Goal: Information Seeking & Learning: Learn about a topic

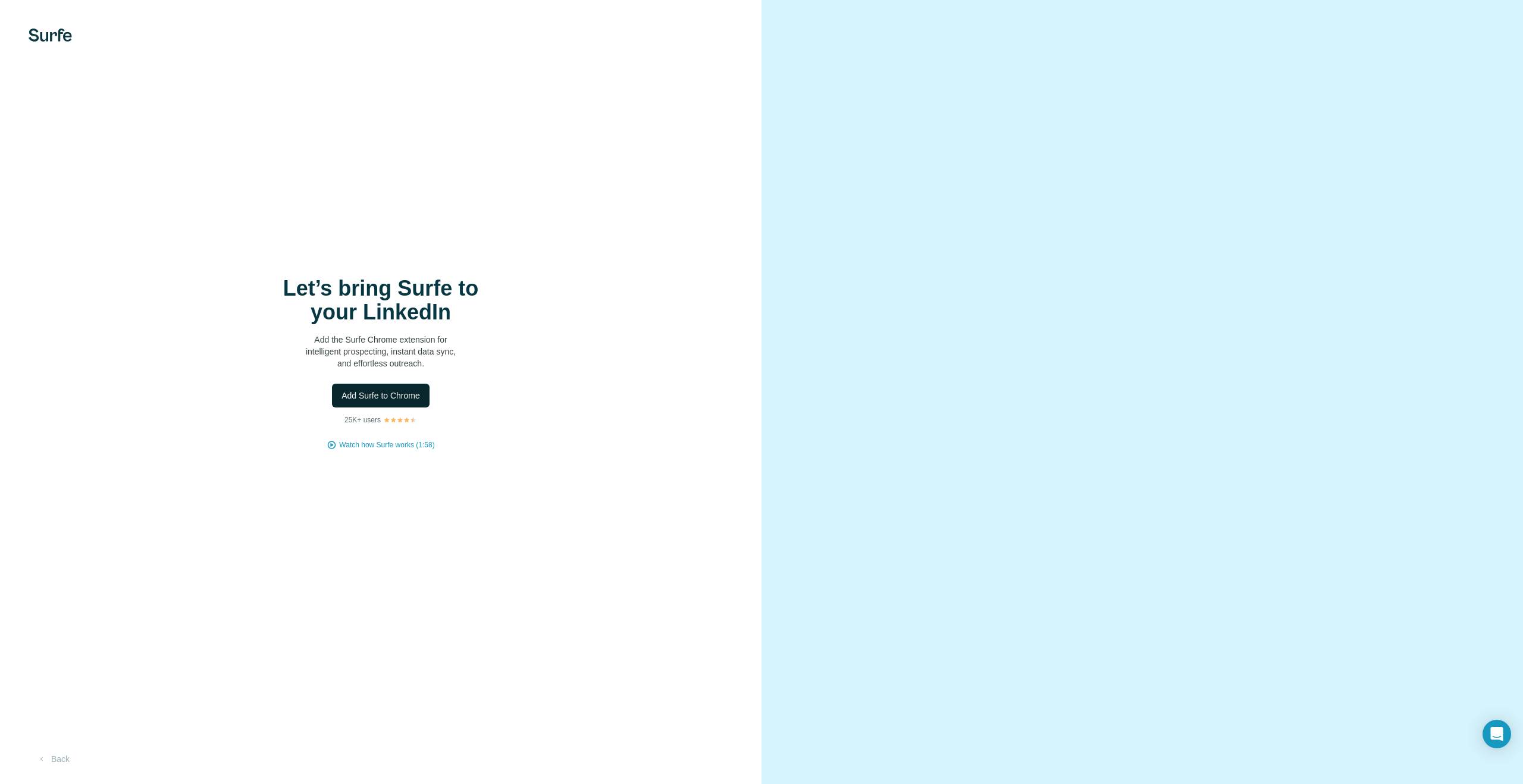
click at [393, 398] on span "Add Surfe to Chrome" at bounding box center [381, 395] width 79 height 12
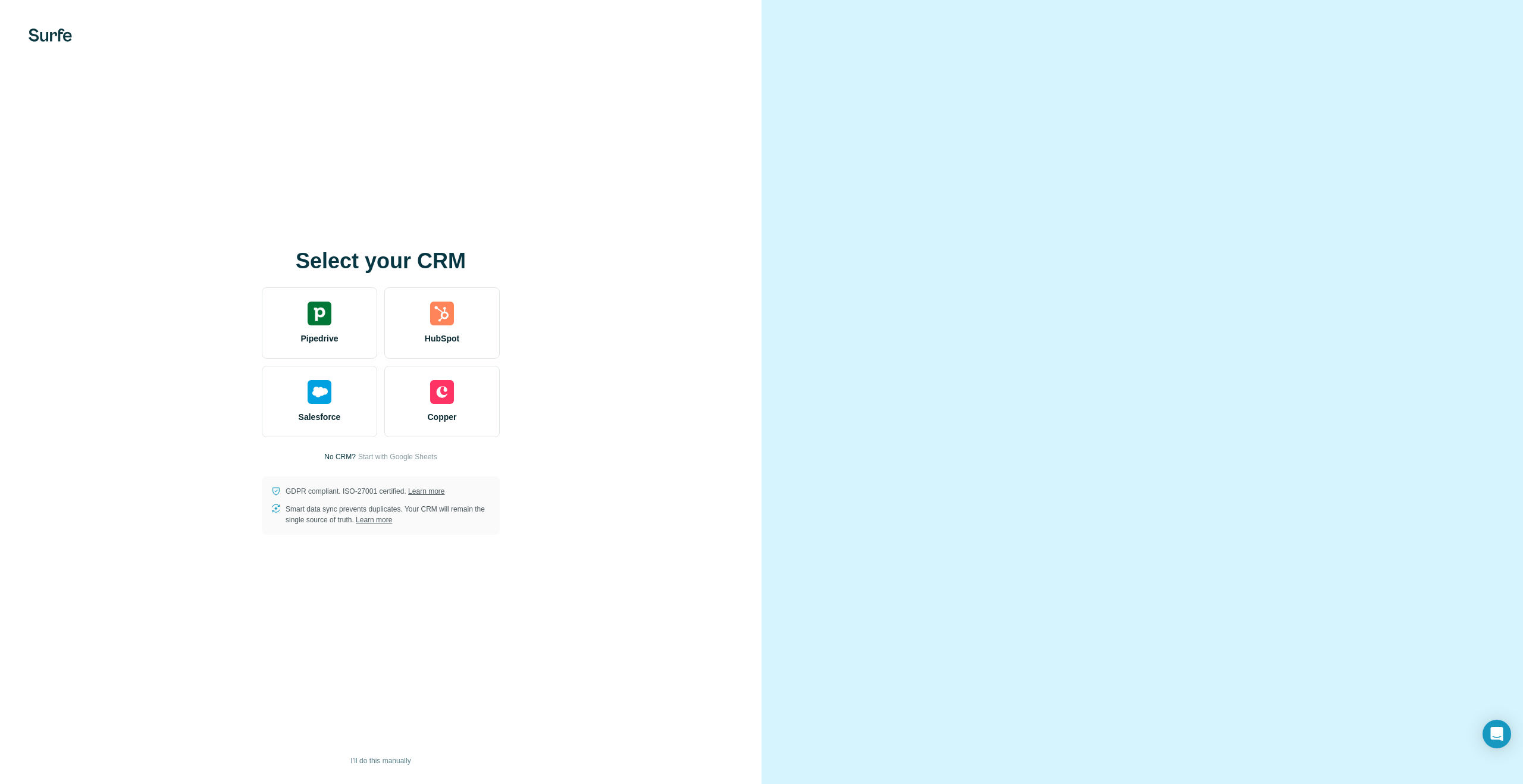
click at [335, 457] on p "No CRM?" at bounding box center [340, 457] width 32 height 11
click at [398, 767] on button "I’ll do this manually" at bounding box center [380, 760] width 77 height 18
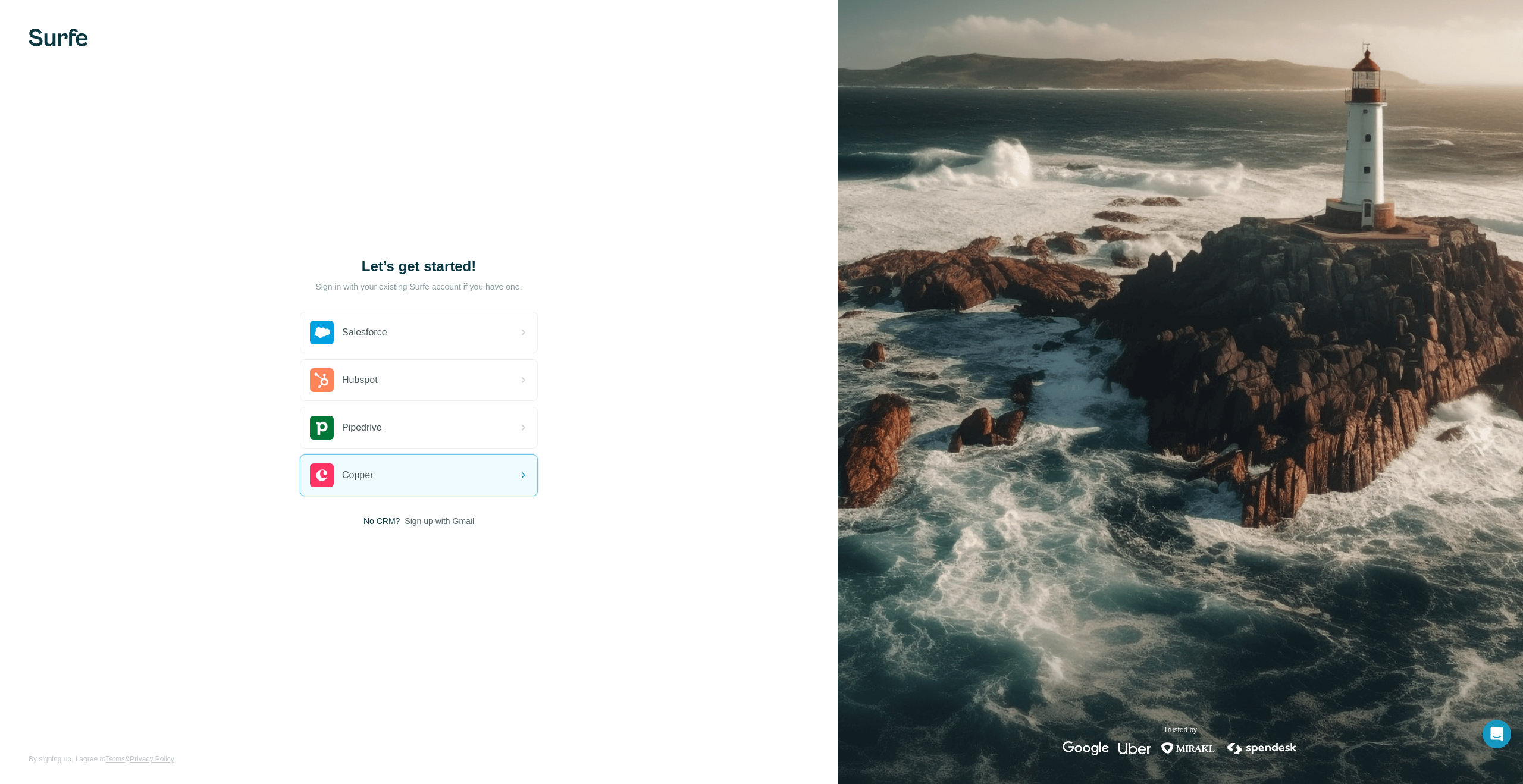
click at [449, 524] on span "Sign up with Gmail" at bounding box center [439, 520] width 70 height 12
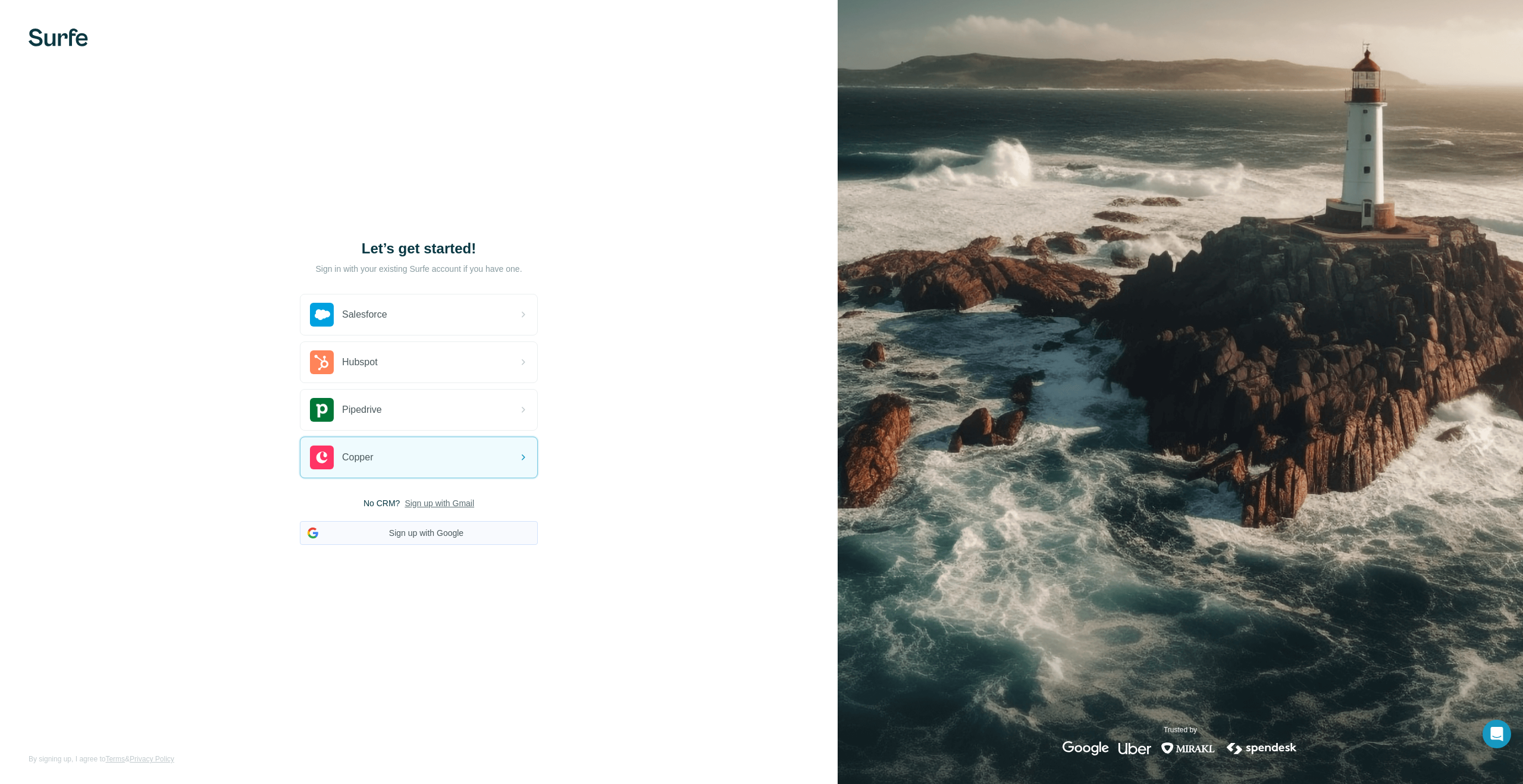
click at [464, 533] on button "Sign up with Google" at bounding box center [419, 533] width 238 height 24
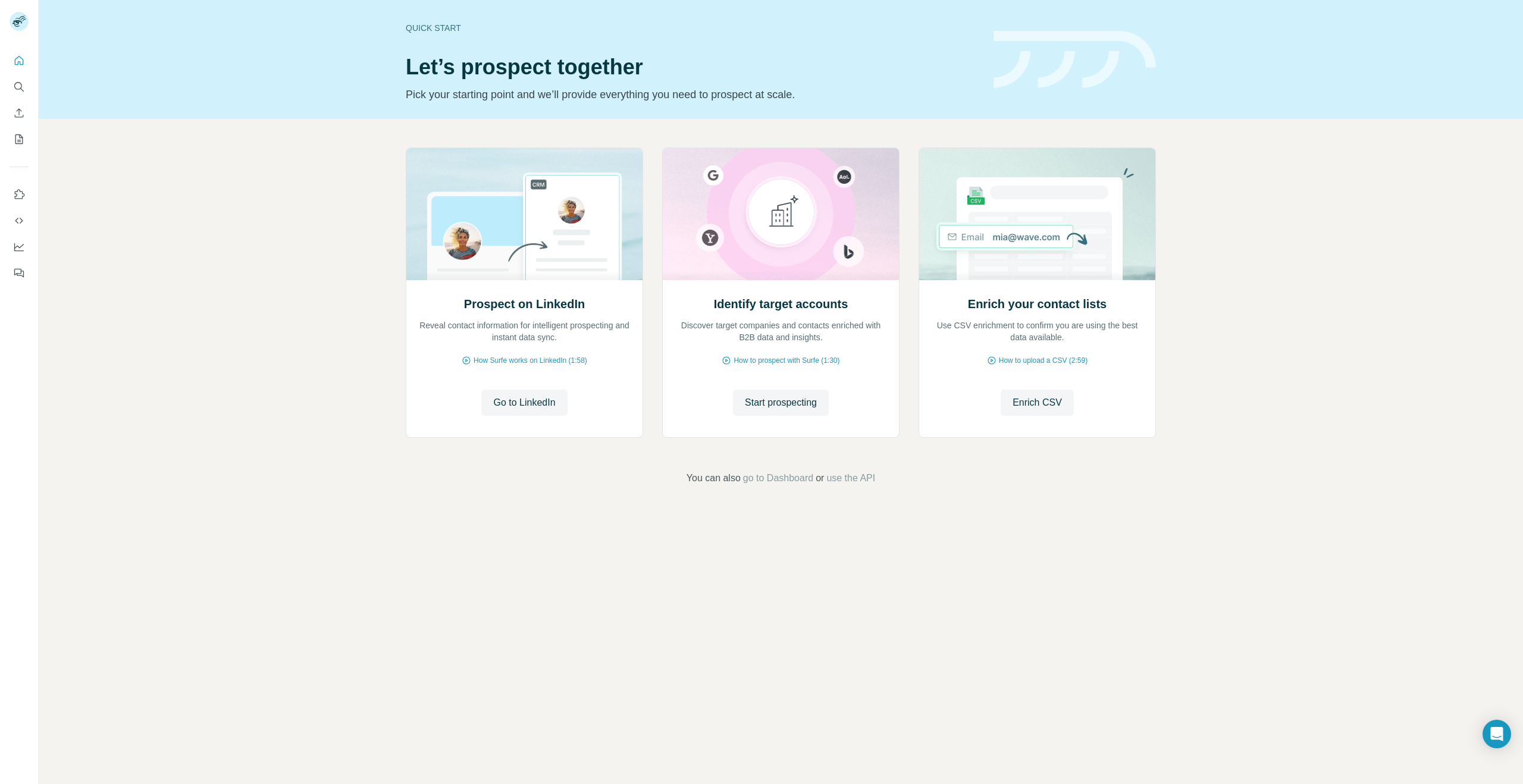
click at [313, 342] on div "Prospect on LinkedIn Reveal contact information for intelligent prospecting and…" at bounding box center [781, 316] width 1484 height 395
click at [1004, 518] on div "Quick start Let’s prospect together Pick your starting point and we’ll provide …" at bounding box center [781, 392] width 1484 height 784
click at [869, 475] on span "use the API" at bounding box center [850, 479] width 49 height 15
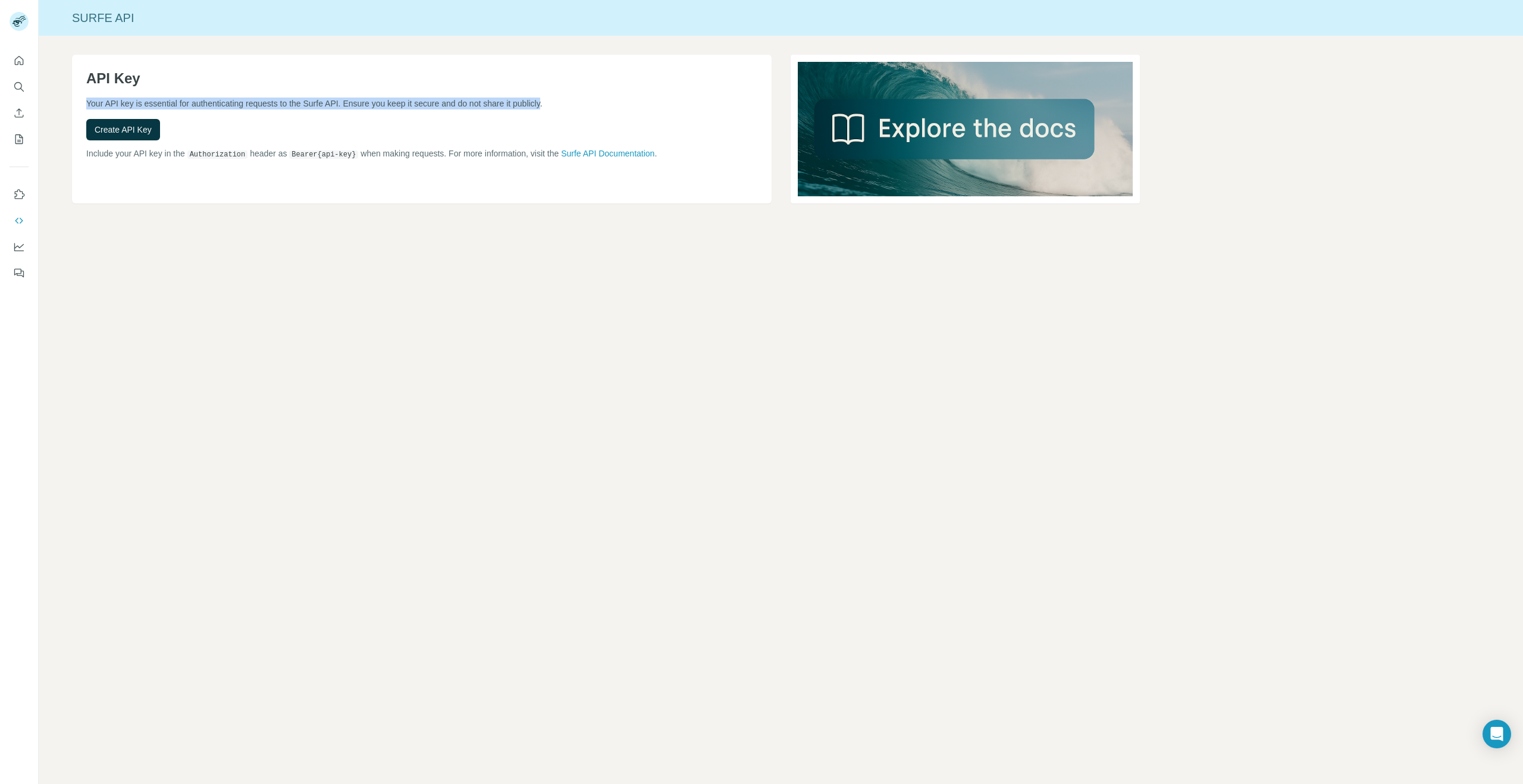
drag, startPoint x: 104, startPoint y: 98, endPoint x: 567, endPoint y: 98, distance: 463.0
click at [567, 98] on p "Your API key is essential for authenticating requests to the Surfe API. Ensure …" at bounding box center [422, 103] width 671 height 12
click at [569, 98] on p "Your API key is essential for authenticating requests to the Surfe API. Ensure …" at bounding box center [422, 103] width 671 height 12
click at [121, 123] on span "Create API Key" at bounding box center [122, 129] width 57 height 12
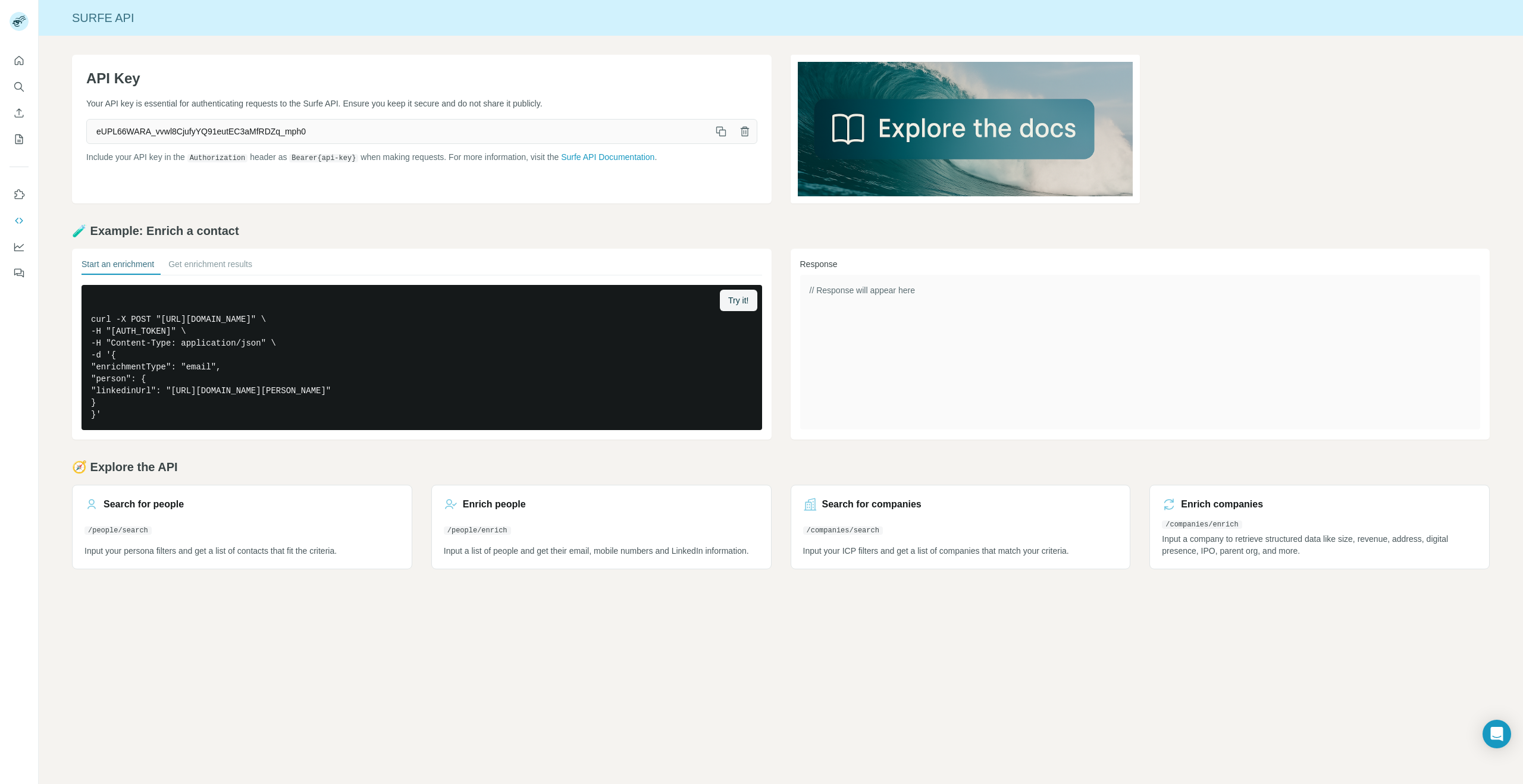
click at [24, 24] on rect at bounding box center [18, 21] width 19 height 19
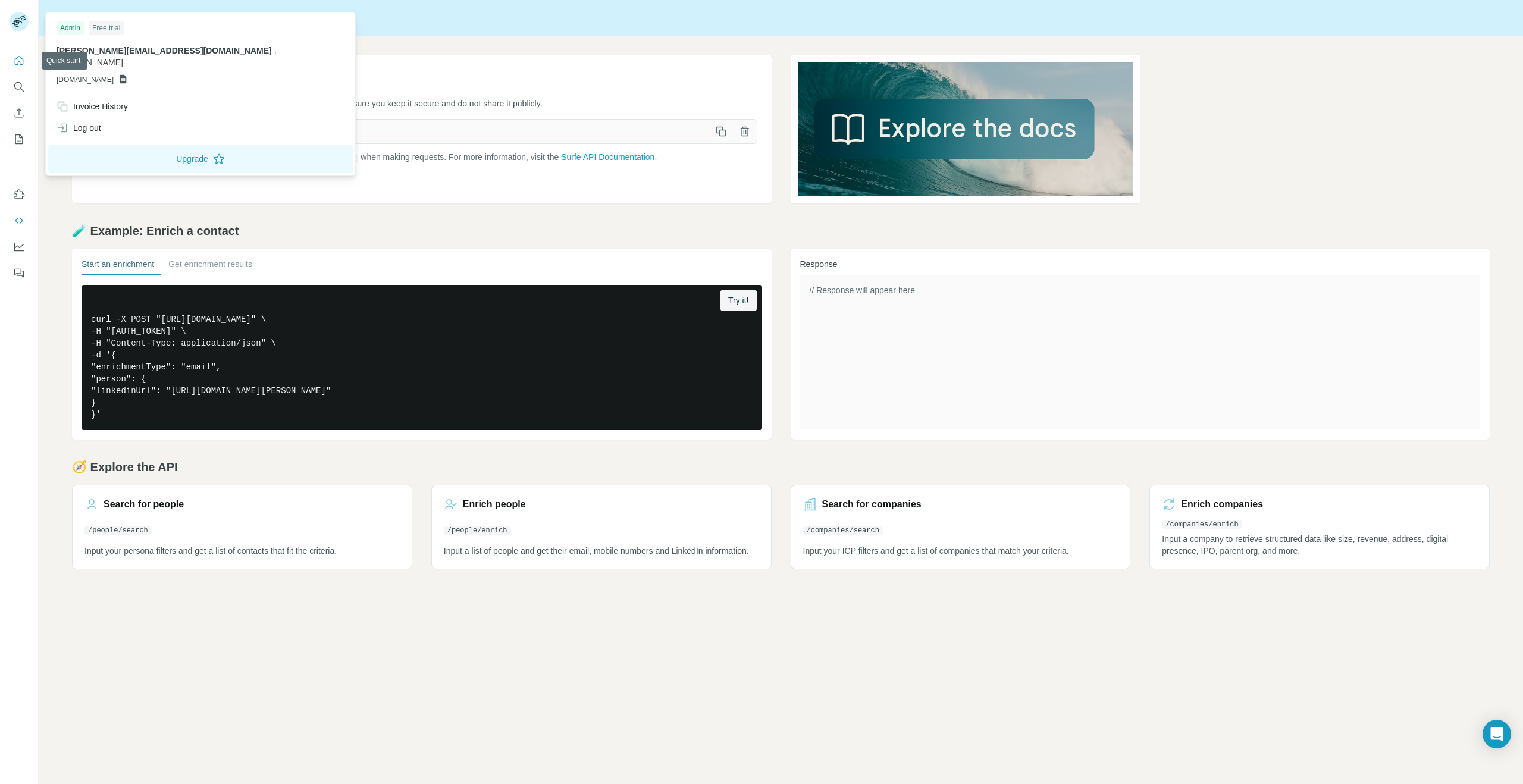
click at [27, 61] on button "Quick start" at bounding box center [18, 61] width 19 height 22
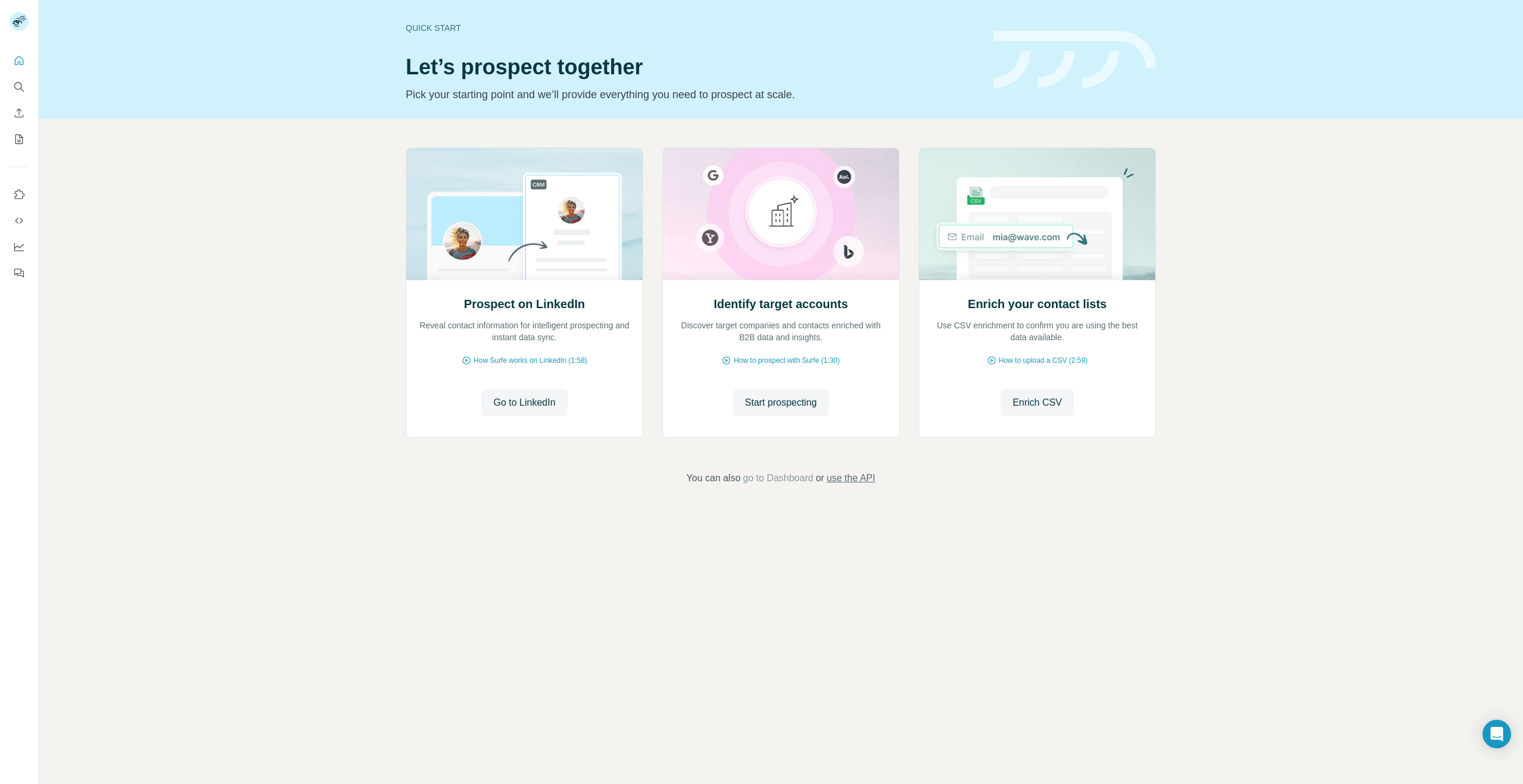
click at [872, 475] on span "use the API" at bounding box center [850, 479] width 49 height 15
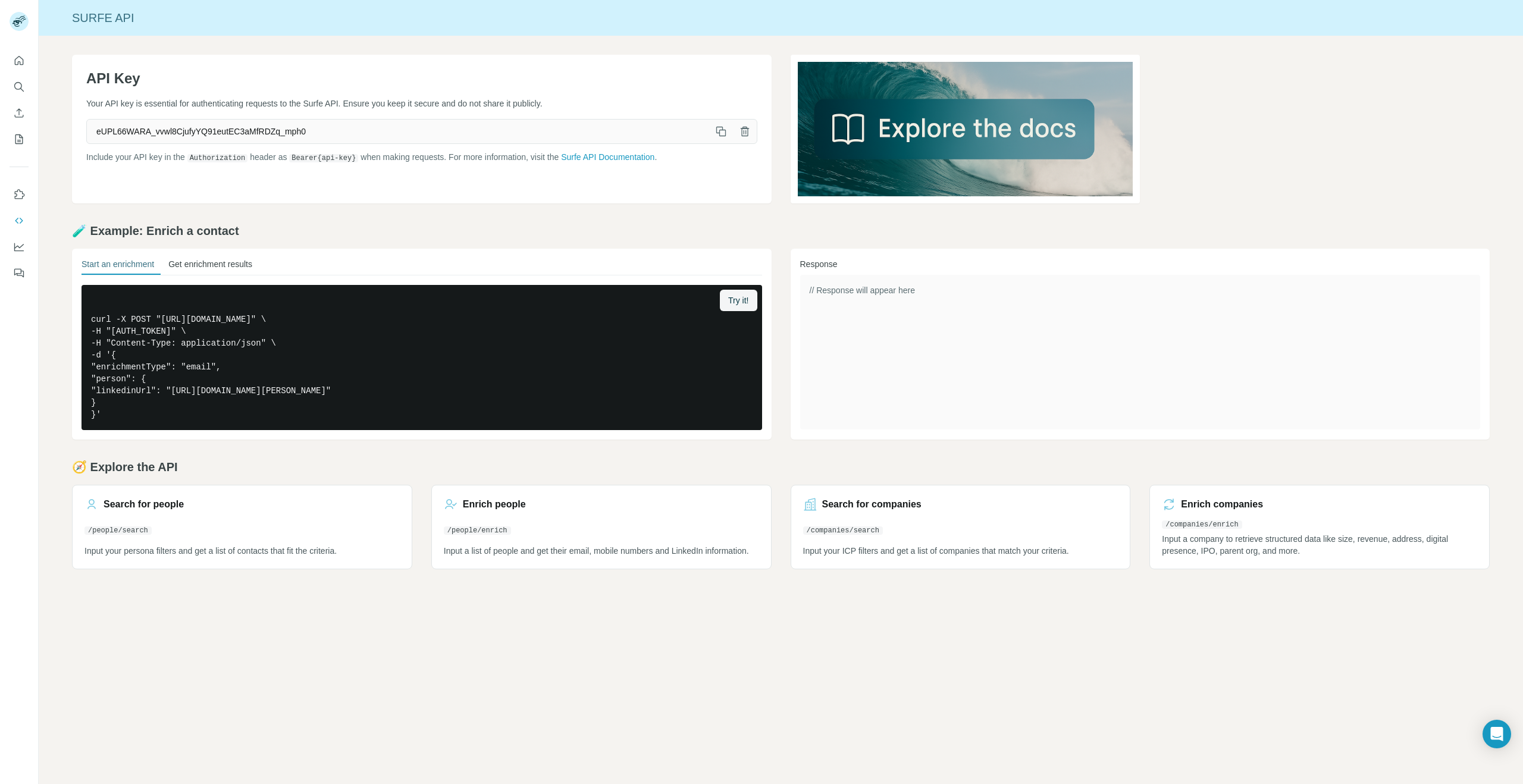
click at [225, 267] on button "Get enrichment results" at bounding box center [210, 266] width 84 height 16
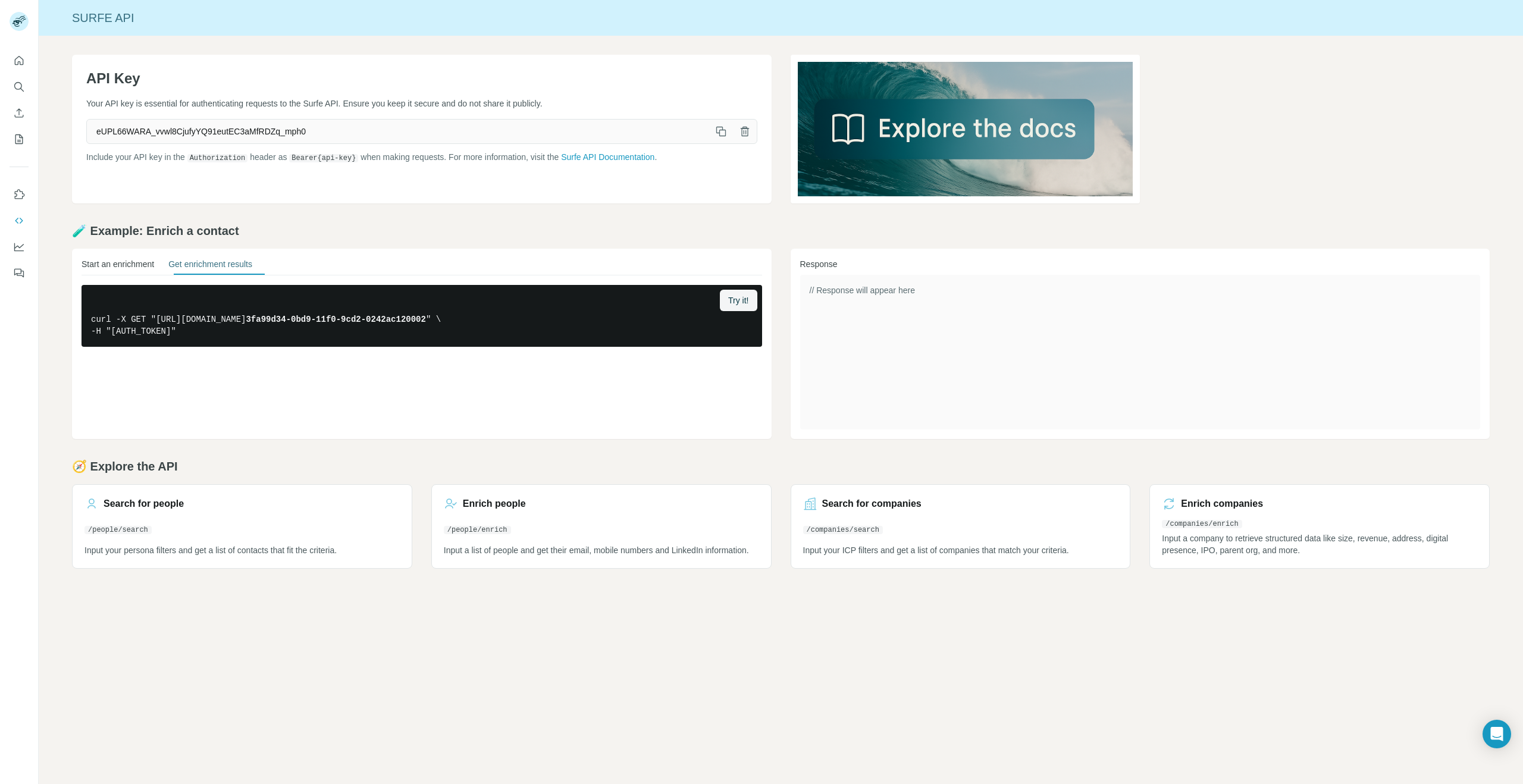
click at [140, 266] on button "Start an enrichment" at bounding box center [118, 266] width 73 height 16
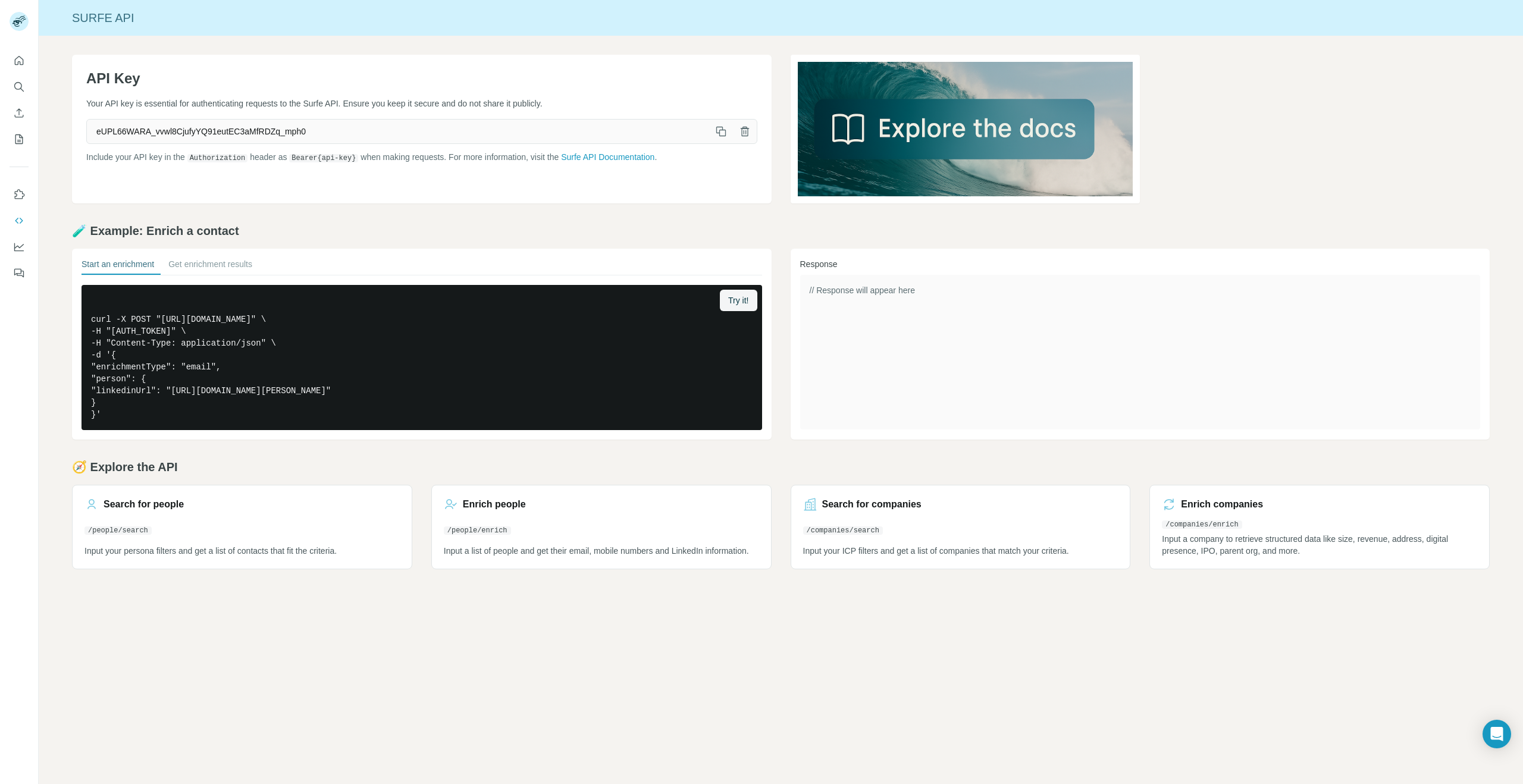
click at [20, 72] on nav at bounding box center [18, 100] width 19 height 100
click at [21, 64] on icon "Quick start" at bounding box center [19, 61] width 9 height 9
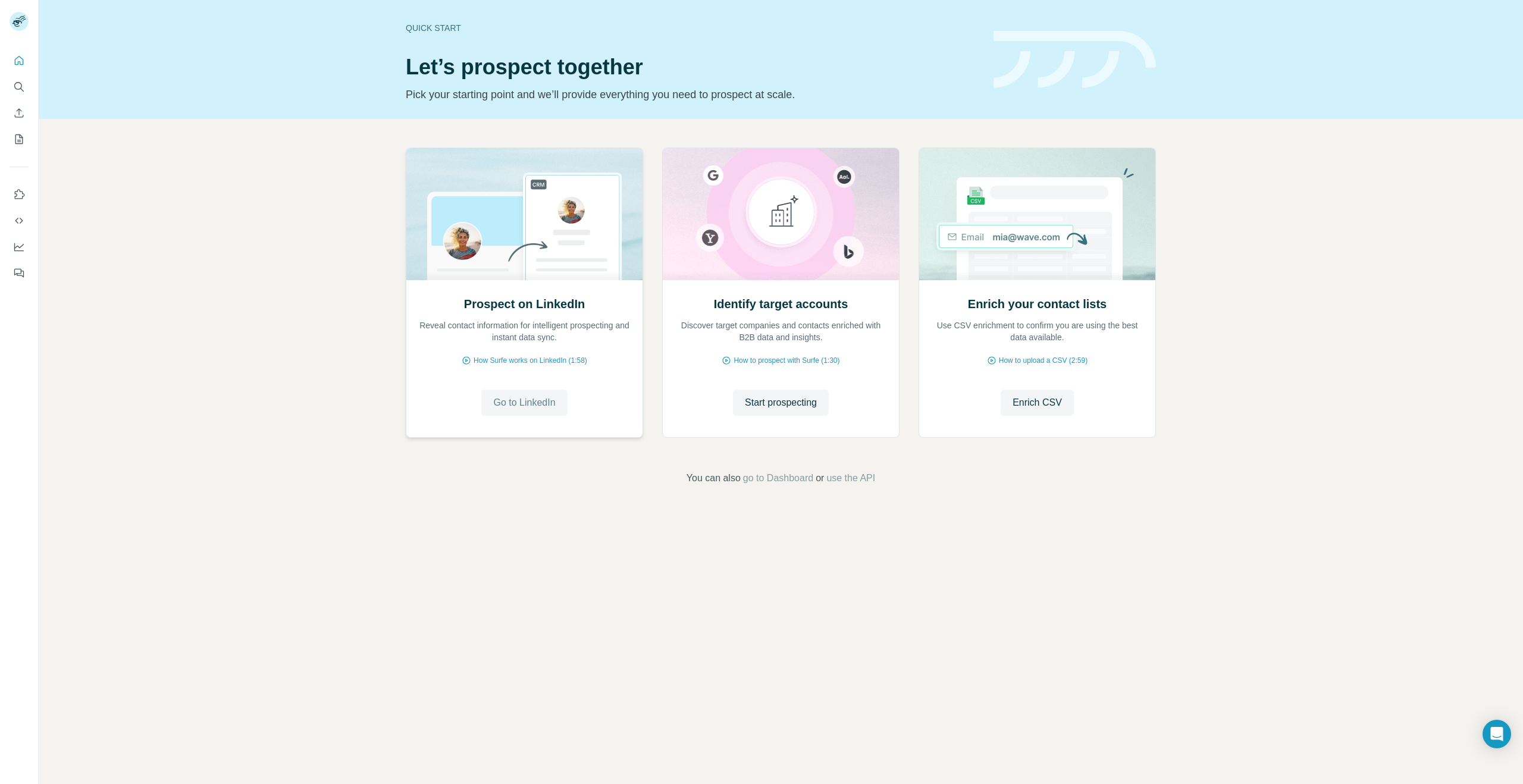
click at [511, 409] on span "Go to LinkedIn" at bounding box center [524, 402] width 62 height 15
click at [519, 401] on span "Go to LinkedIn" at bounding box center [524, 402] width 62 height 15
click at [185, 269] on div "Prospect on LinkedIn Reveal contact information for intelligent prospecting and…" at bounding box center [781, 316] width 1484 height 395
click at [17, 110] on icon "Enrich CSV" at bounding box center [19, 112] width 9 height 9
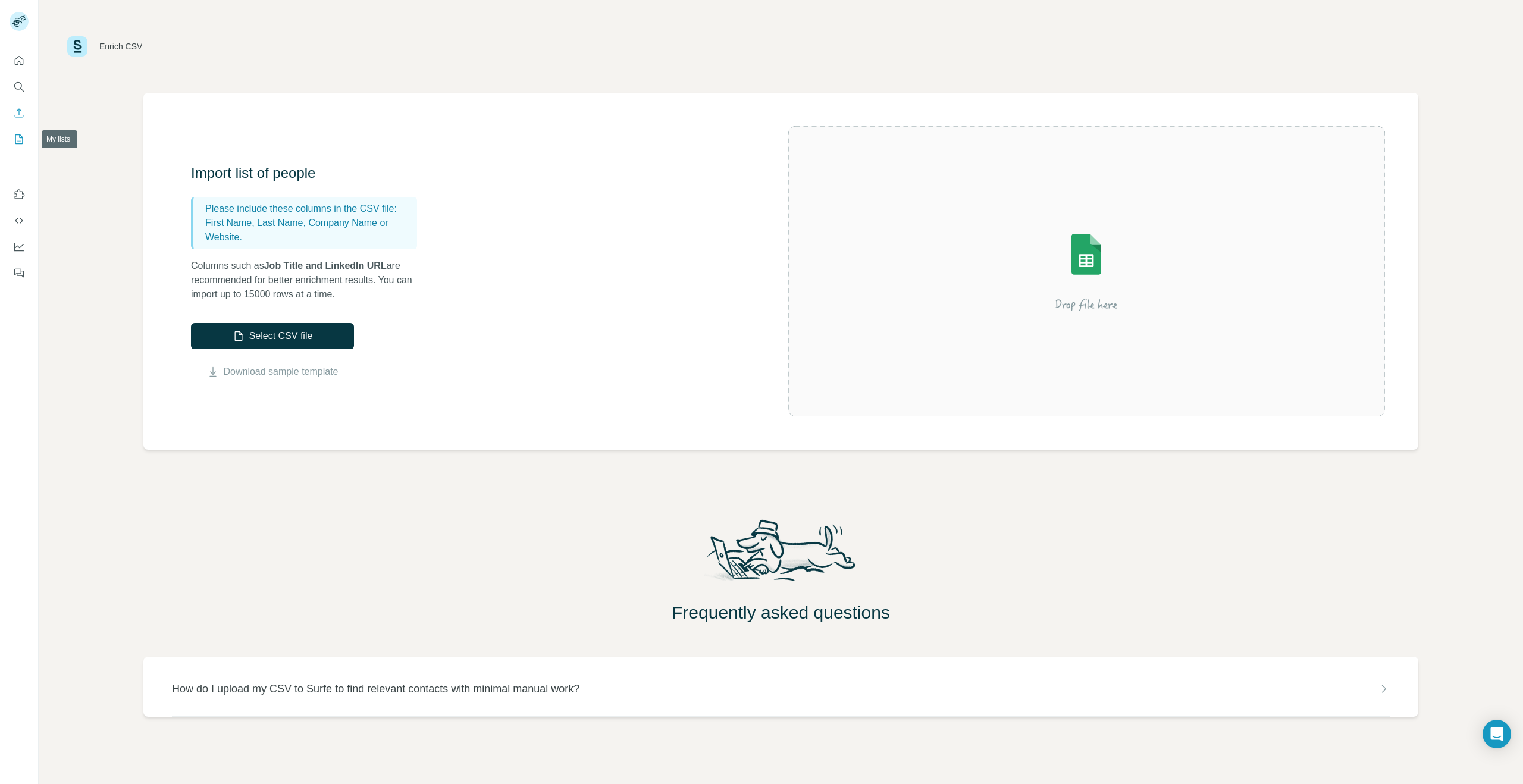
click at [16, 134] on icon "My lists" at bounding box center [19, 139] width 8 height 9
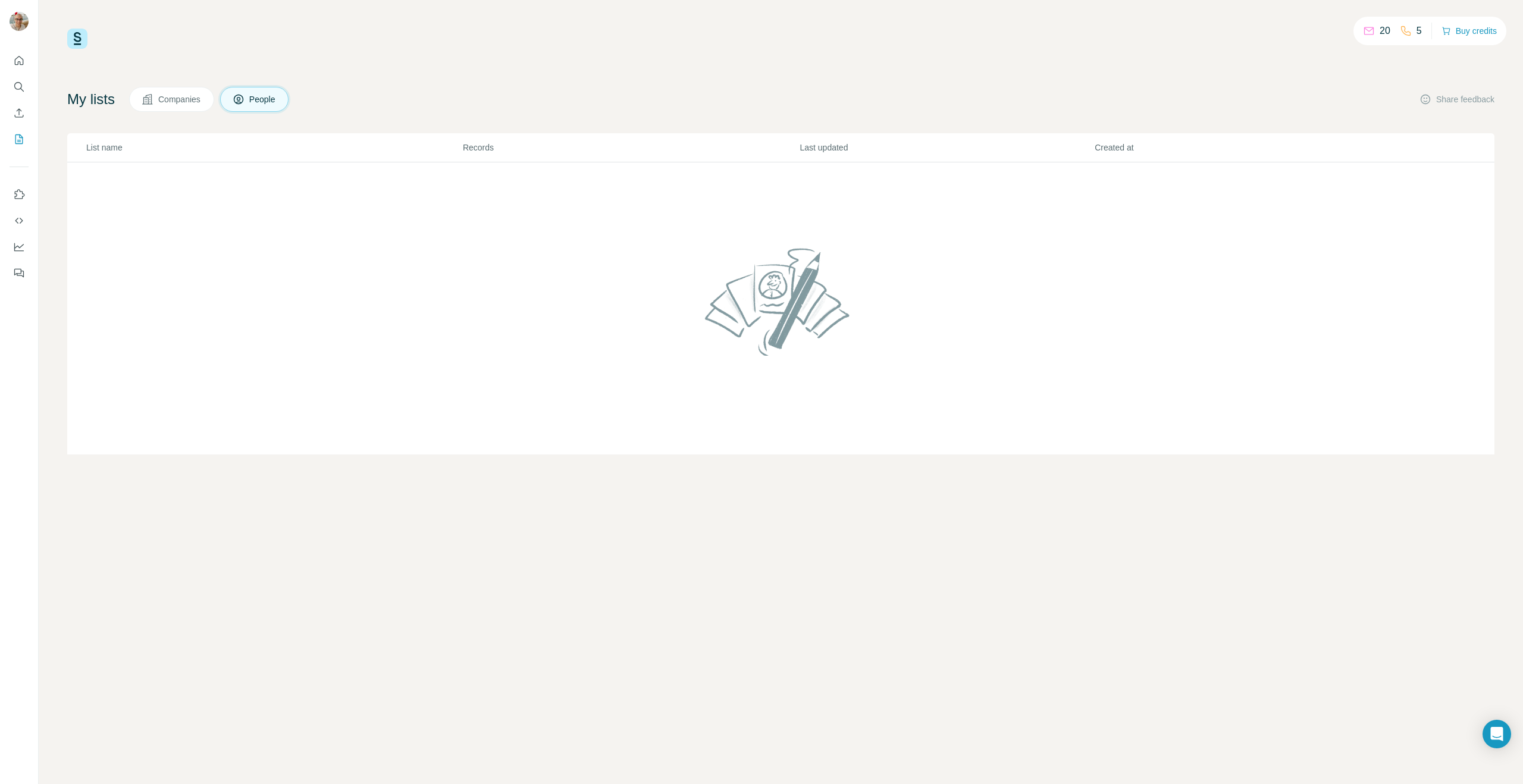
click at [179, 87] on button "Companies" at bounding box center [171, 100] width 85 height 25
click at [272, 103] on span "People" at bounding box center [263, 99] width 27 height 12
click at [17, 196] on icon "Use Surfe on LinkedIn" at bounding box center [18, 194] width 12 height 12
click at [17, 243] on icon "Dashboard" at bounding box center [18, 247] width 12 height 12
click at [25, 249] on button "Dashboard" at bounding box center [18, 247] width 19 height 22
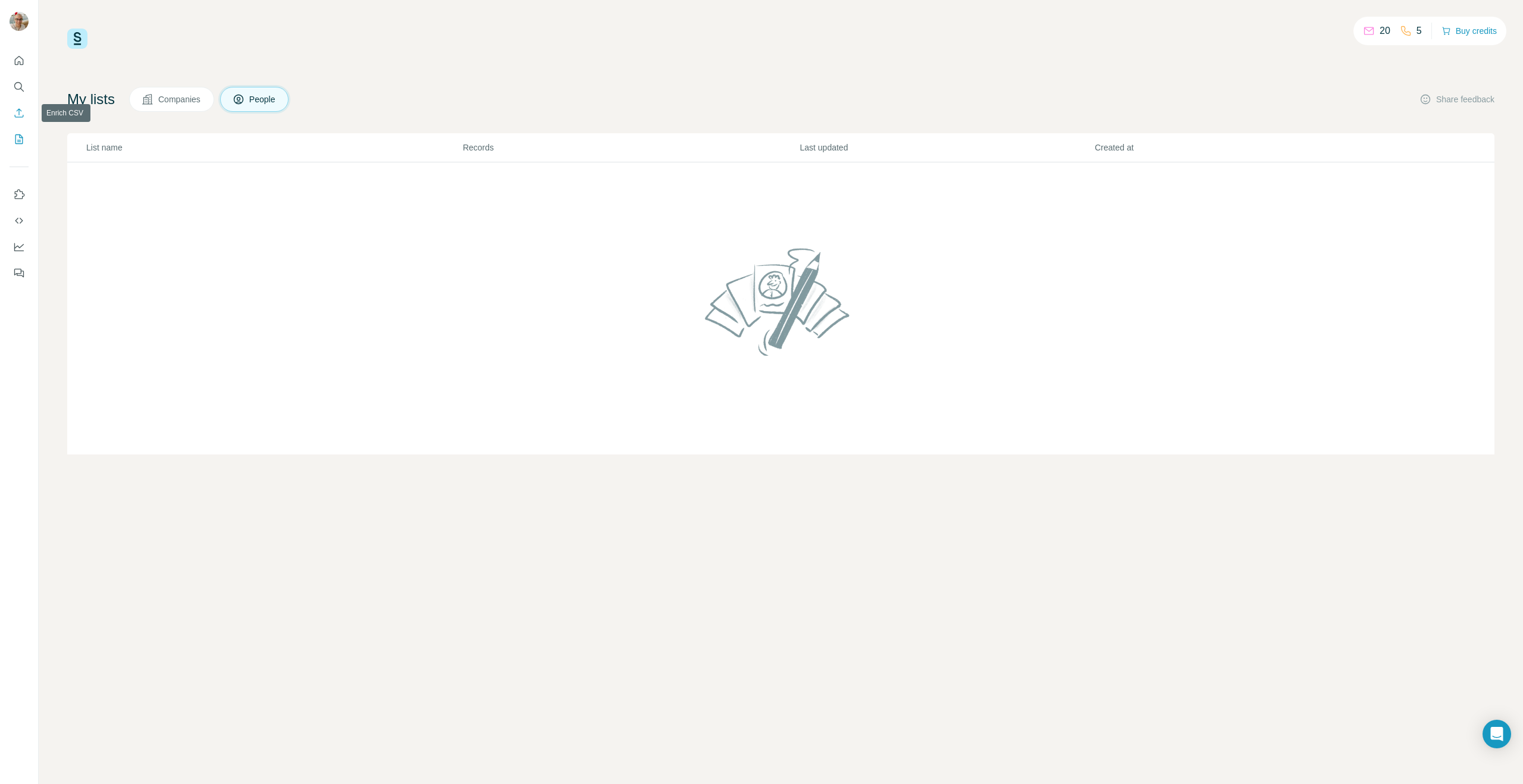
click at [25, 112] on button "Enrich CSV" at bounding box center [18, 113] width 19 height 22
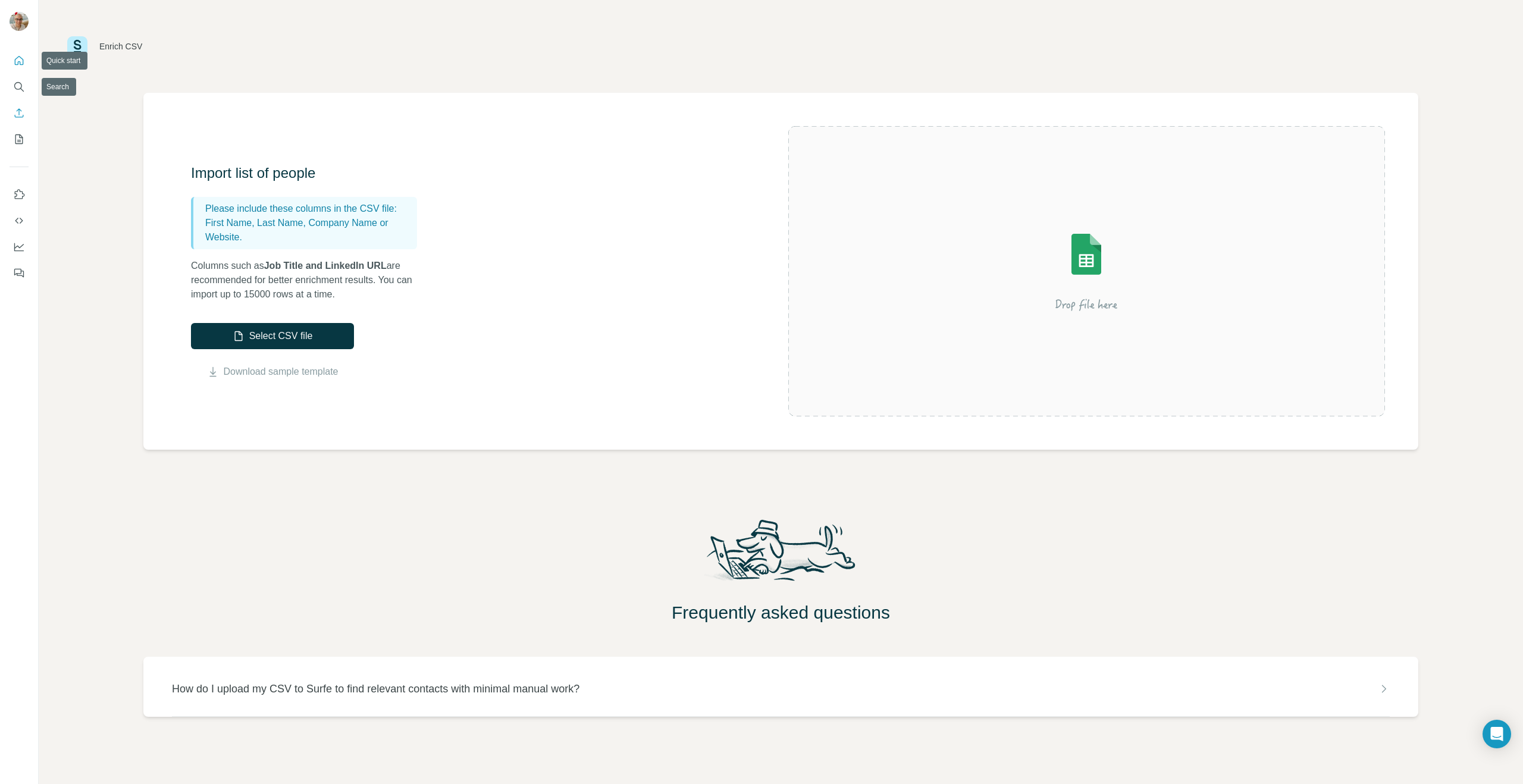
click at [23, 65] on icon "Quick start" at bounding box center [18, 60] width 12 height 12
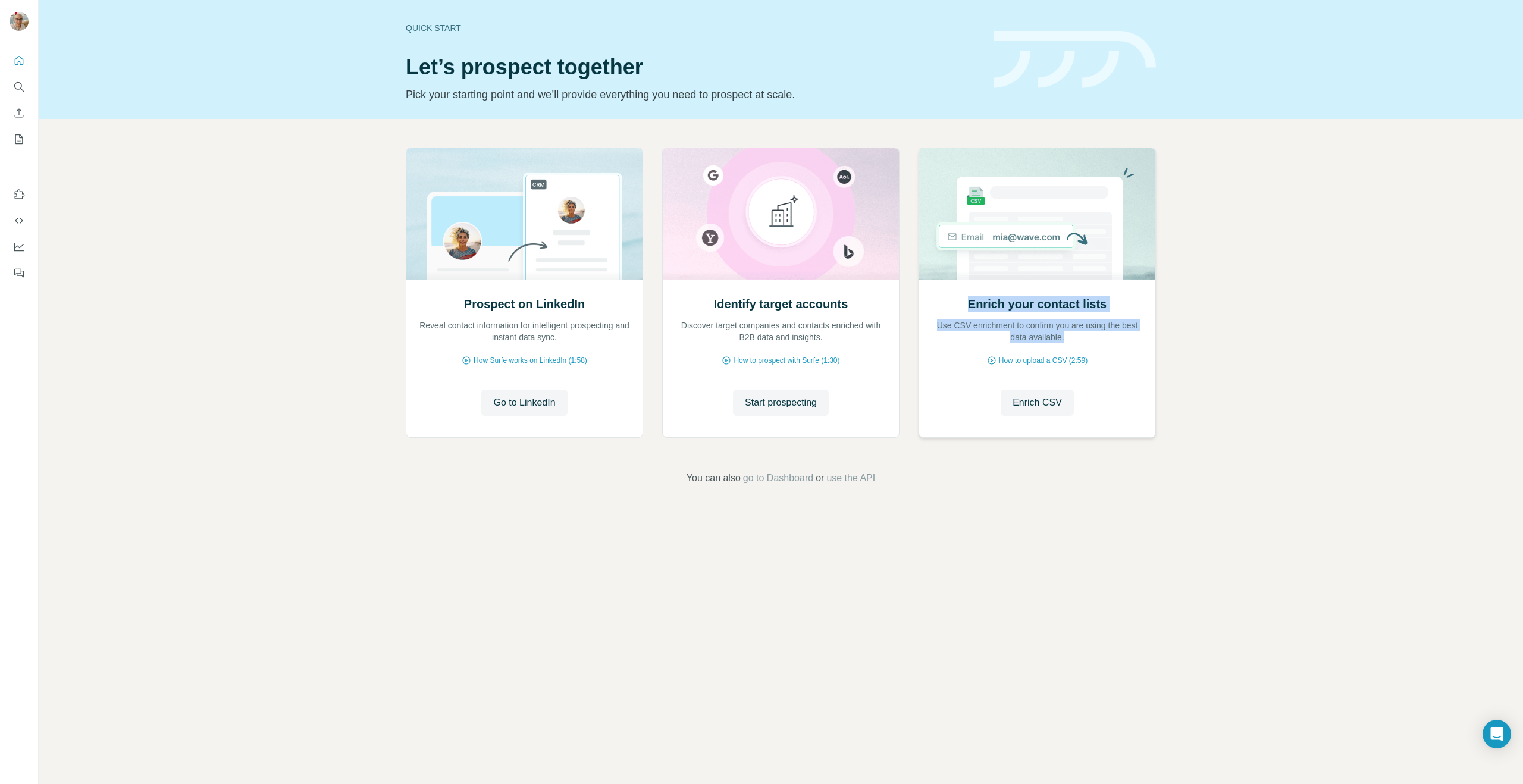
drag, startPoint x: 959, startPoint y: 302, endPoint x: 1132, endPoint y: 334, distance: 175.9
click at [1132, 334] on div "Enrich your contact lists Use CSV enrichment to confirm you are using the best …" at bounding box center [1037, 319] width 212 height 47
click at [1132, 334] on p "Use CSV enrichment to confirm you are using the best data available." at bounding box center [1037, 331] width 212 height 24
click at [755, 476] on span "go to Dashboard" at bounding box center [777, 479] width 70 height 15
click at [240, 264] on div "Prospect on LinkedIn Reveal contact information for intelligent prospecting and…" at bounding box center [781, 316] width 1484 height 395
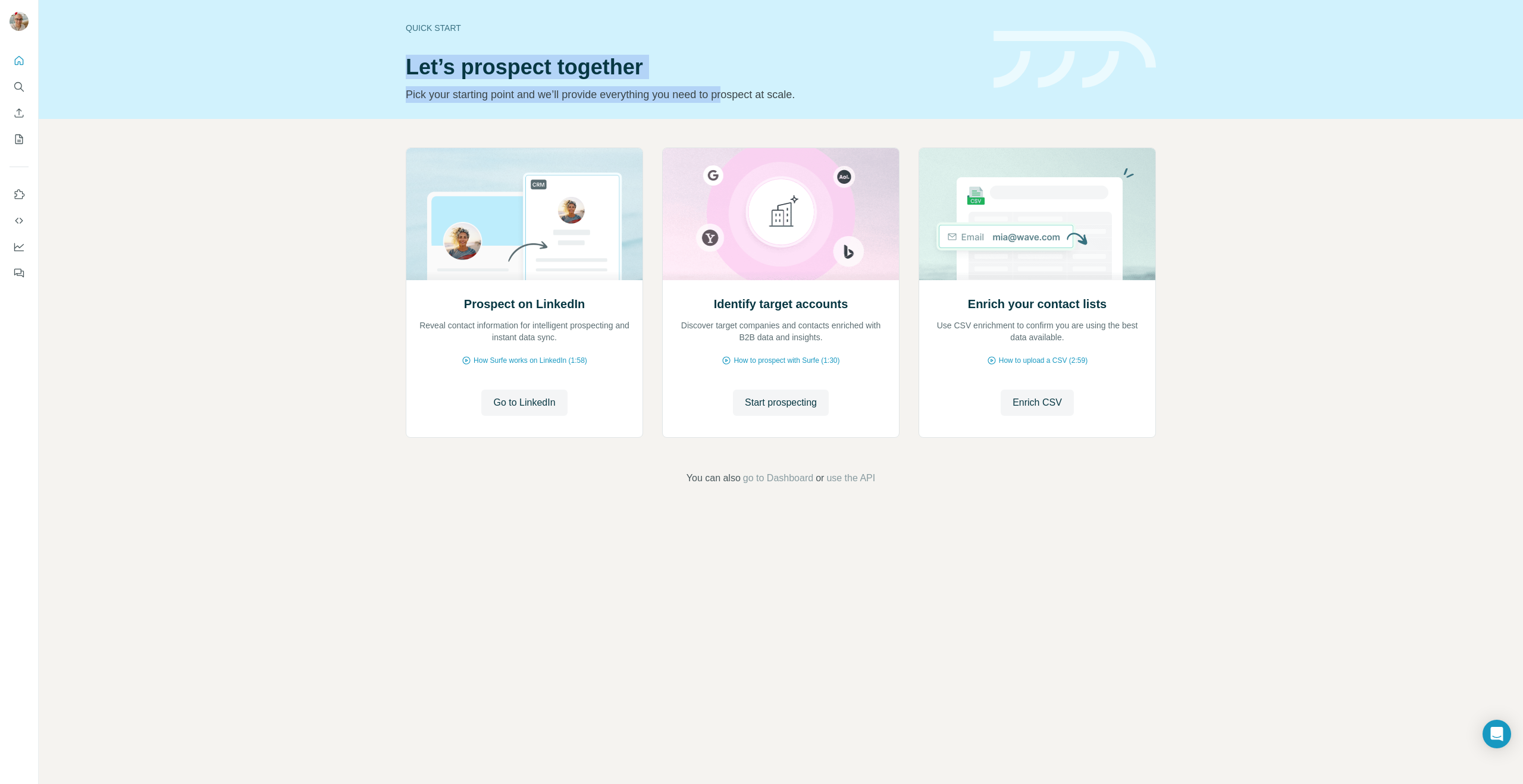
drag, startPoint x: 386, startPoint y: 59, endPoint x: 742, endPoint y: 96, distance: 357.9
click at [742, 96] on div "Quick start Let’s prospect together Pick your starting point and we’ll provide …" at bounding box center [781, 59] width 1484 height 119
click at [742, 96] on p "Pick your starting point and we’ll provide everything you need to prospect at s…" at bounding box center [692, 94] width 573 height 16
click at [421, 25] on div "Quick start" at bounding box center [692, 27] width 573 height 12
click at [767, 92] on p "Pick your starting point and we’ll provide everything you need to prospect at s…" at bounding box center [692, 94] width 573 height 16
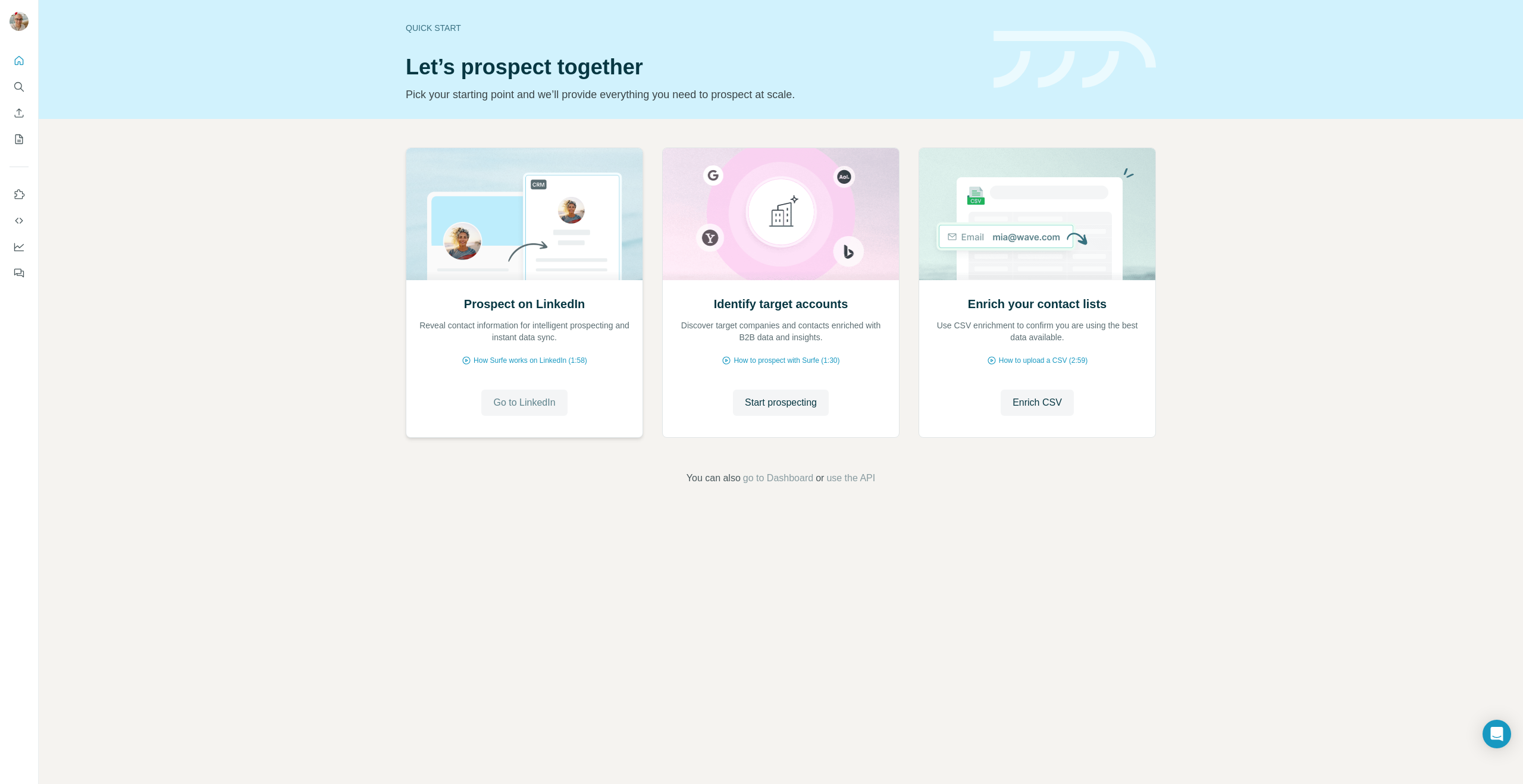
click at [522, 403] on span "Go to LinkedIn" at bounding box center [524, 402] width 62 height 15
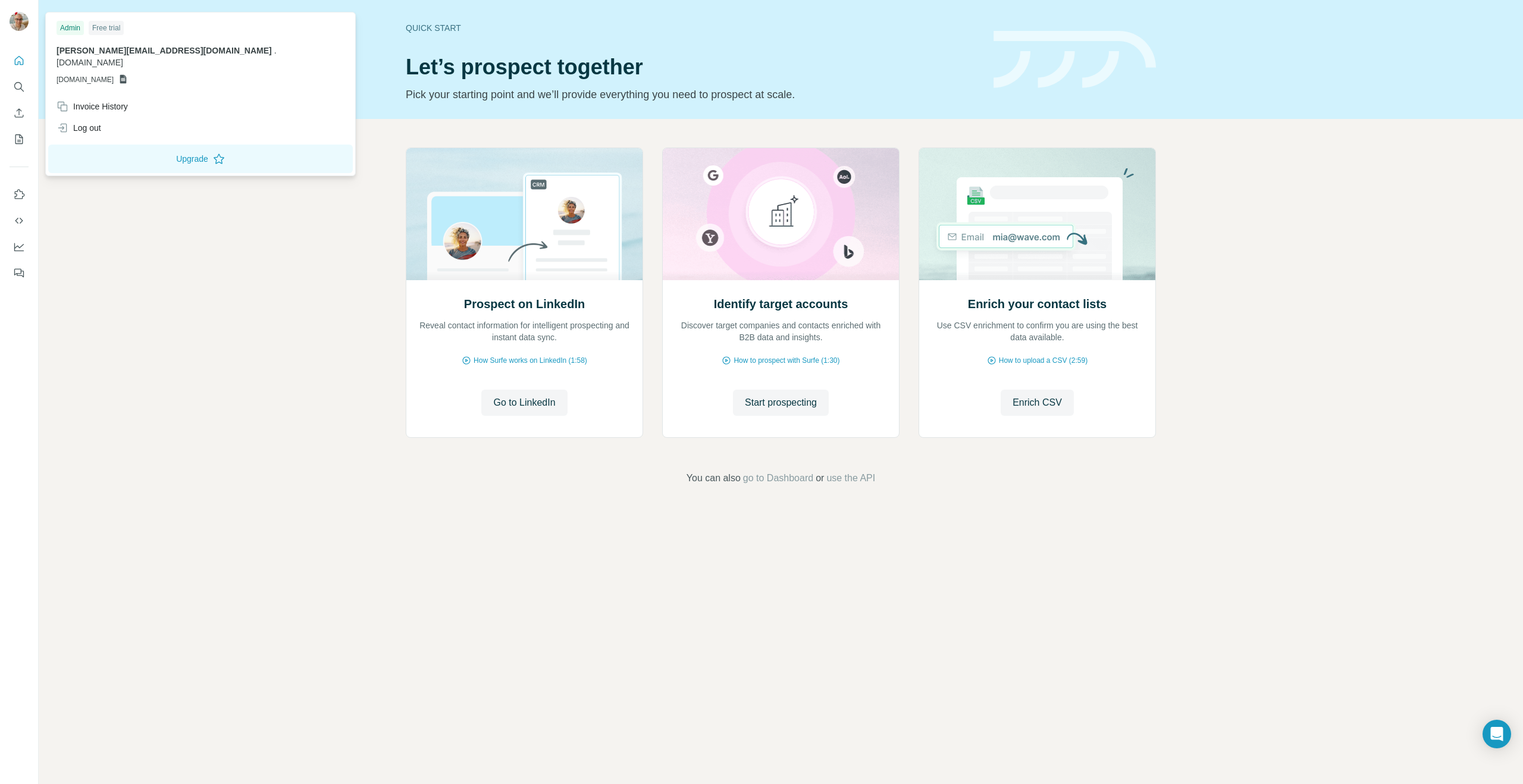
click at [20, 18] on img at bounding box center [18, 21] width 19 height 19
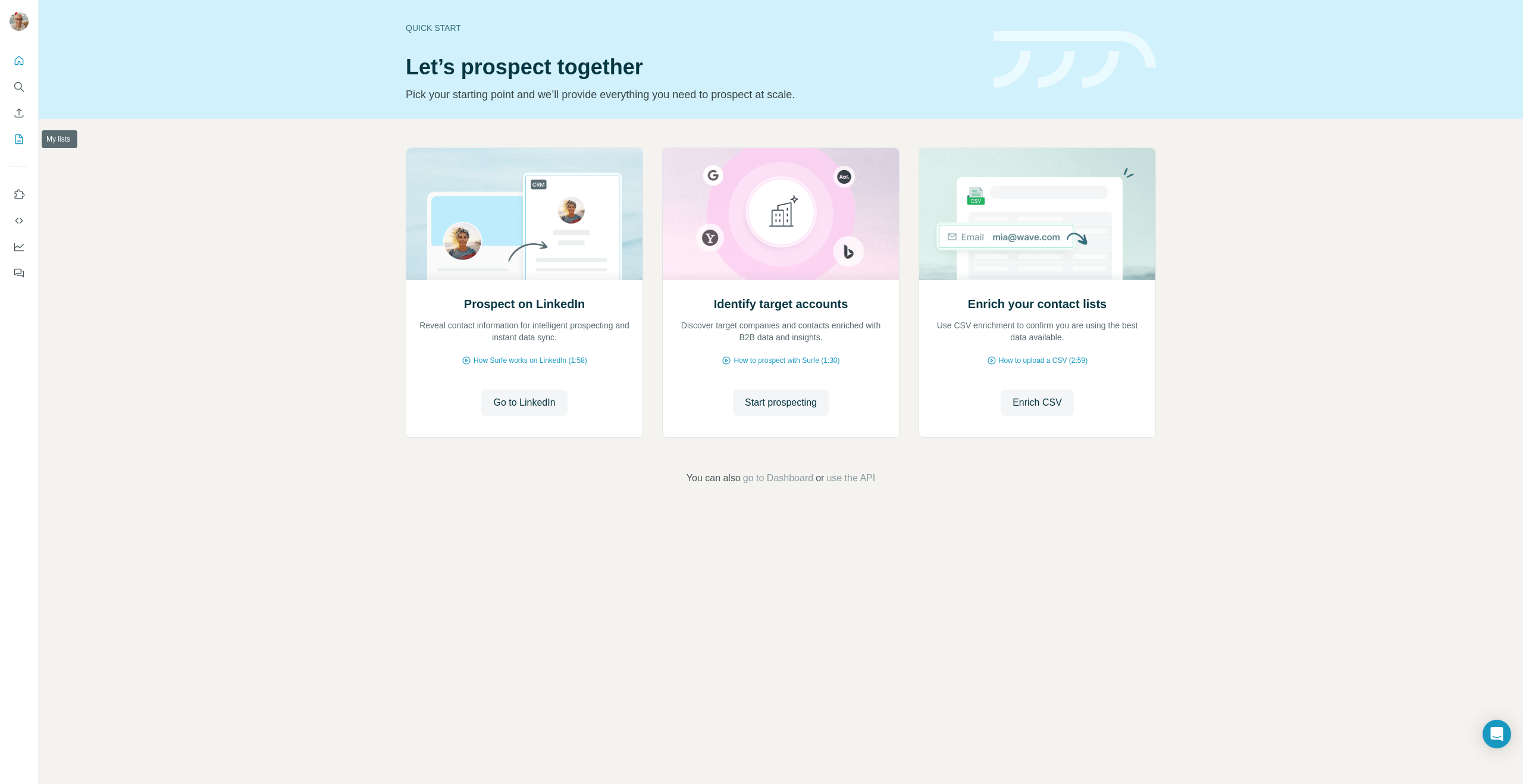
click at [20, 133] on icon "My lists" at bounding box center [18, 139] width 12 height 12
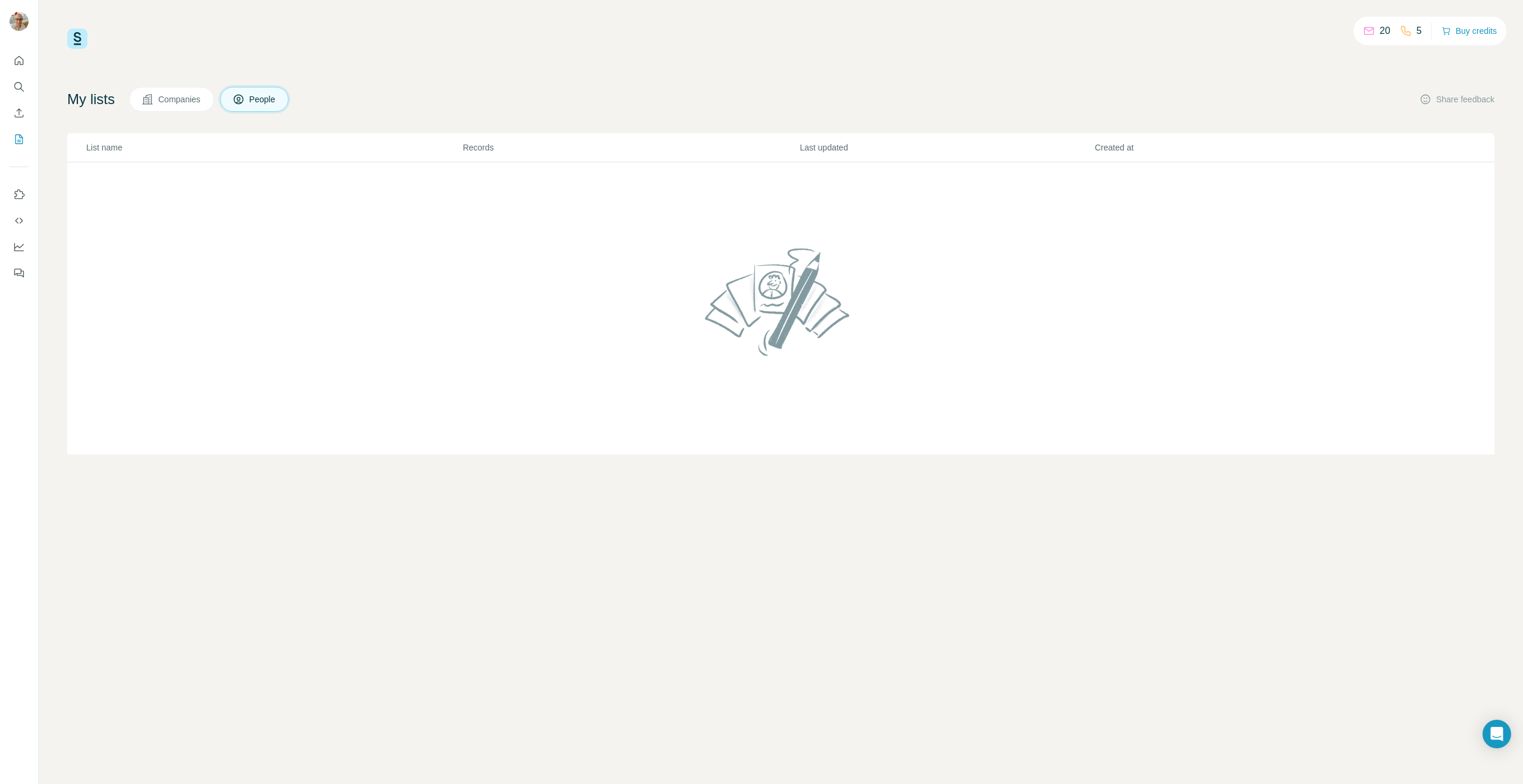
click at [190, 102] on span "Companies" at bounding box center [180, 99] width 44 height 12
click at [1379, 32] on p "20" at bounding box center [1384, 31] width 11 height 15
click at [25, 252] on button "Dashboard" at bounding box center [18, 247] width 19 height 22
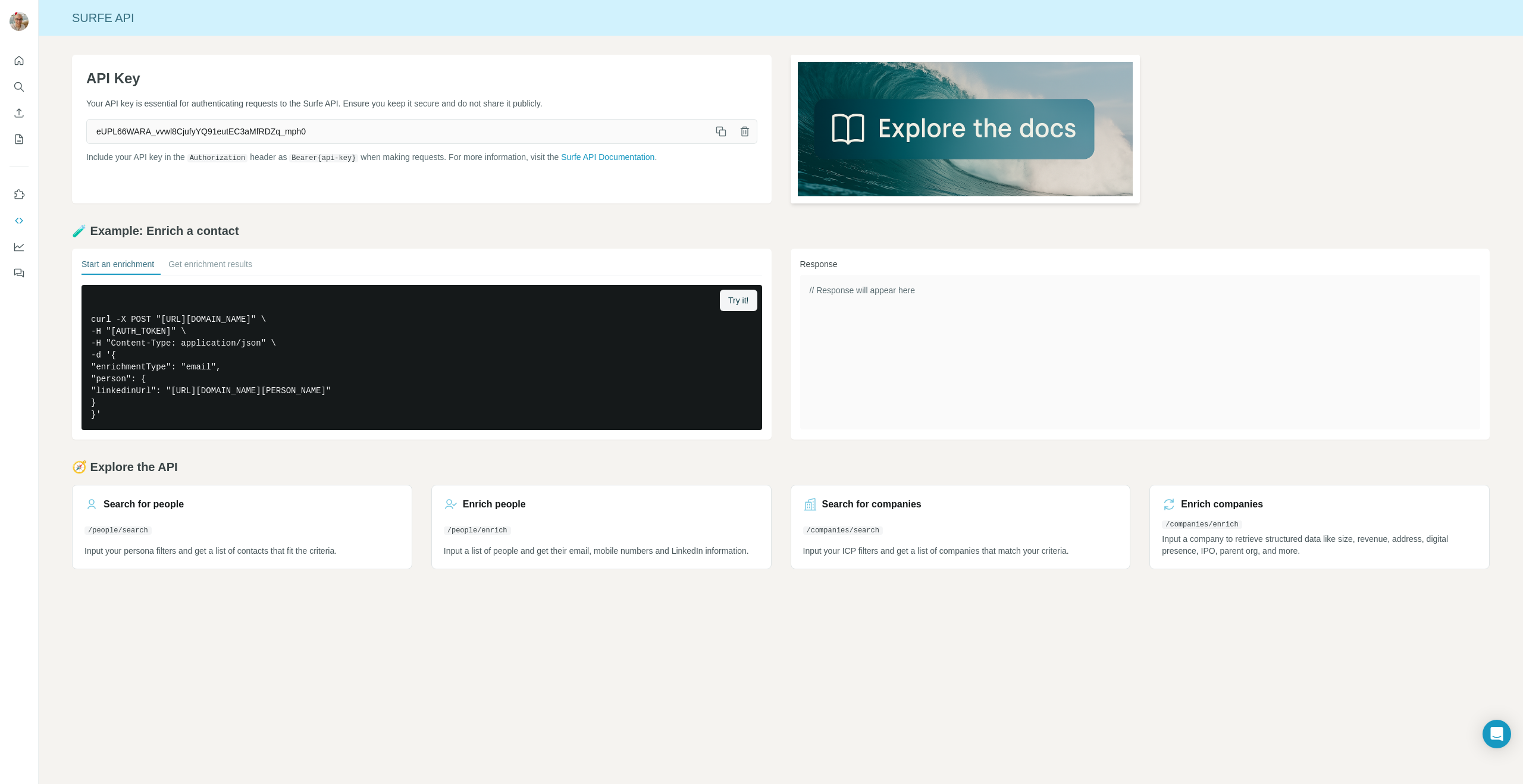
click at [973, 131] on img at bounding box center [965, 129] width 350 height 149
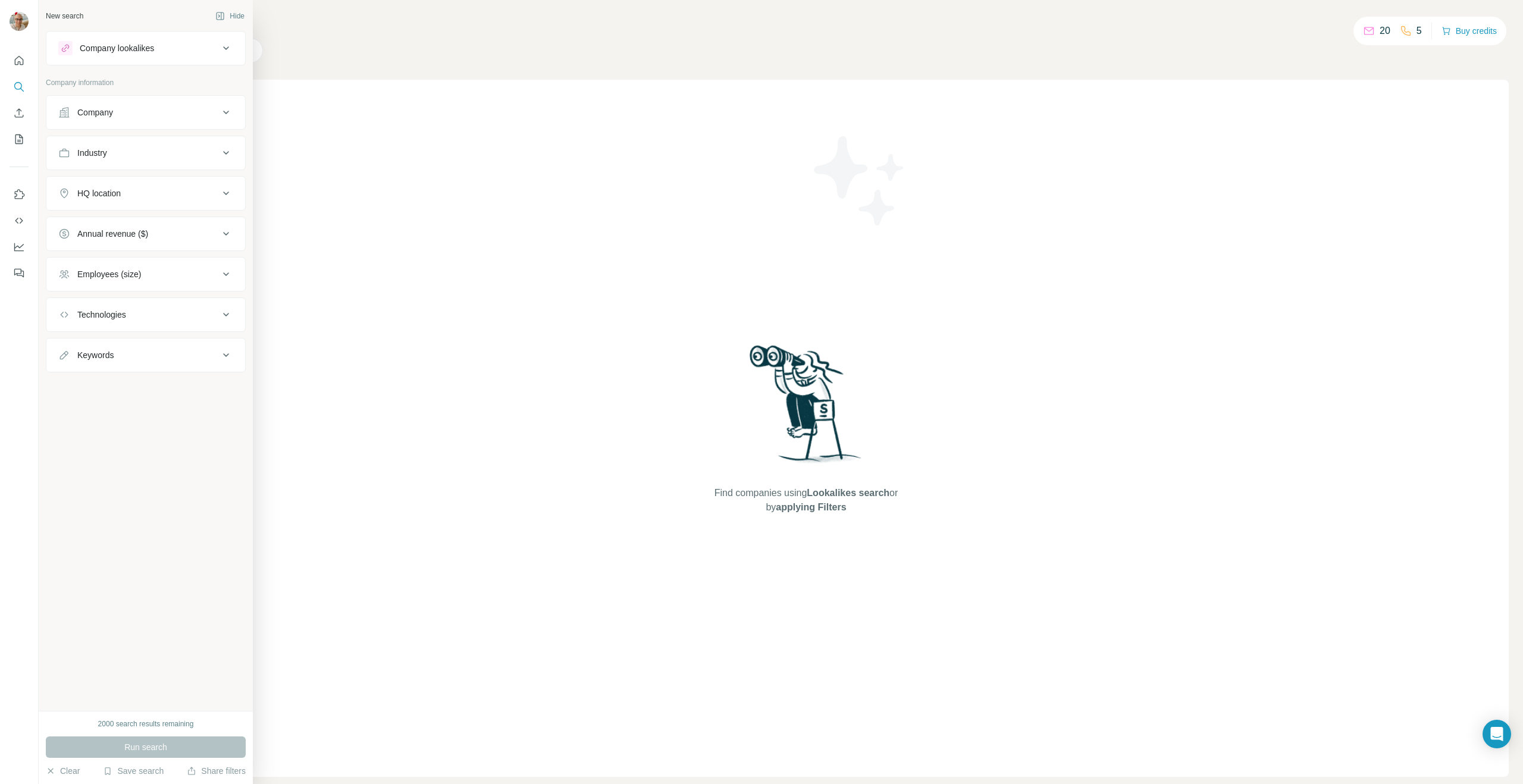
click at [200, 54] on div "Company lookalikes" at bounding box center [138, 48] width 160 height 15
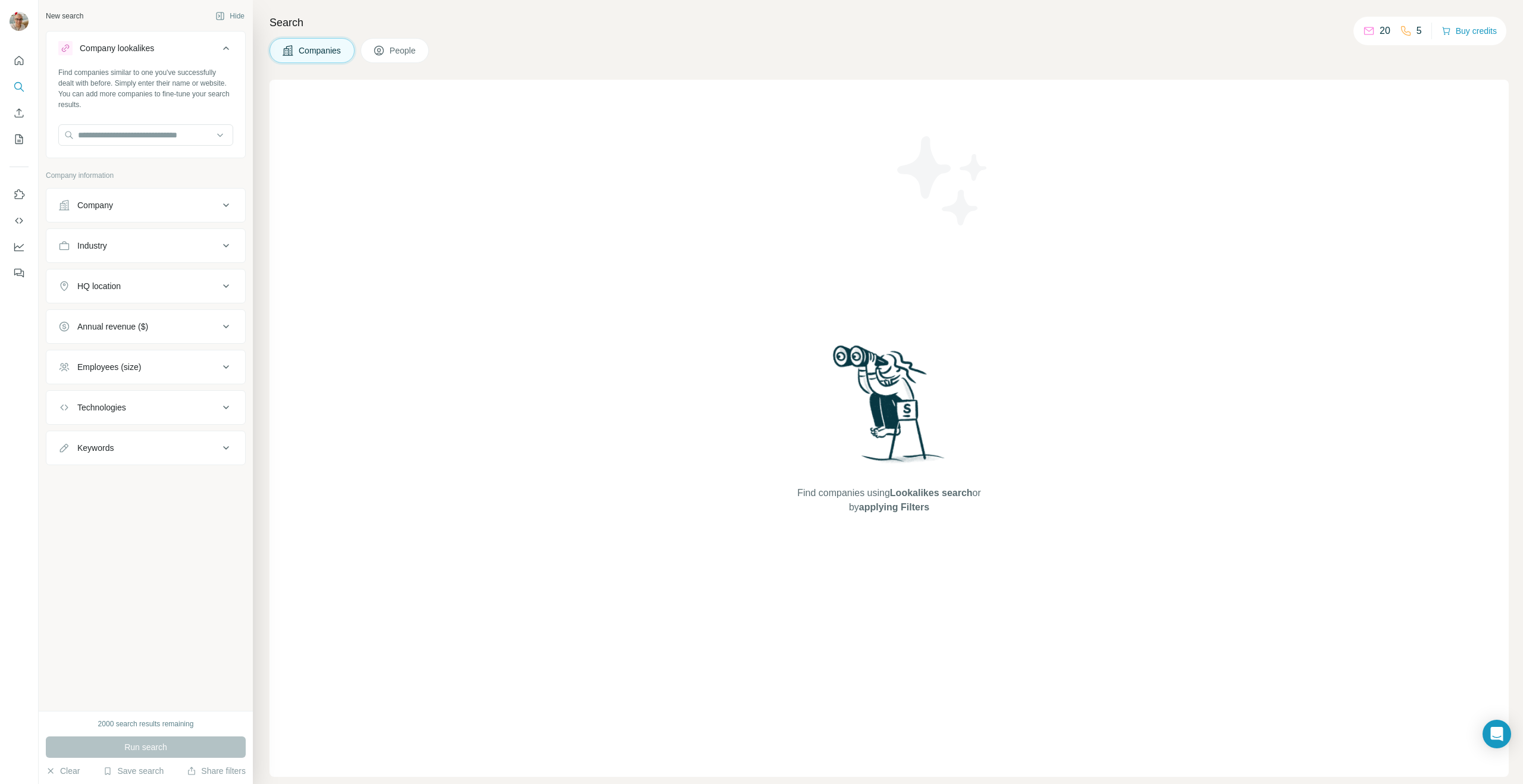
click at [201, 54] on div "Company lookalikes" at bounding box center [138, 48] width 160 height 15
click at [170, 102] on button "Company" at bounding box center [145, 111] width 199 height 28
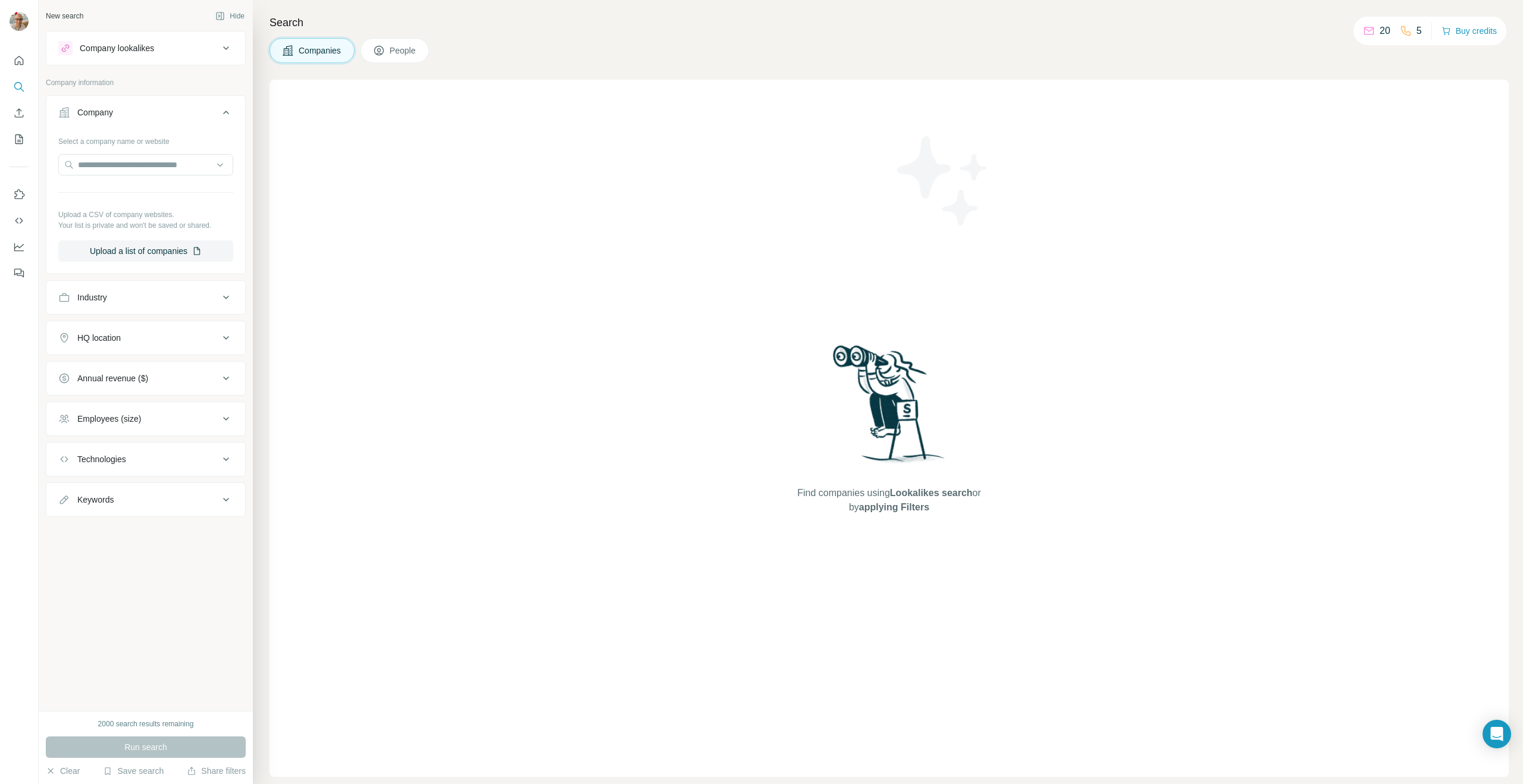
click at [169, 107] on div "Company" at bounding box center [138, 111] width 160 height 12
click at [17, 144] on icon "My lists" at bounding box center [18, 139] width 12 height 12
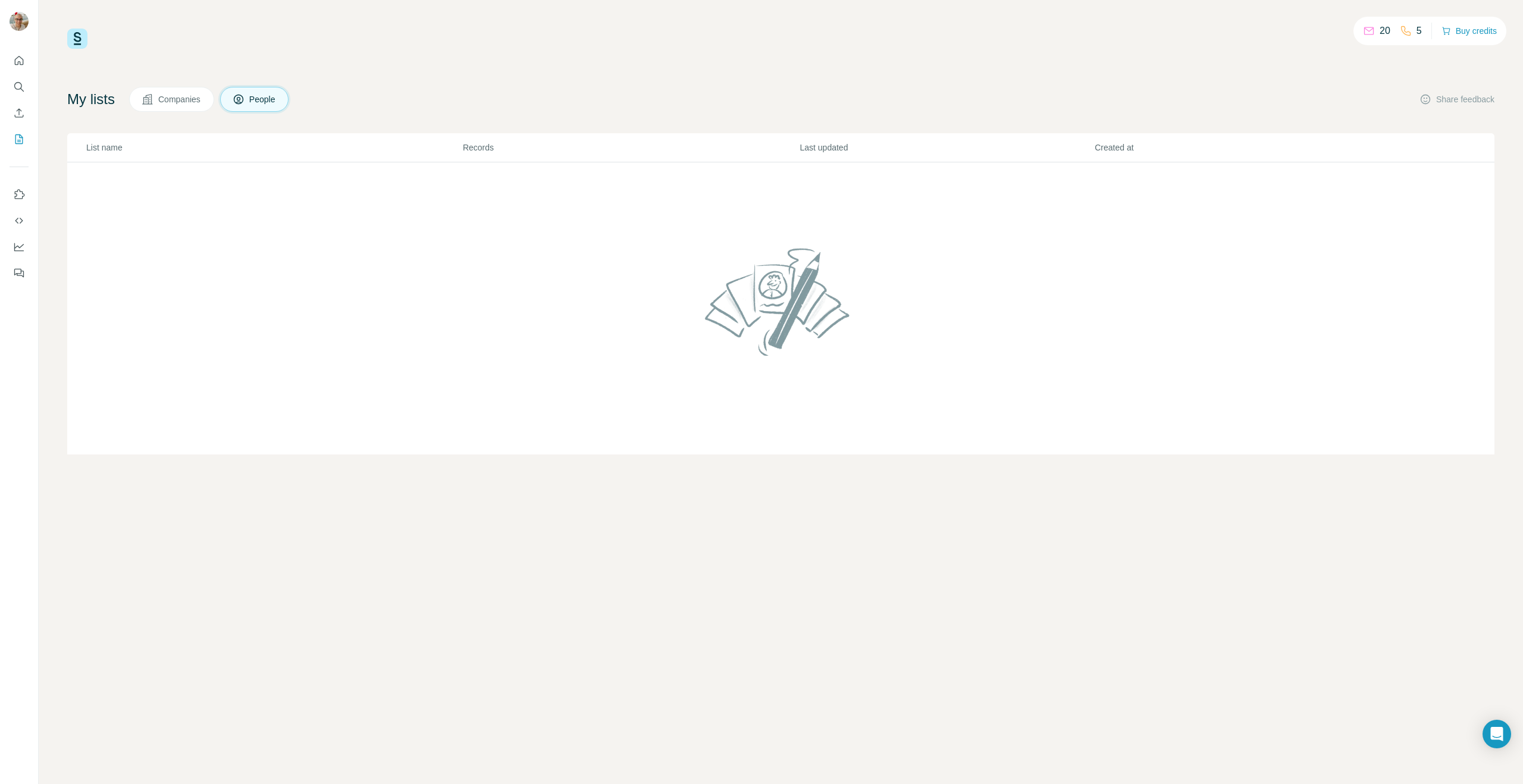
drag, startPoint x: 694, startPoint y: 225, endPoint x: 967, endPoint y: 348, distance: 299.4
click at [967, 348] on td at bounding box center [781, 308] width 1427 height 293
drag, startPoint x: 1011, startPoint y: 363, endPoint x: 556, endPoint y: 227, distance: 474.9
click at [560, 225] on td at bounding box center [781, 308] width 1427 height 293
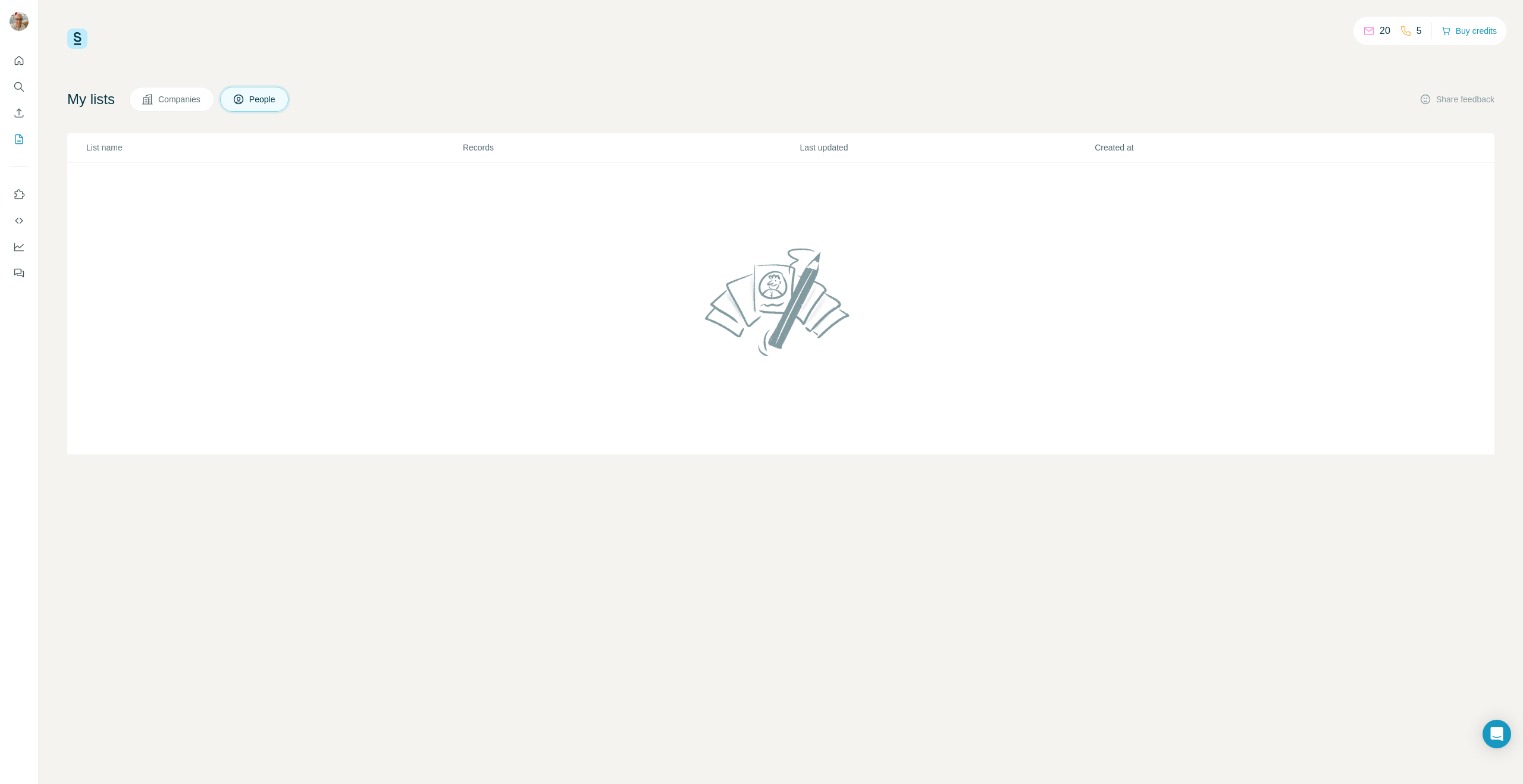
click at [553, 228] on td at bounding box center [781, 308] width 1427 height 293
click at [22, 56] on icon "Quick start" at bounding box center [18, 60] width 12 height 12
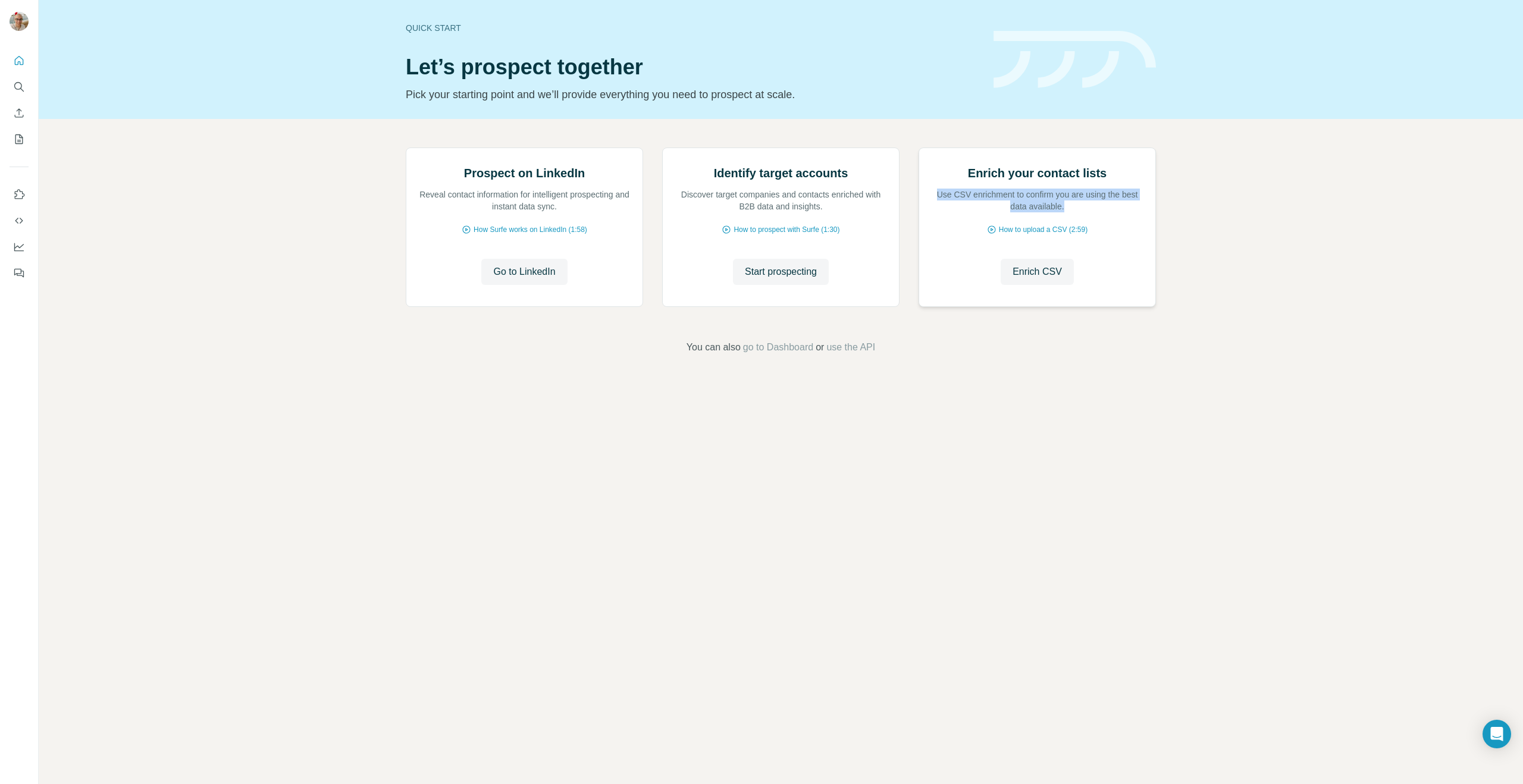
drag, startPoint x: 937, startPoint y: 325, endPoint x: 1122, endPoint y: 334, distance: 185.2
click at [1122, 212] on p "Use CSV enrichment to confirm you are using the best data available." at bounding box center [1037, 200] width 212 height 24
drag, startPoint x: 1075, startPoint y: 334, endPoint x: 918, endPoint y: 315, distance: 158.1
click at [918, 307] on div "Enrich your contact lists Use CSV enrichment to confirm you are using the best …" at bounding box center [1037, 227] width 238 height 160
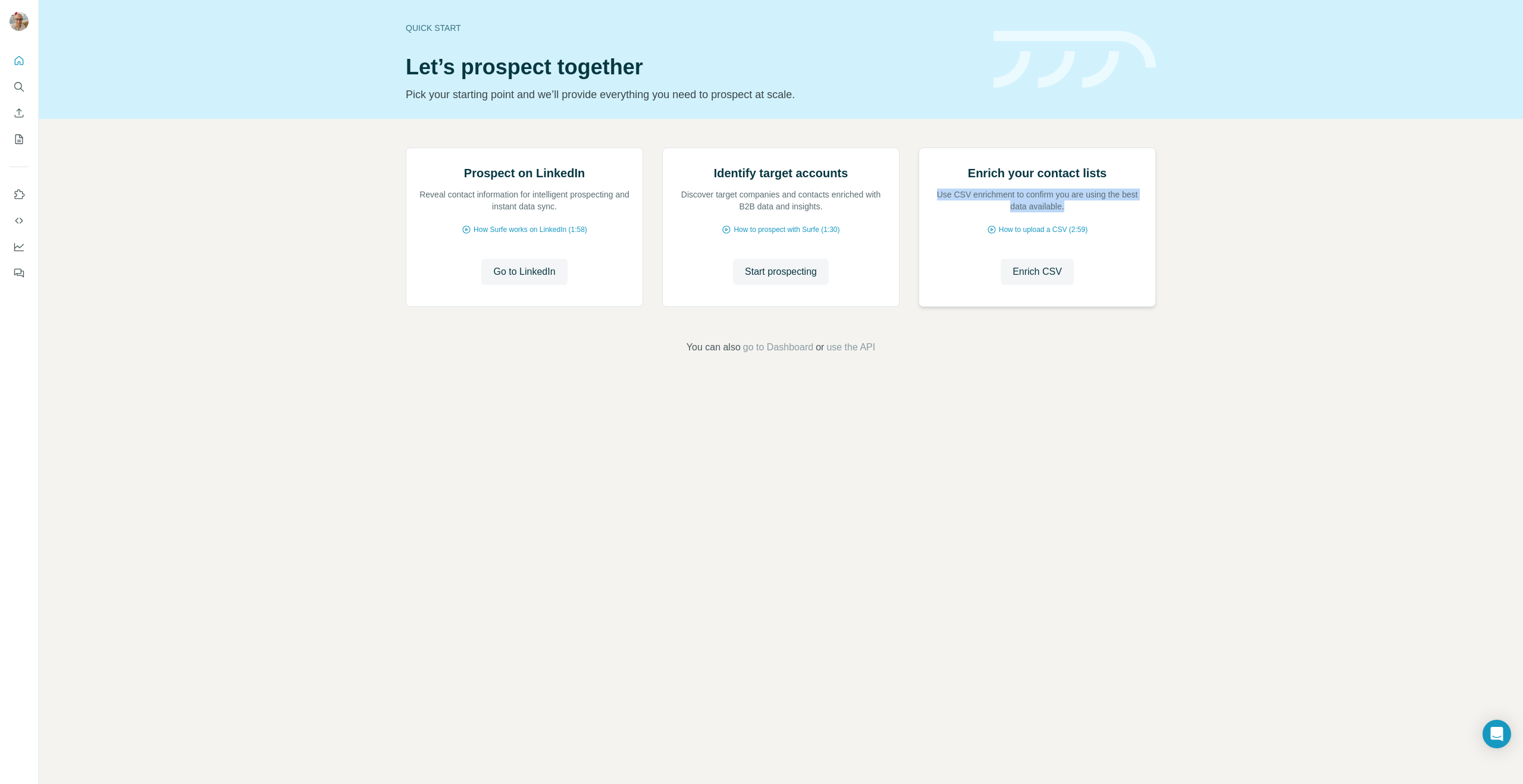
click at [922, 306] on div "Enrich your contact lists Use CSV enrichment to confirm you are using the best …" at bounding box center [1037, 227] width 236 height 159
click at [781, 354] on span "go to Dashboard" at bounding box center [777, 347] width 70 height 15
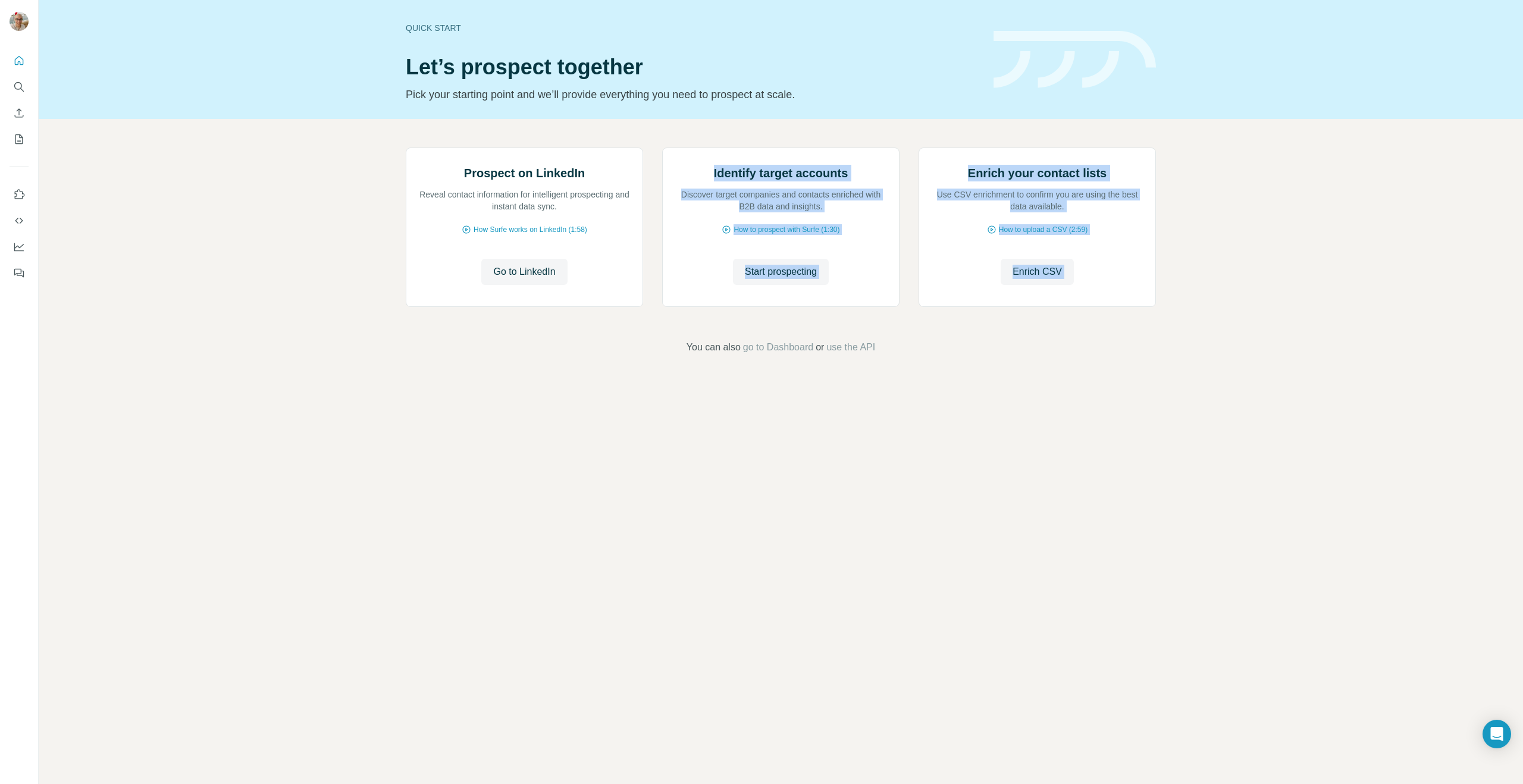
drag, startPoint x: 609, startPoint y: 405, endPoint x: 597, endPoint y: 485, distance: 80.9
click at [597, 383] on div "Prospect on LinkedIn Reveal contact information for intelligent prospecting and…" at bounding box center [781, 250] width 1484 height 264
click at [597, 354] on footer "You can also go to Dashboard or use the API" at bounding box center [780, 347] width 1417 height 15
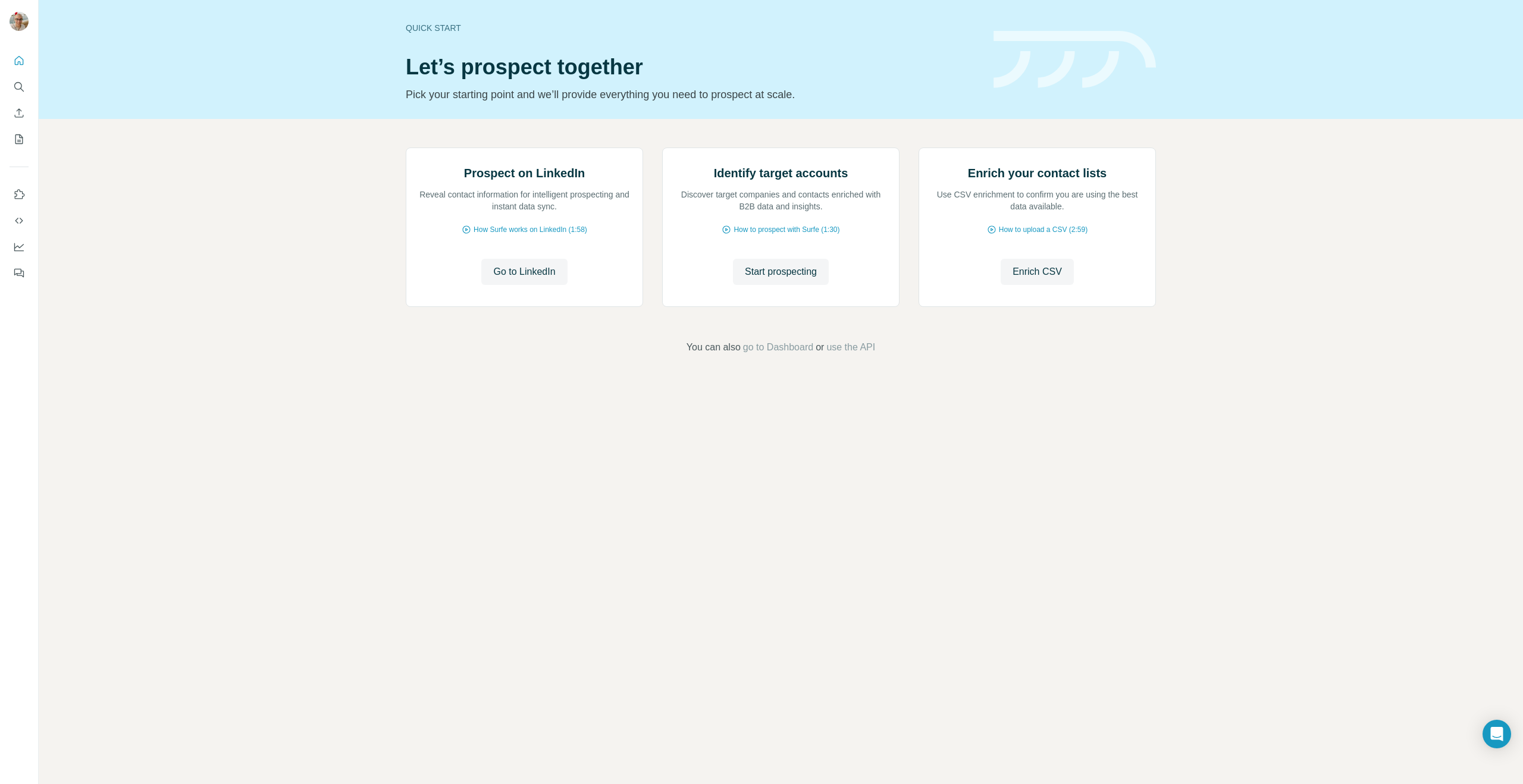
click at [581, 354] on footer "You can also go to Dashboard or use the API" at bounding box center [780, 347] width 1417 height 15
click at [301, 378] on div "Prospect on LinkedIn Reveal contact information for intelligent prospecting and…" at bounding box center [781, 250] width 1484 height 264
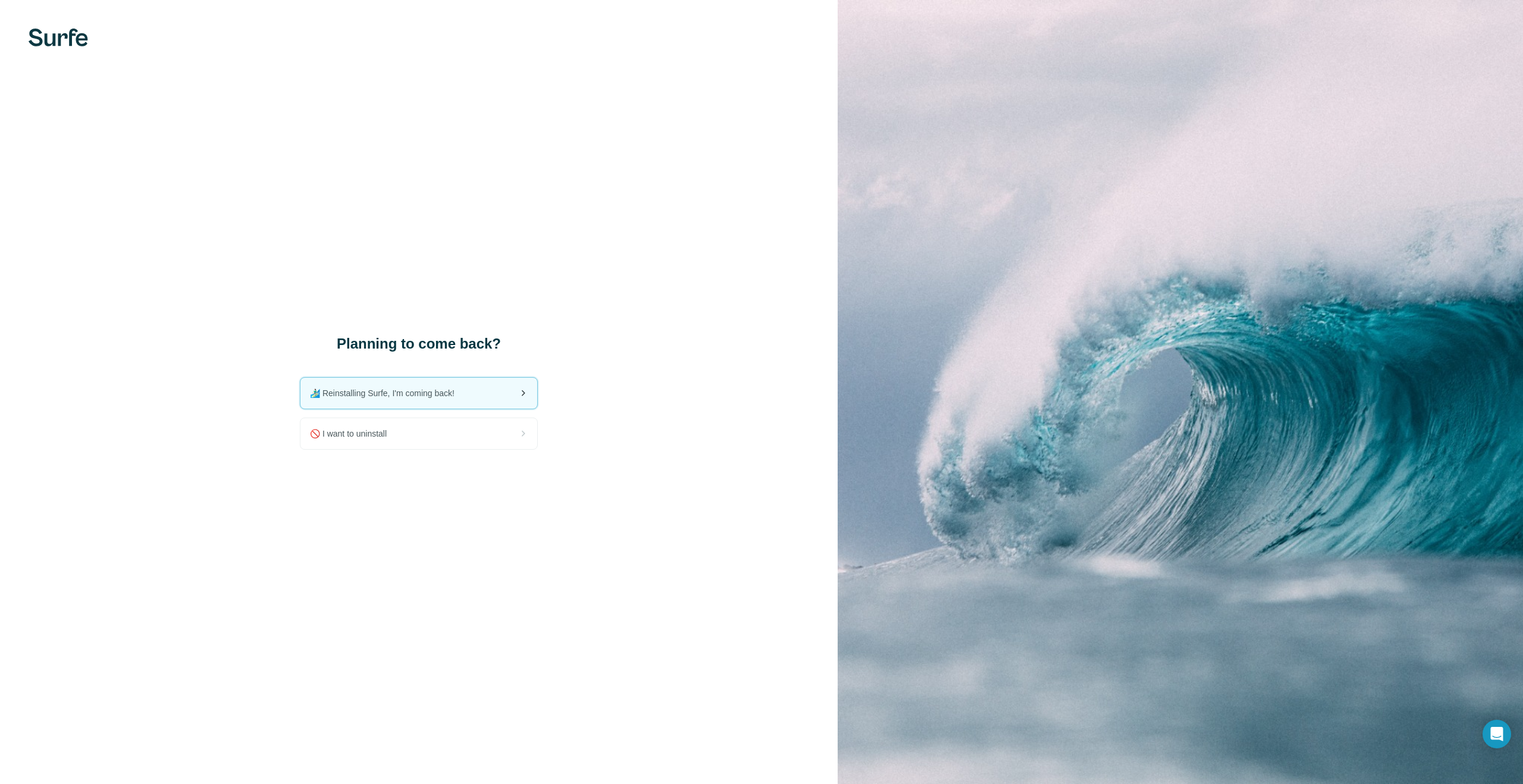
click at [457, 401] on div "🏄🏻‍♂️ Reinstalling Surfe, I'm coming back!" at bounding box center [418, 393] width 237 height 31
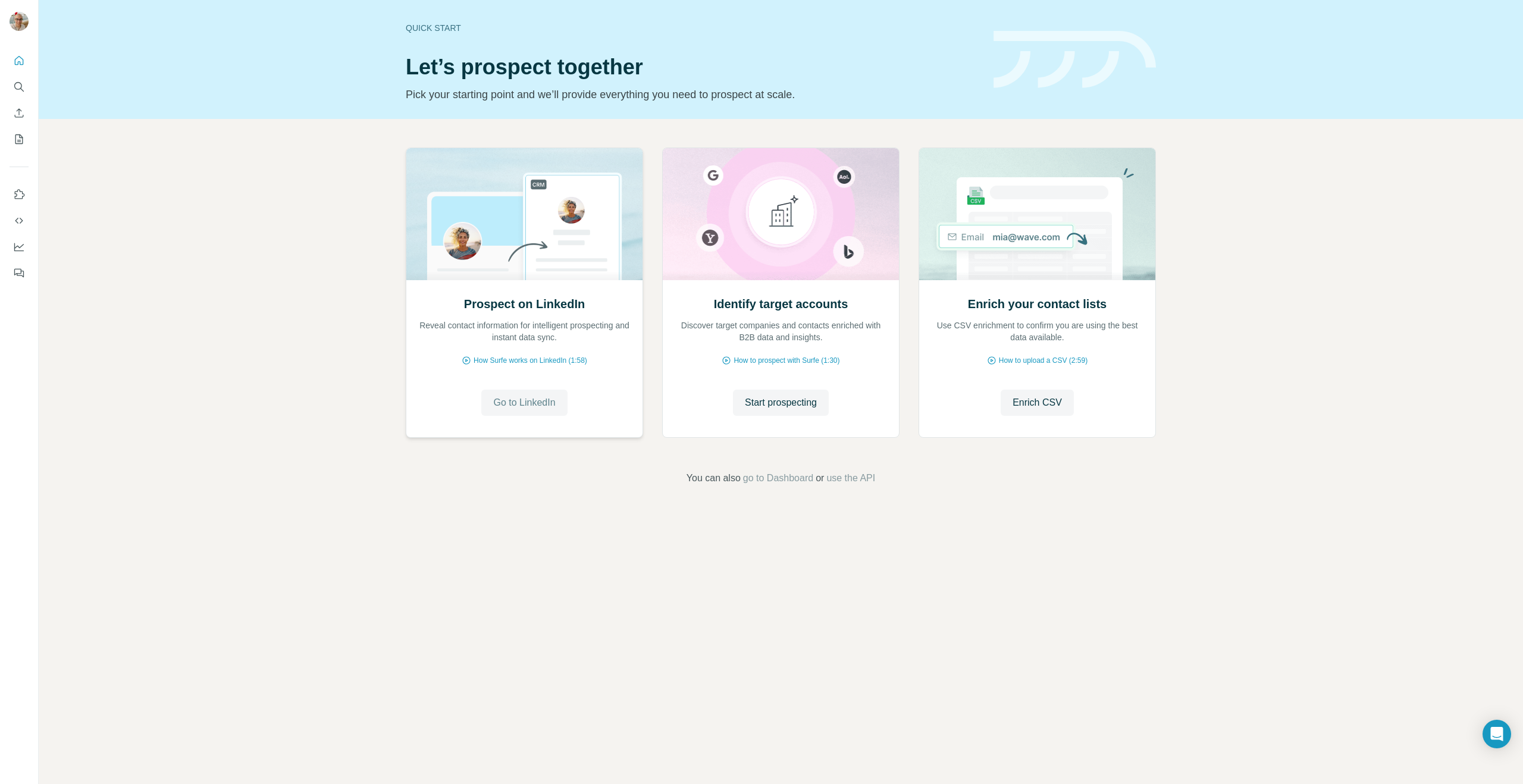
click at [534, 404] on span "Go to LinkedIn" at bounding box center [524, 402] width 62 height 15
click at [20, 273] on icon "Feedback" at bounding box center [18, 272] width 7 height 6
click at [1499, 730] on icon "Open Intercom Messenger" at bounding box center [1496, 733] width 14 height 15
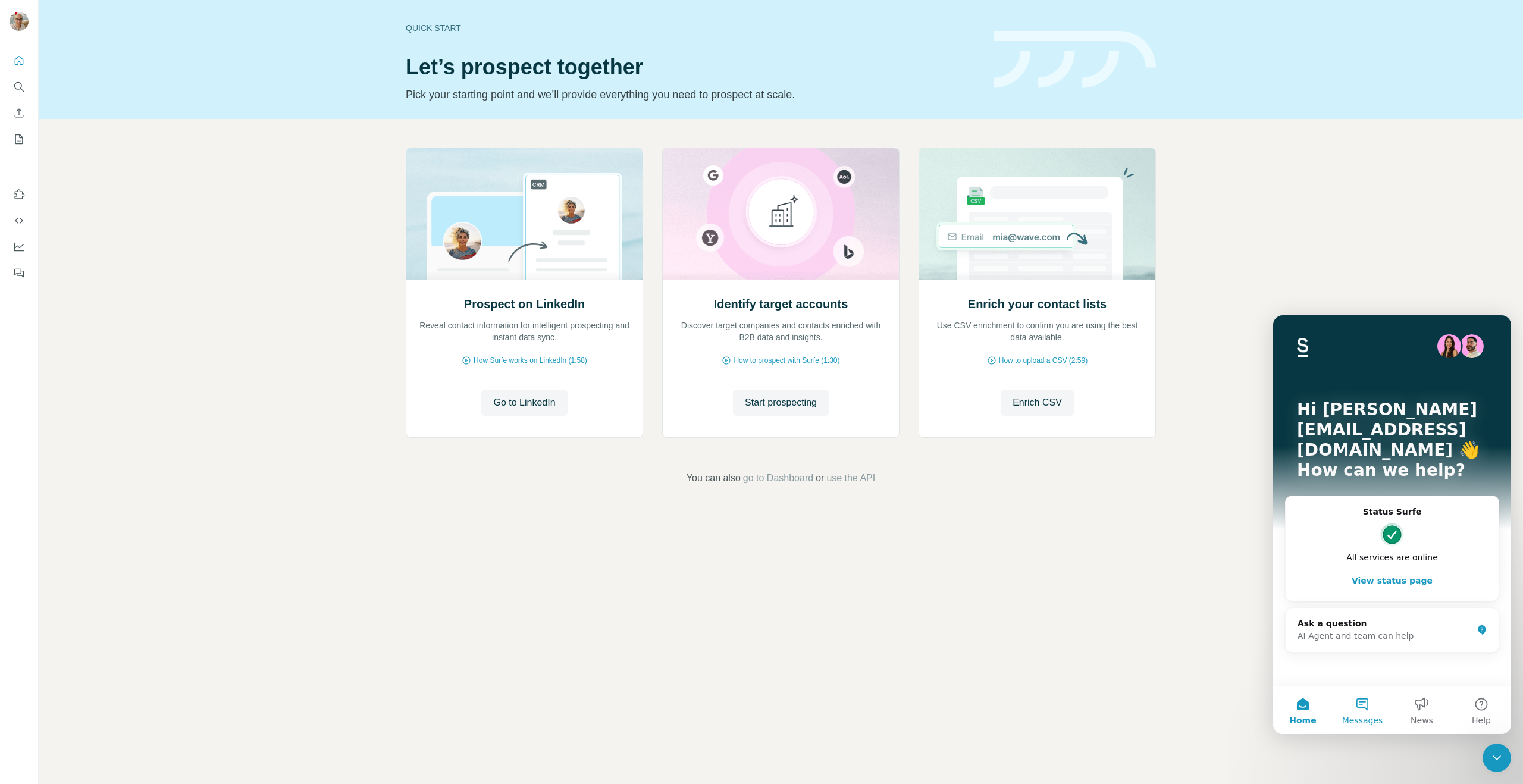
click at [1353, 702] on button "Messages" at bounding box center [1363, 710] width 60 height 47
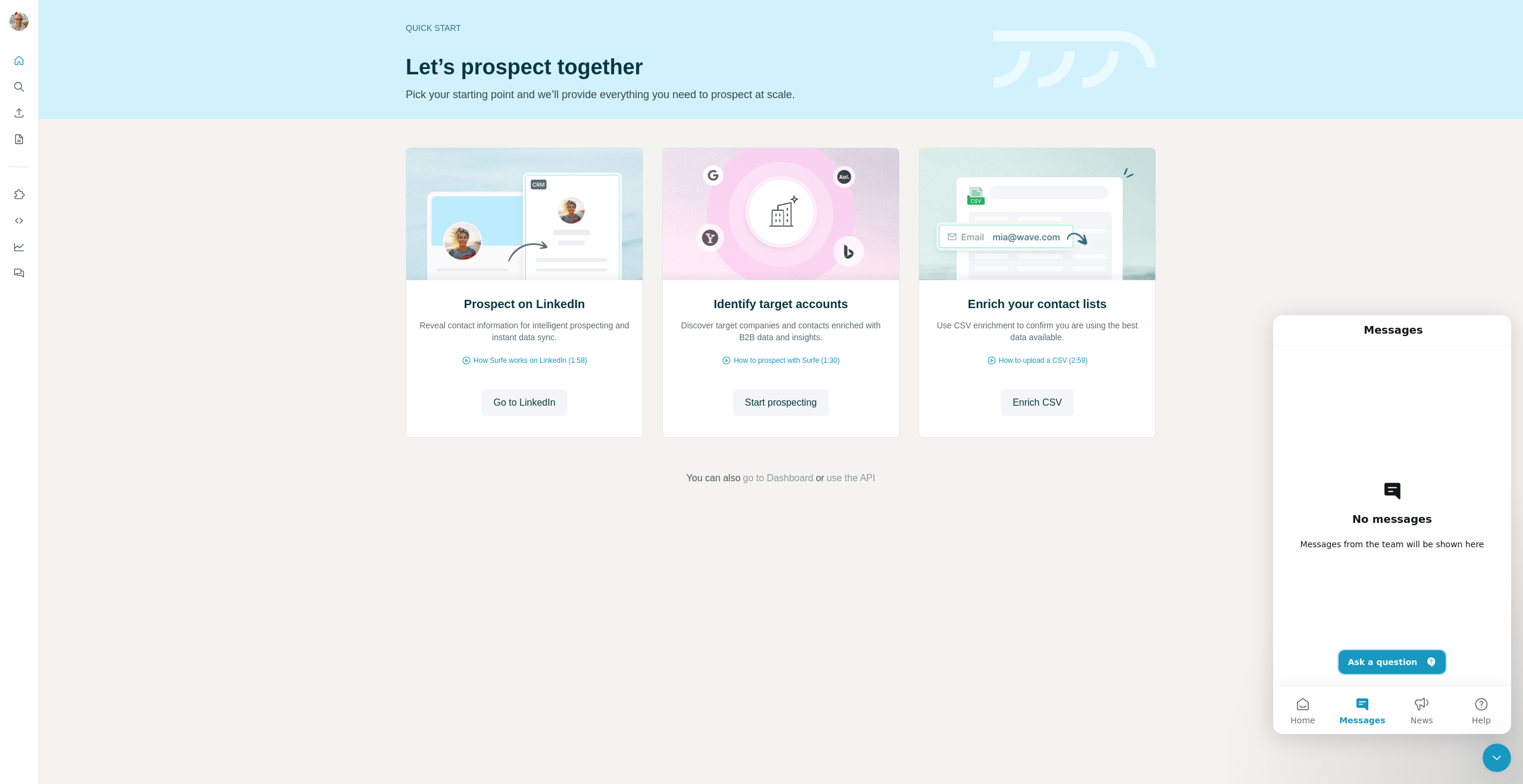
click at [1371, 658] on button "Ask a question" at bounding box center [1392, 662] width 108 height 24
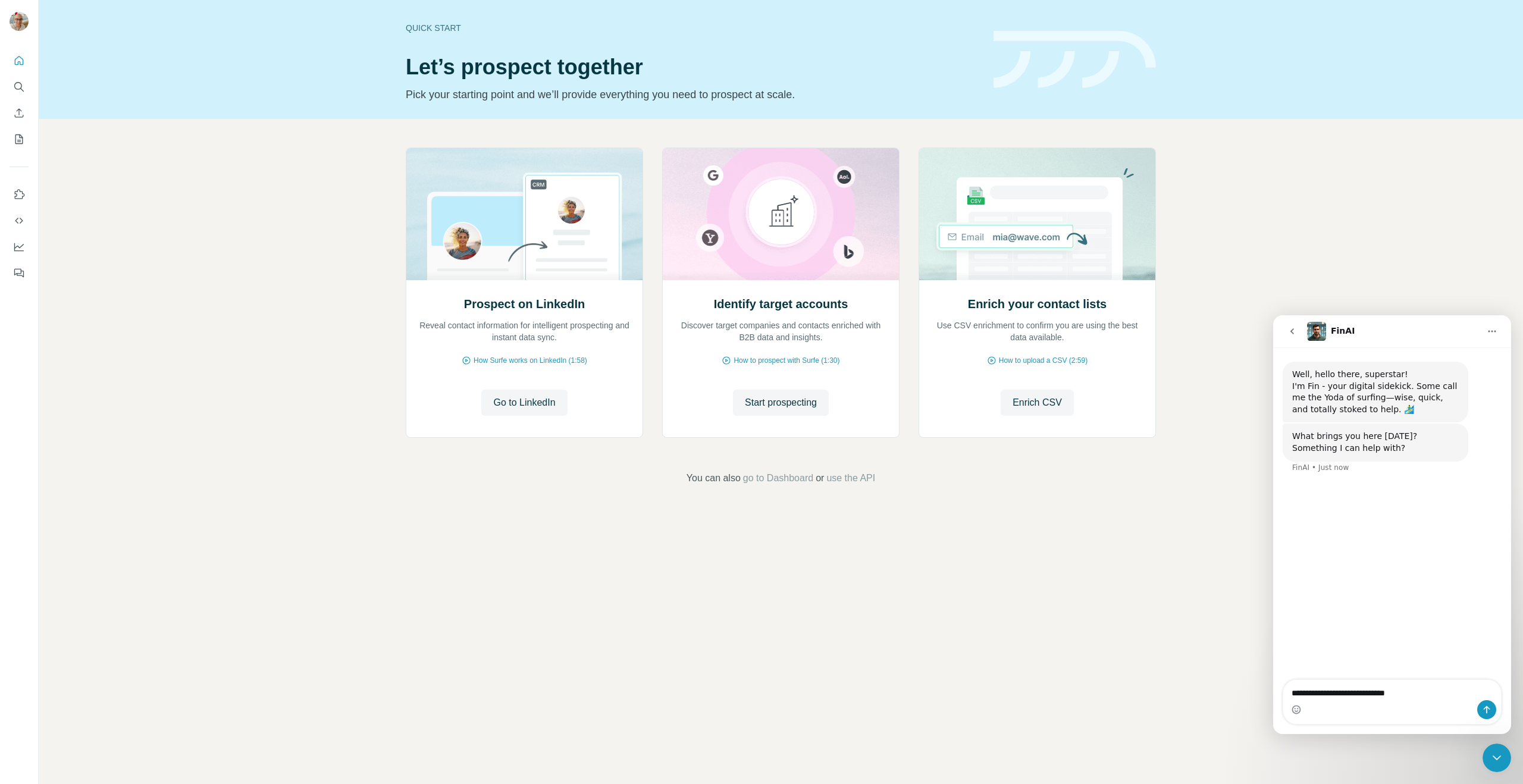
type textarea "**********"
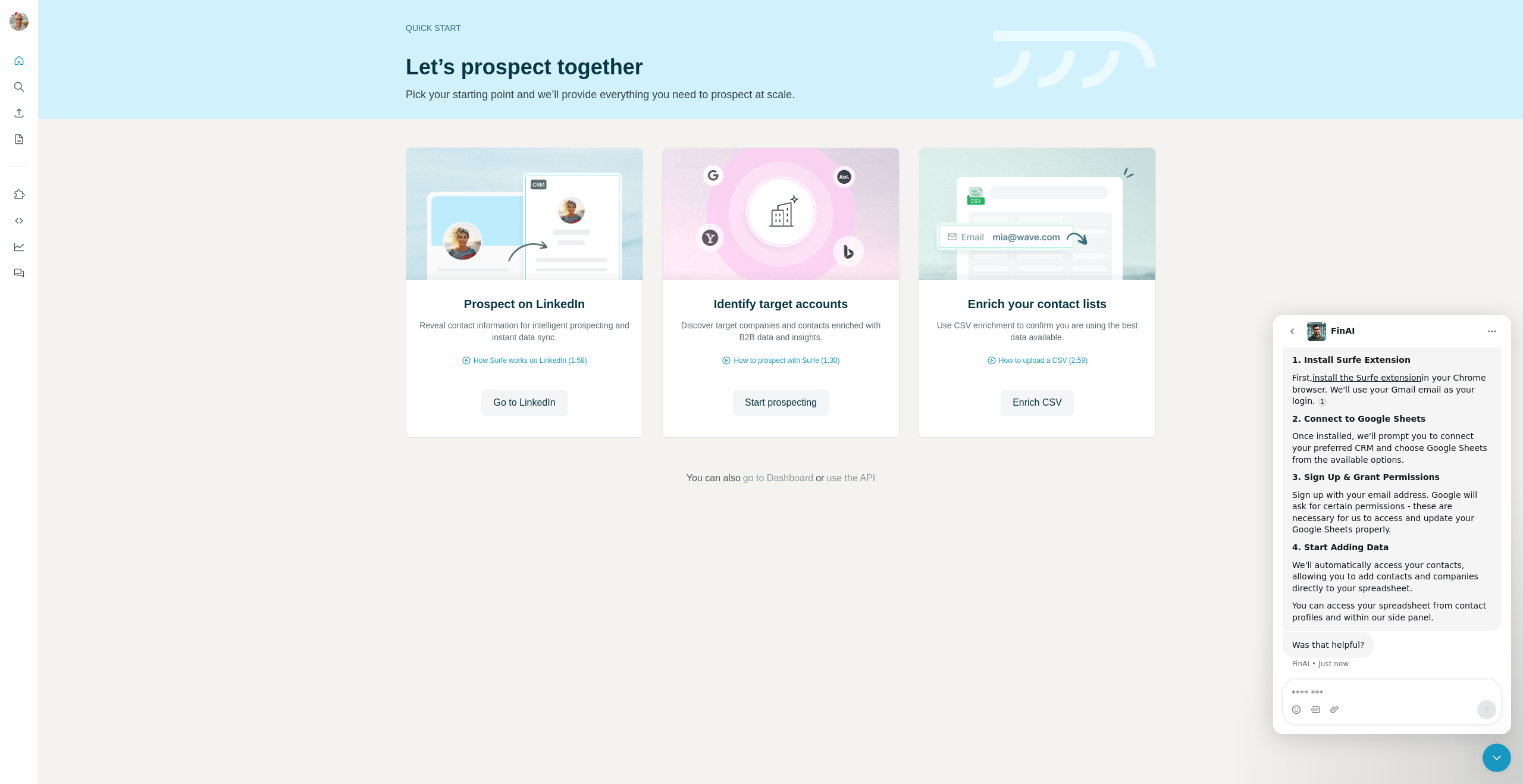
scroll to position [179, 0]
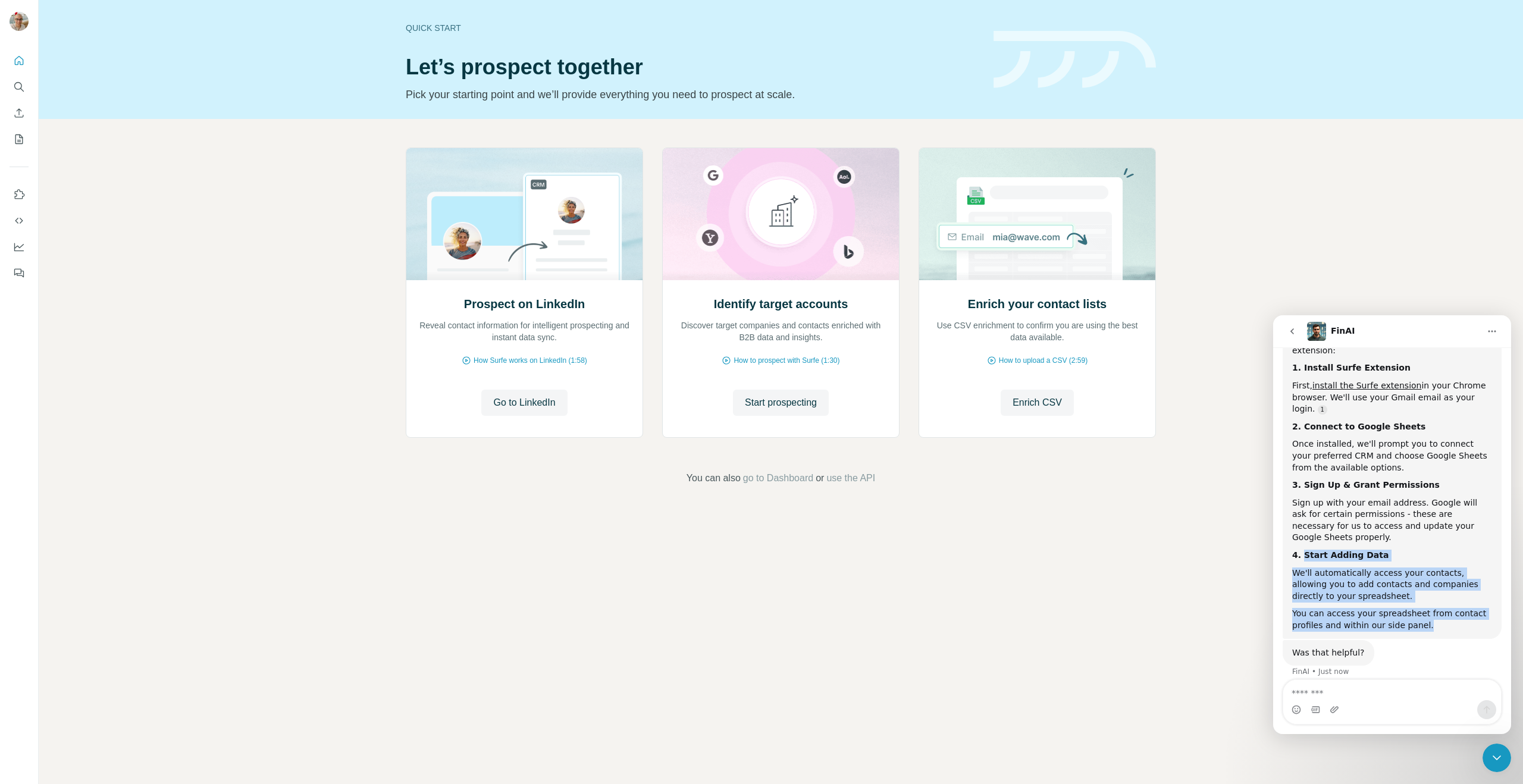
drag, startPoint x: 1302, startPoint y: 546, endPoint x: 1428, endPoint y: 622, distance: 147.1
click at [1428, 623] on div "Here's how to connect Google Sheets with our extension: 1. Install Surfe Extens…" at bounding box center [1392, 481] width 199 height 298
click at [1428, 622] on div "You can access your spreadsheet from contact profiles and within our side panel." at bounding box center [1392, 620] width 199 height 24
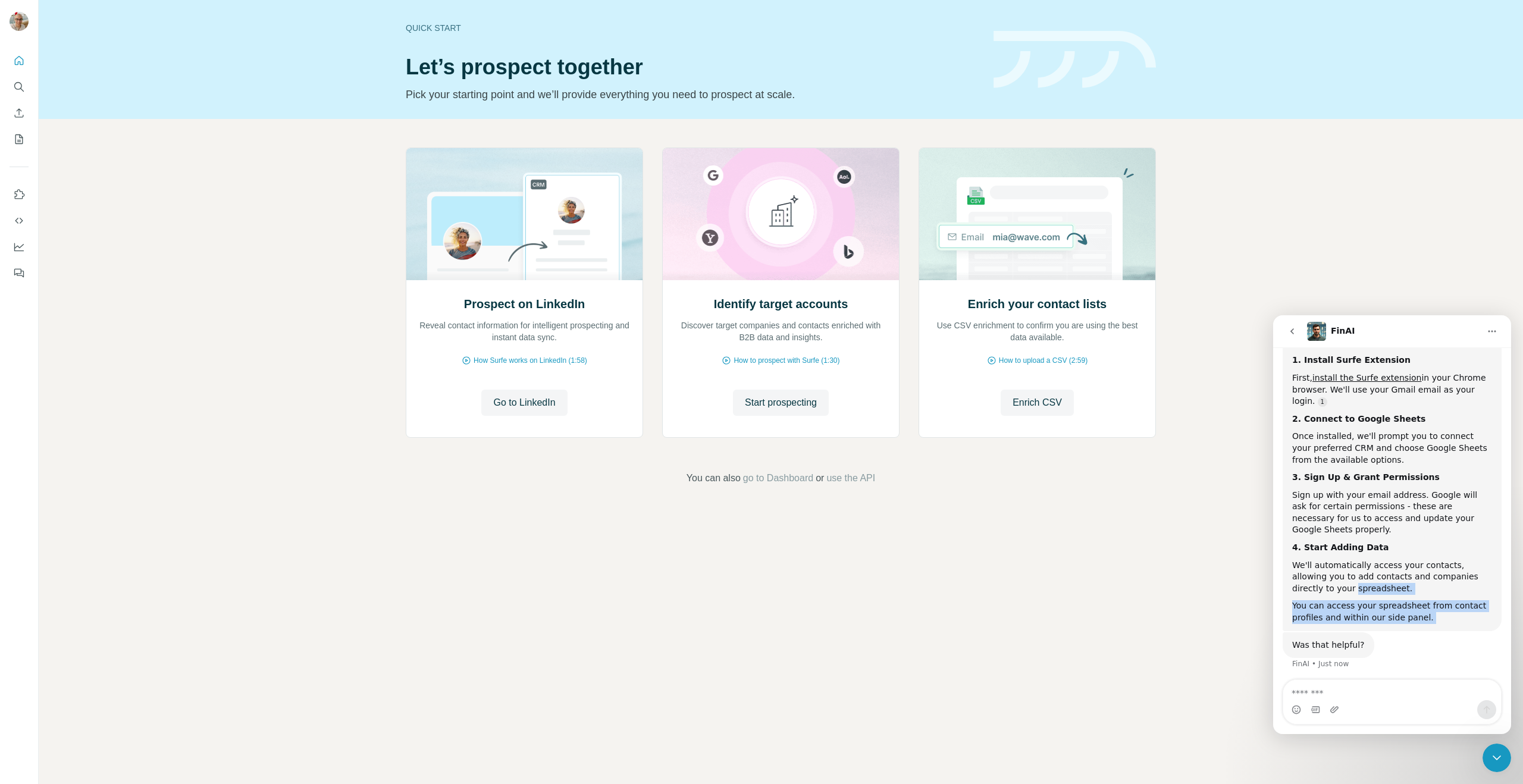
drag, startPoint x: 1428, startPoint y: 622, endPoint x: 1351, endPoint y: 578, distance: 88.7
click at [1352, 579] on div "Here's how to connect Google Sheets with our extension: 1. Install Surfe Extens…" at bounding box center [1392, 474] width 199 height 298
click at [1350, 577] on div "We'll automatically access your contacts, allowing you to add contacts and comp…" at bounding box center [1392, 576] width 199 height 35
click at [210, 319] on div "Prospect on LinkedIn Reveal contact information for intelligent prospecting and…" at bounding box center [781, 316] width 1484 height 395
click at [18, 61] on icon "Quick start" at bounding box center [18, 60] width 12 height 12
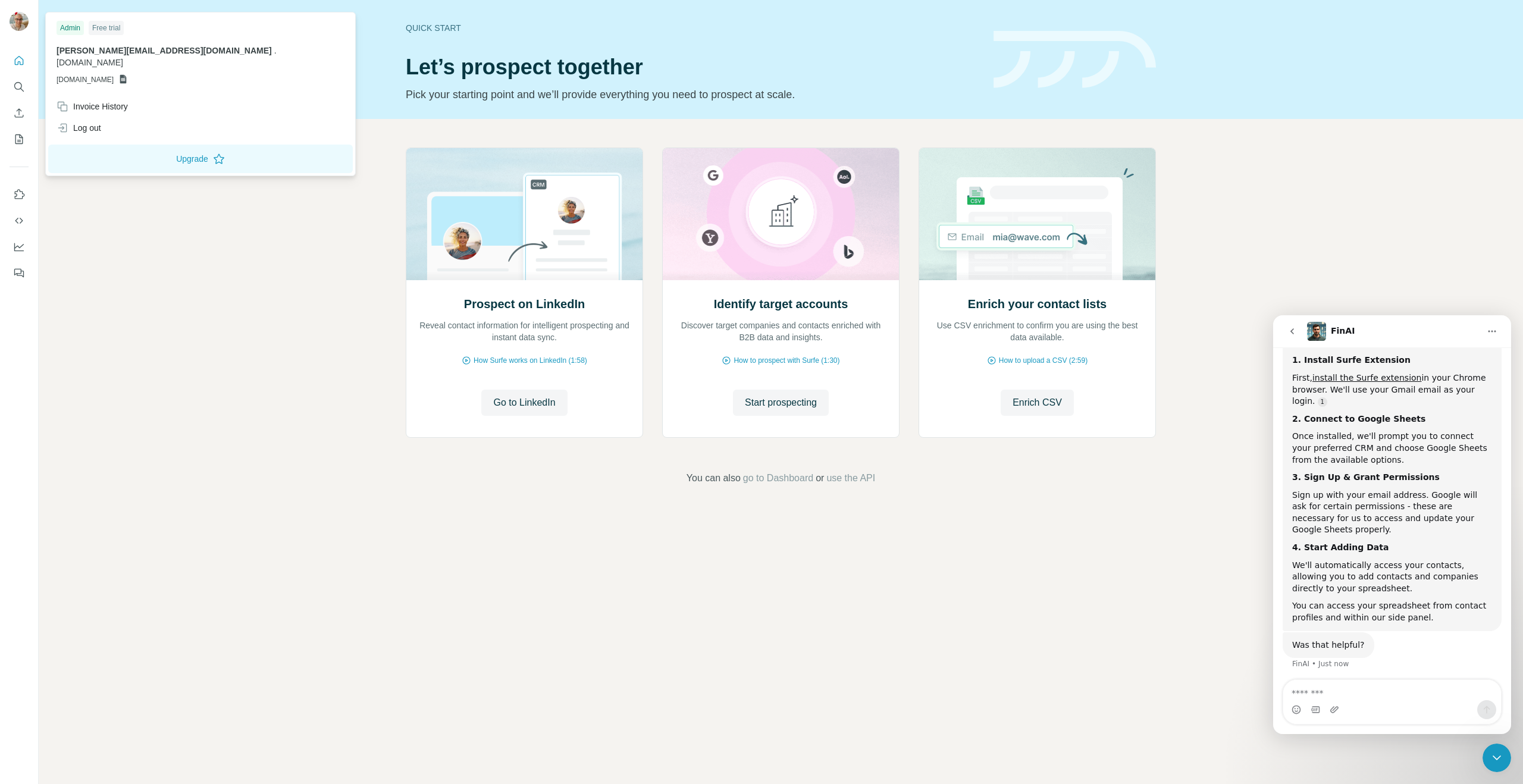
drag, startPoint x: 74, startPoint y: 63, endPoint x: 160, endPoint y: 67, distance: 86.1
click at [130, 64] on div "Admin Free trial luis@luisbudow.de . luisbudow.de GSHEETSLUISBUDOW.DE" at bounding box center [200, 54] width 305 height 81
click at [128, 74] on icon at bounding box center [123, 79] width 9 height 9
drag, startPoint x: 54, startPoint y: 66, endPoint x: 141, endPoint y: 67, distance: 87.0
click at [141, 67] on div "Admin Free trial luis@luisbudow.de . luisbudow.de GSHEETSLUISBUDOW.DE" at bounding box center [200, 54] width 305 height 81
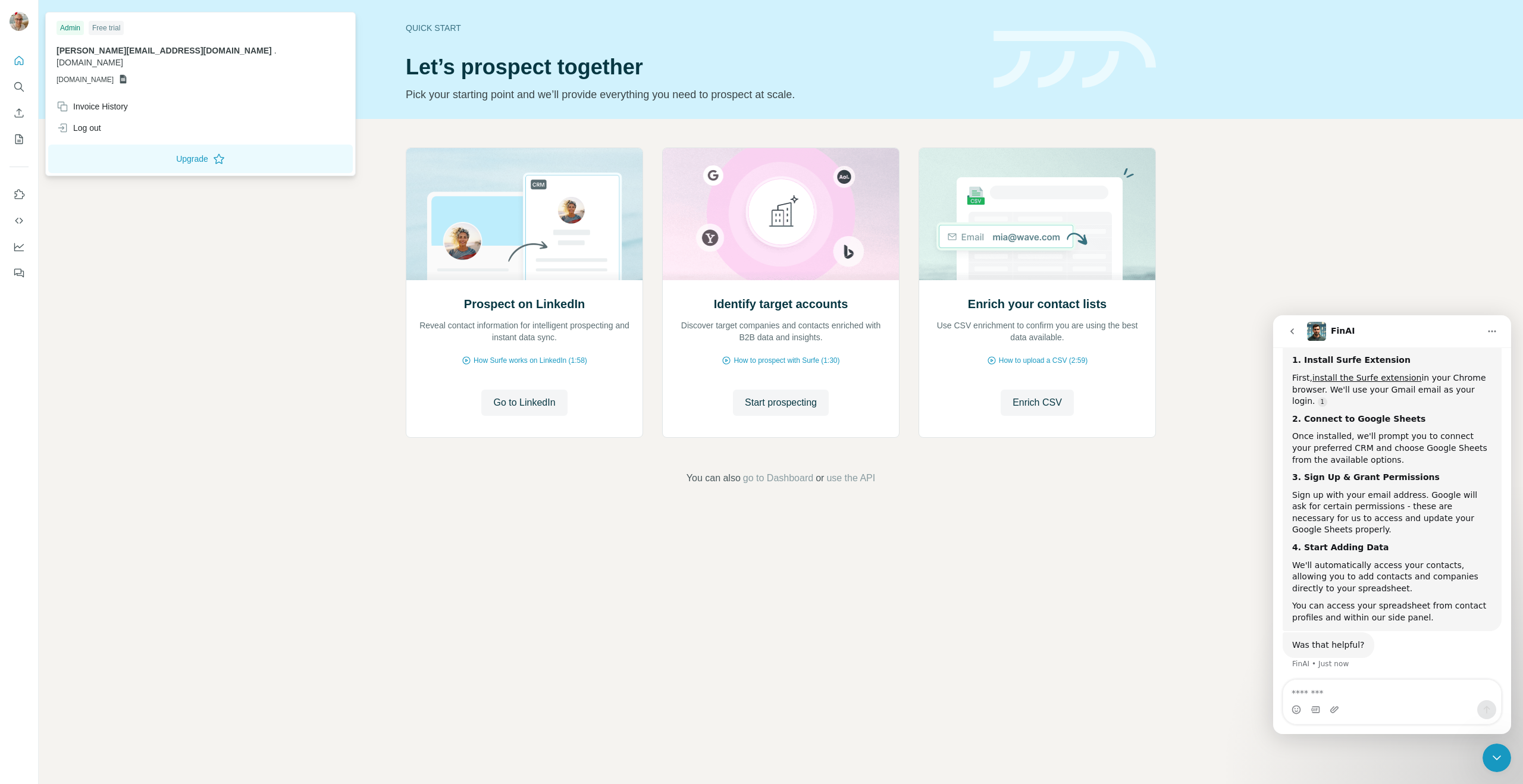
copy span "[DOMAIN_NAME]"
click at [98, 74] on span "[DOMAIN_NAME]" at bounding box center [84, 80] width 57 height 11
click at [127, 75] on icon at bounding box center [123, 80] width 6 height 9
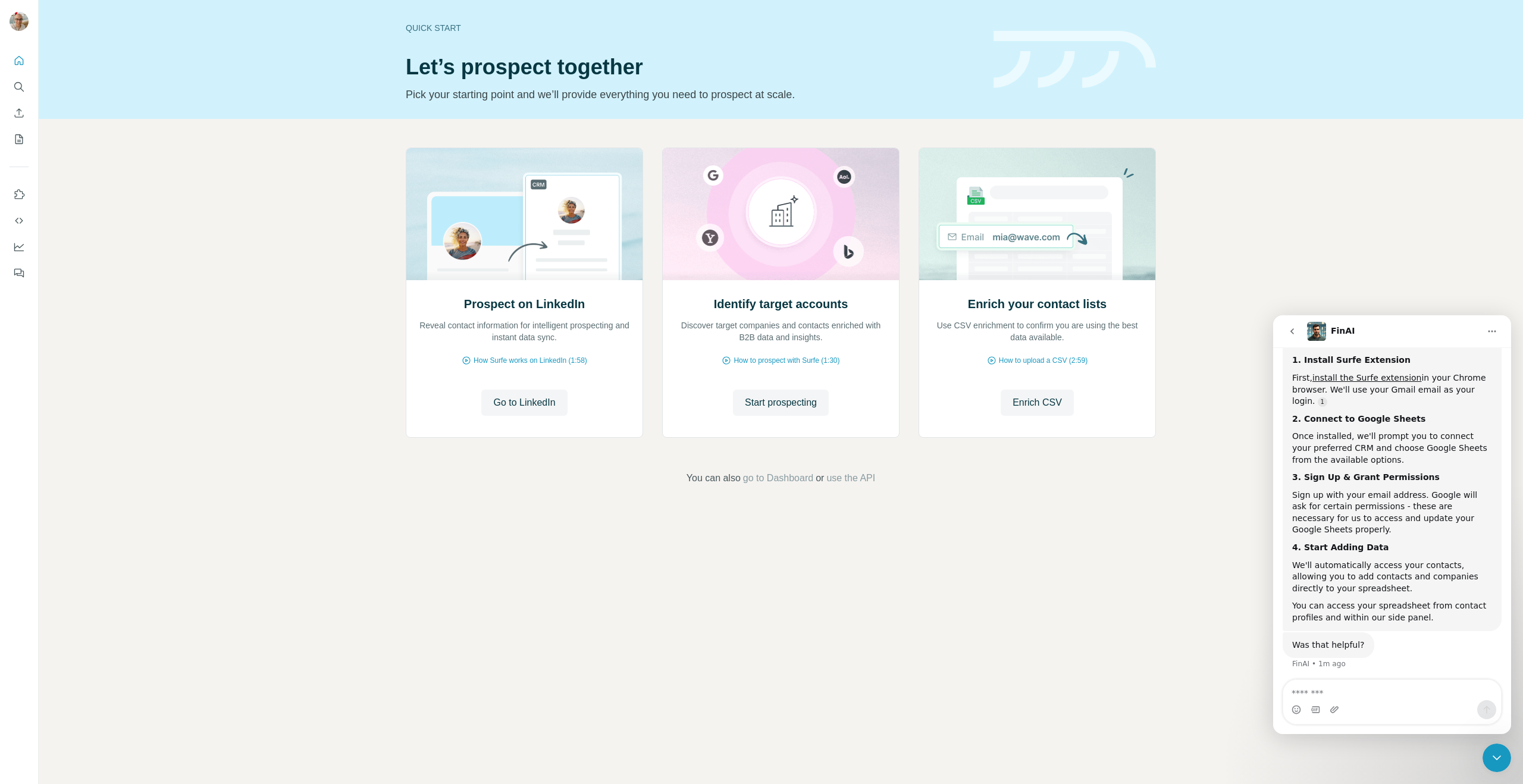
click at [1393, 700] on div "Intercom messenger" at bounding box center [1392, 709] width 218 height 19
click at [1389, 689] on textarea "Message…" at bounding box center [1392, 690] width 218 height 20
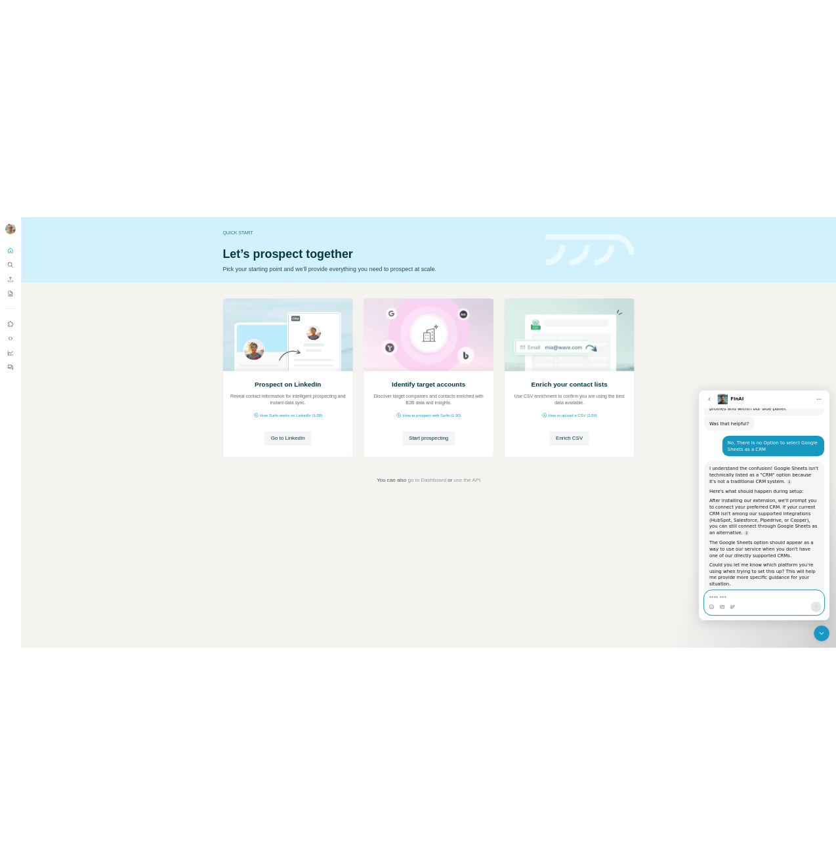
scroll to position [510, 0]
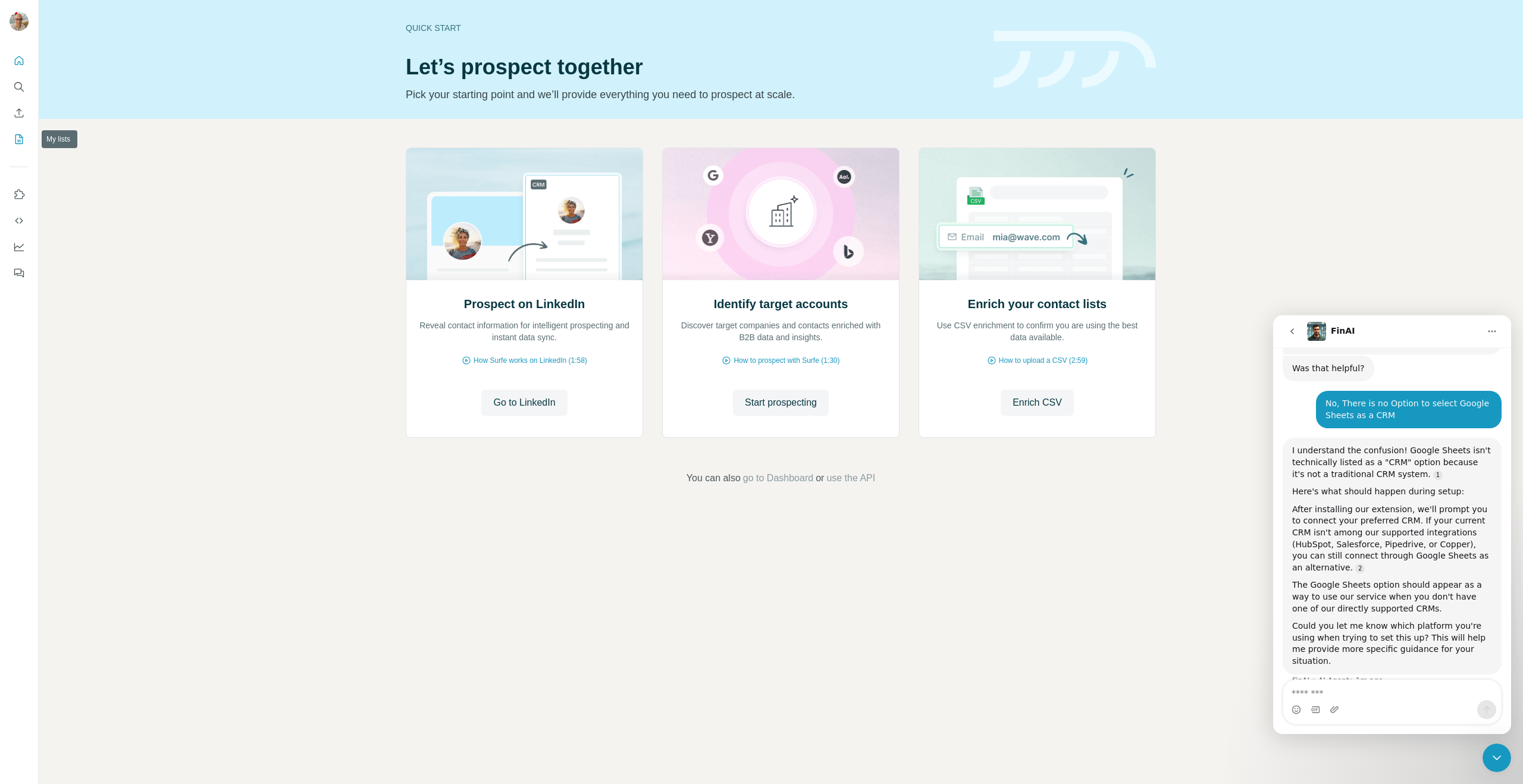
click at [23, 131] on button "My lists" at bounding box center [18, 140] width 19 height 22
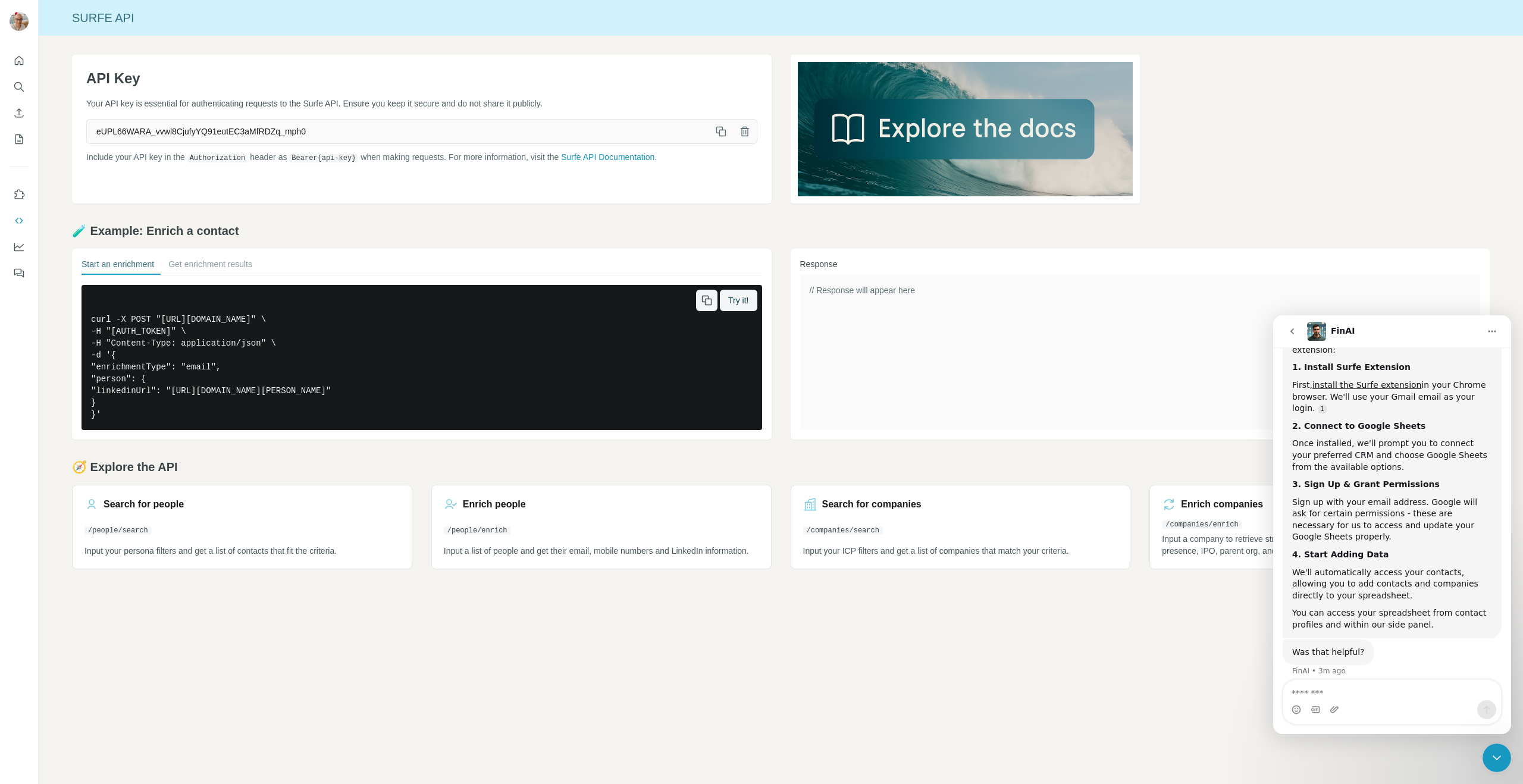
scroll to position [186, 0]
click at [1367, 689] on textarea "Message…" at bounding box center [1392, 690] width 218 height 20
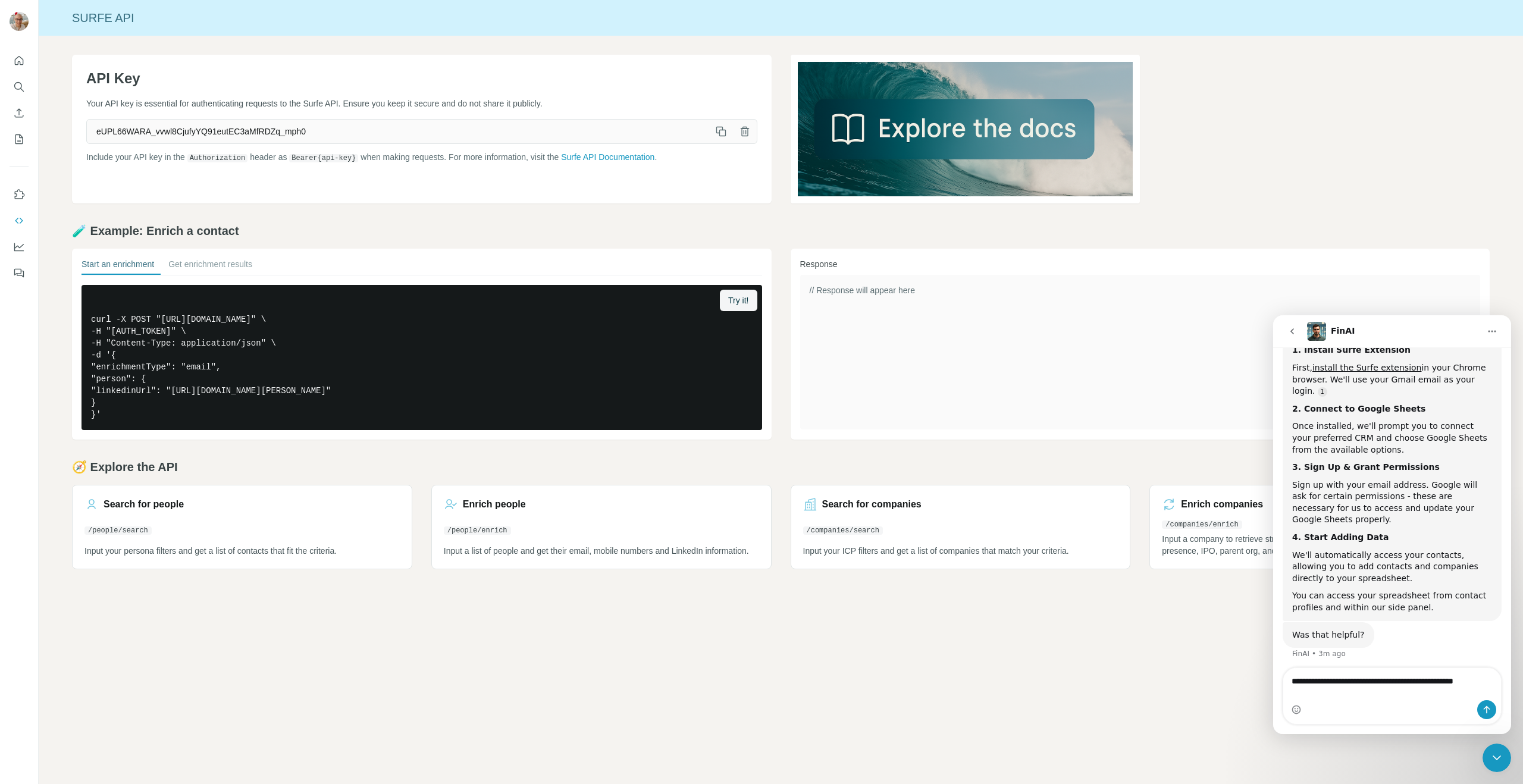
type textarea "**********"
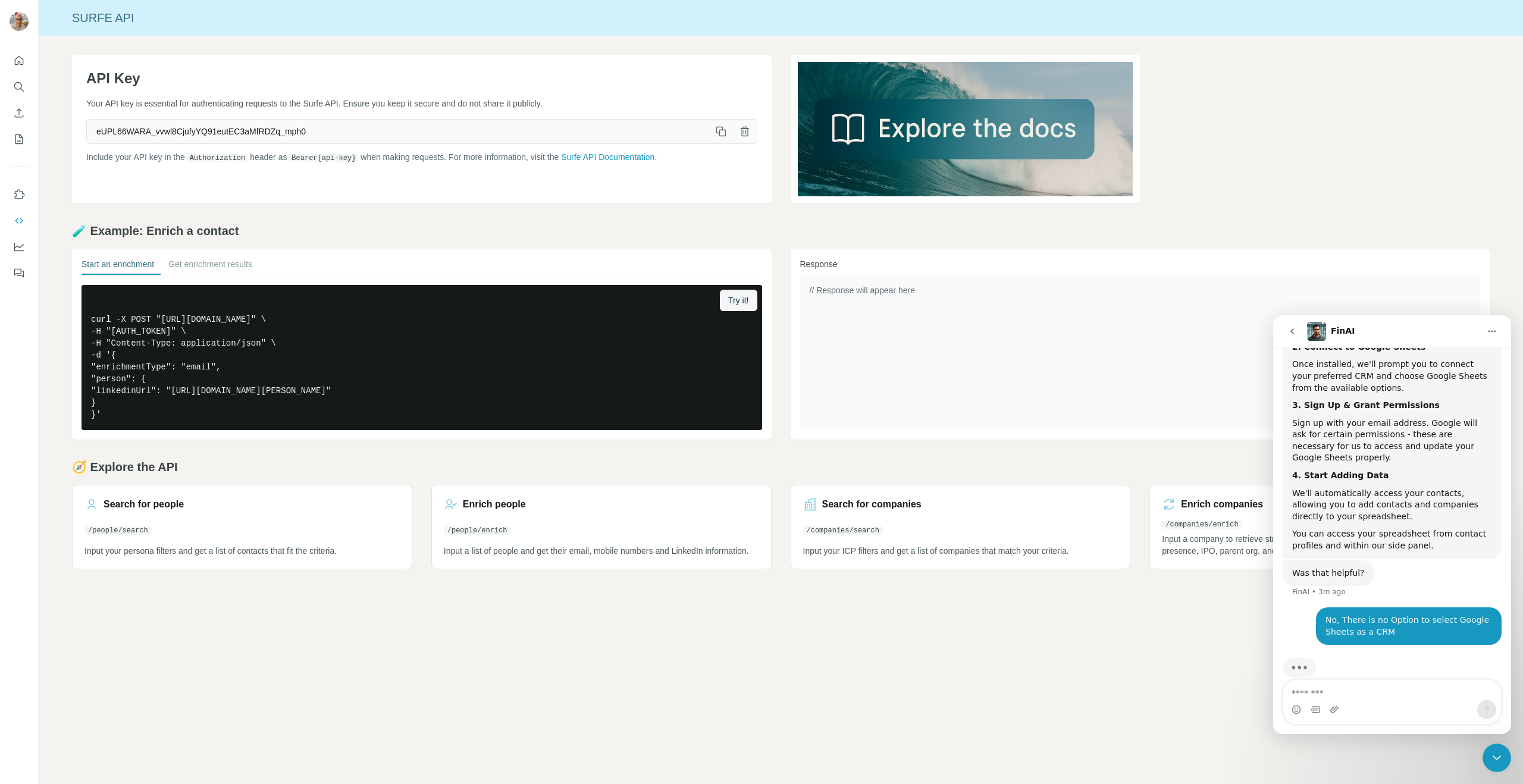
scroll to position [272, 0]
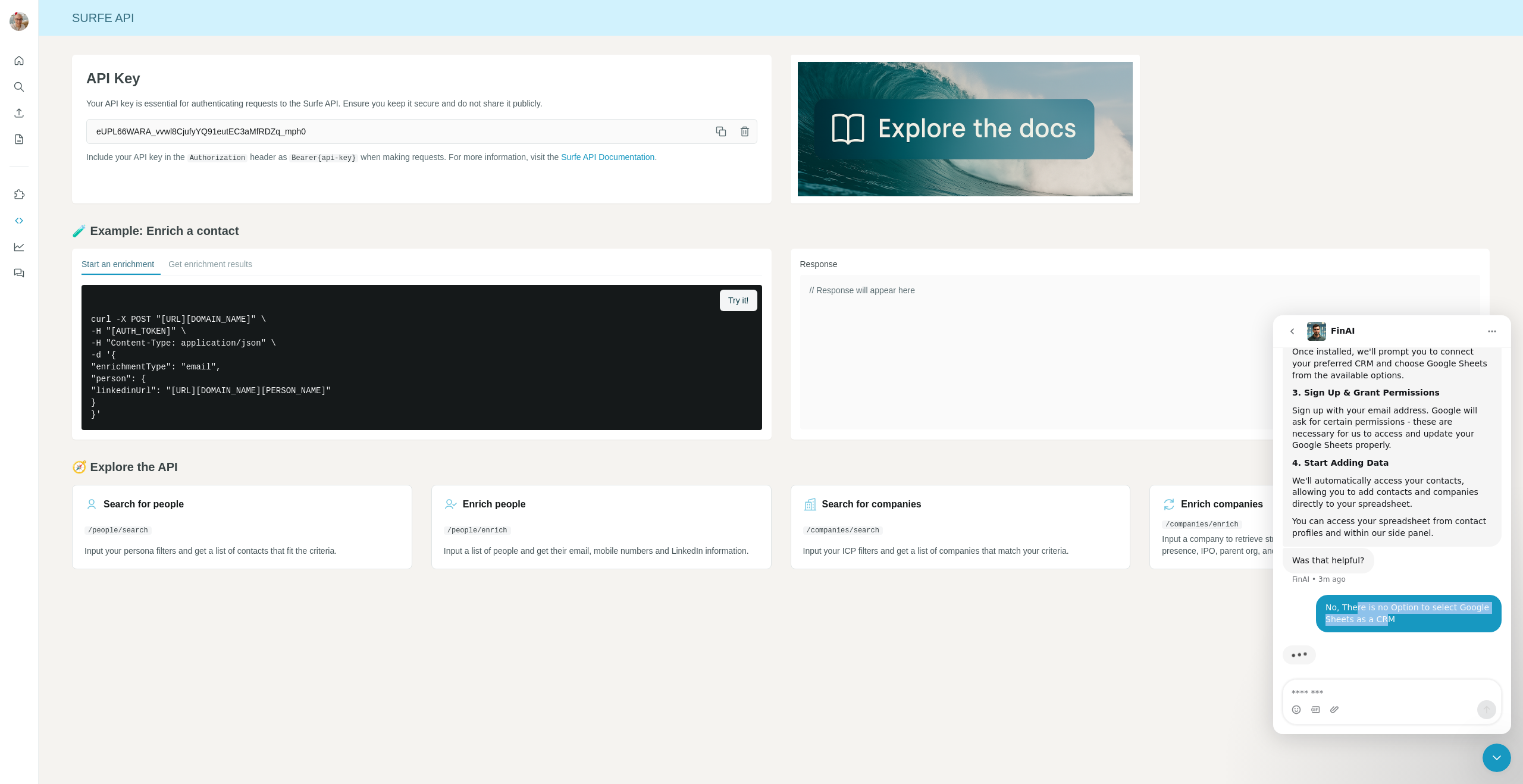
drag, startPoint x: 1347, startPoint y: 604, endPoint x: 1379, endPoint y: 614, distance: 33.5
click at [1379, 614] on div "No, There is no Option to select Google Sheets as a CRM" at bounding box center [1409, 614] width 167 height 24
drag, startPoint x: 1407, startPoint y: 613, endPoint x: 1314, endPoint y: 595, distance: 94.7
click at [1315, 595] on div "No, There is no Option to select Google Sheets as a CRM [PERSON_NAME][EMAIL_ADD…" at bounding box center [1408, 613] width 186 height 37
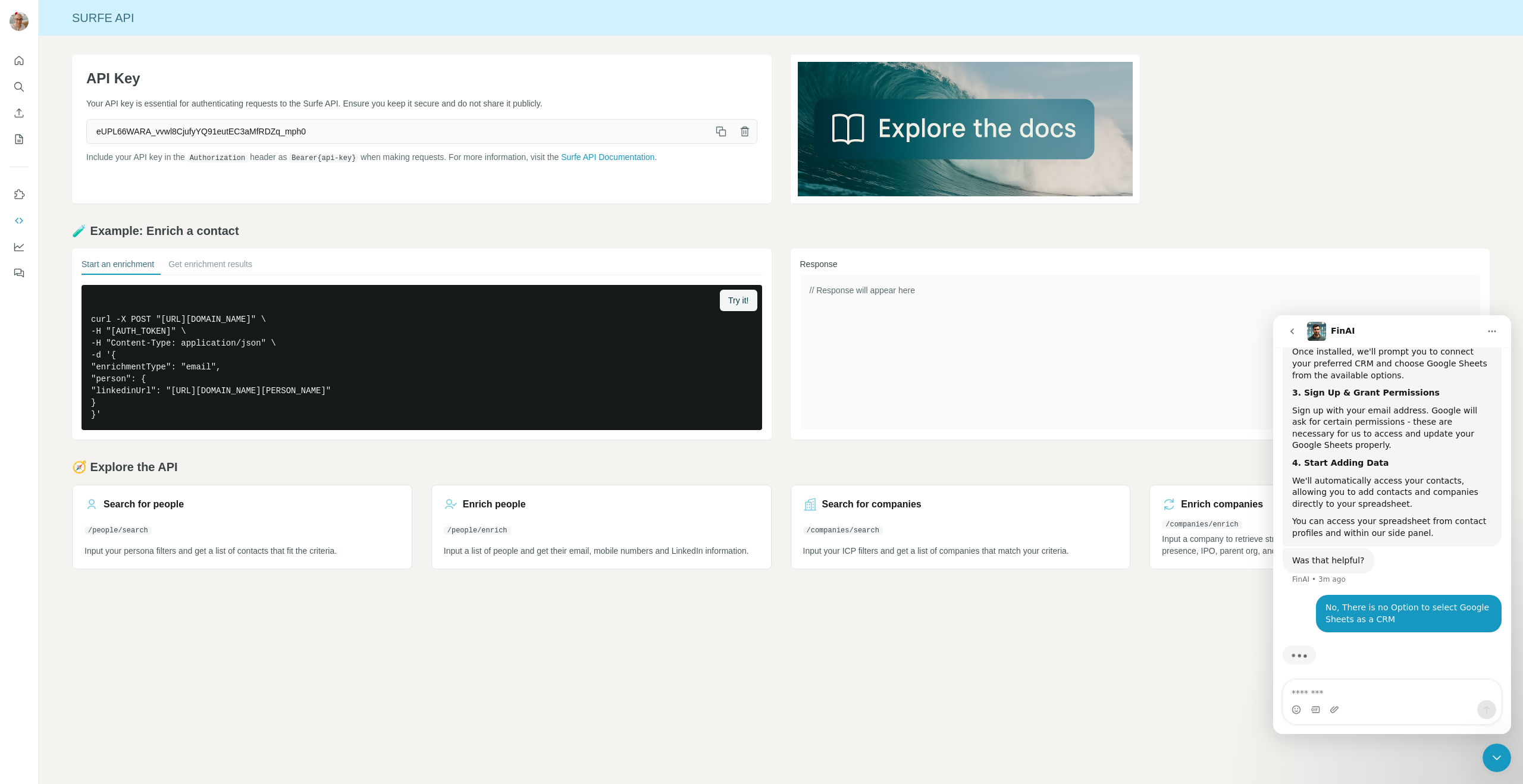
click at [1315, 595] on div "No, There is no Option to select Google Sheets as a CRM [PERSON_NAME][EMAIL_ADD…" at bounding box center [1408, 613] width 186 height 37
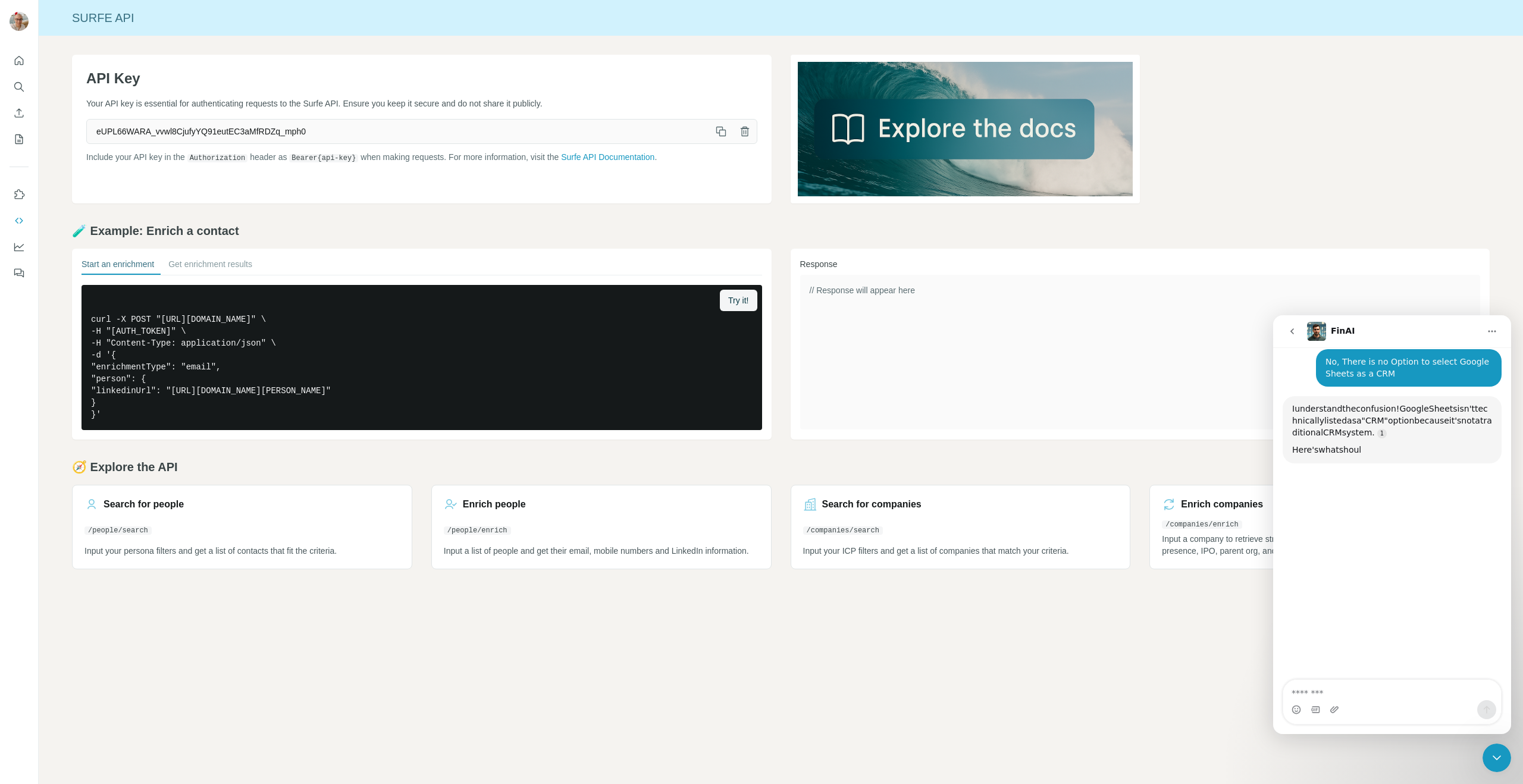
scroll to position [506, 0]
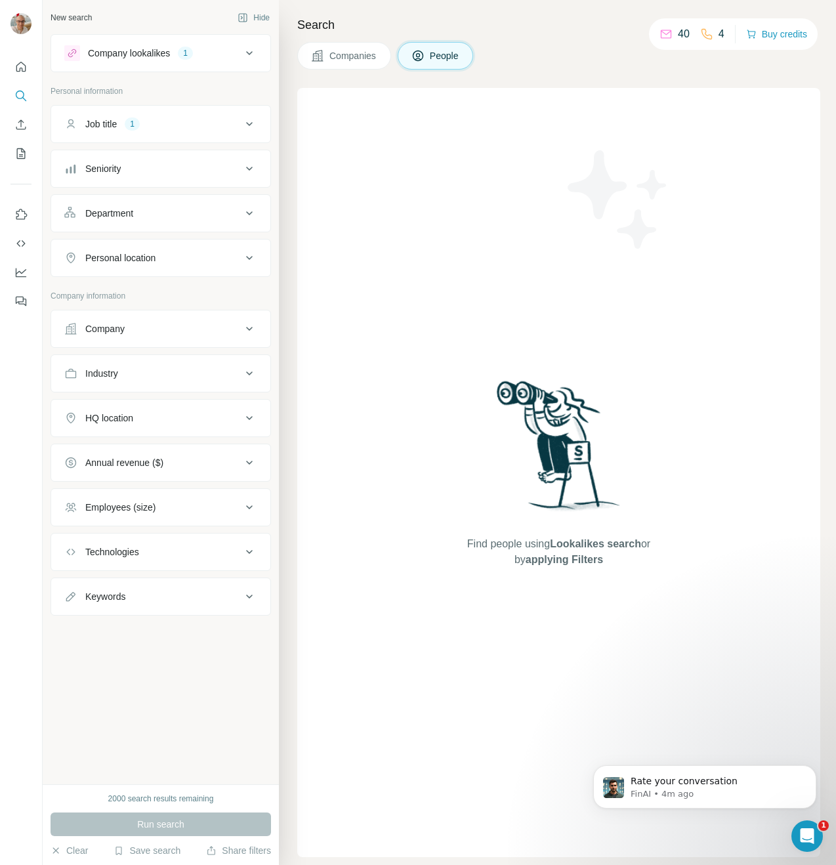
click at [215, 127] on div "Job title 1" at bounding box center [152, 123] width 177 height 13
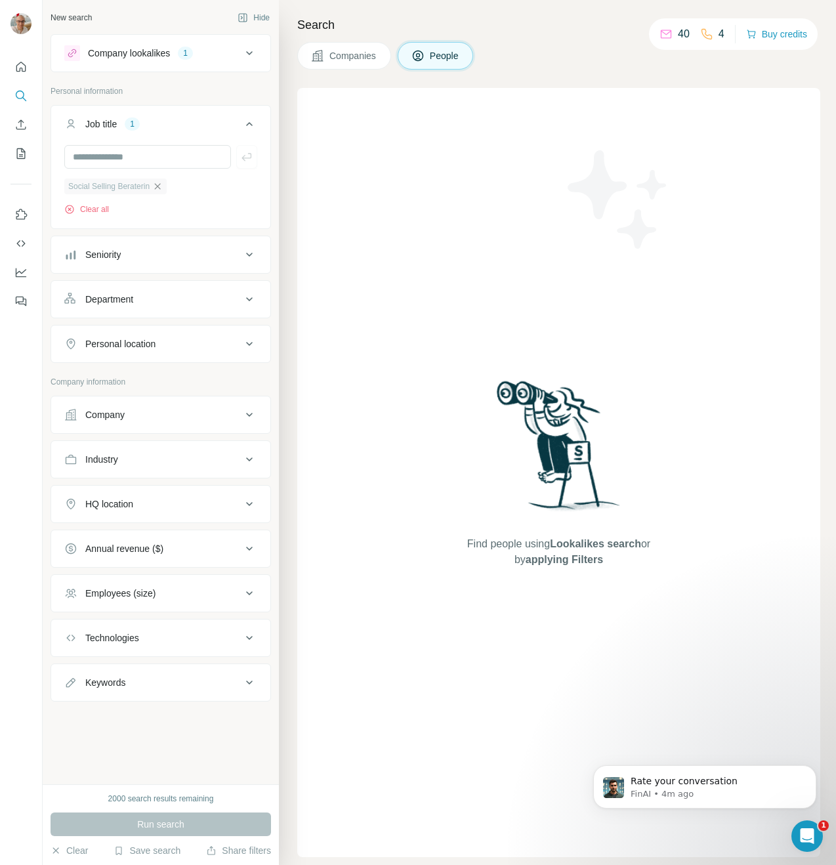
click at [159, 186] on icon "button" at bounding box center [157, 186] width 10 height 10
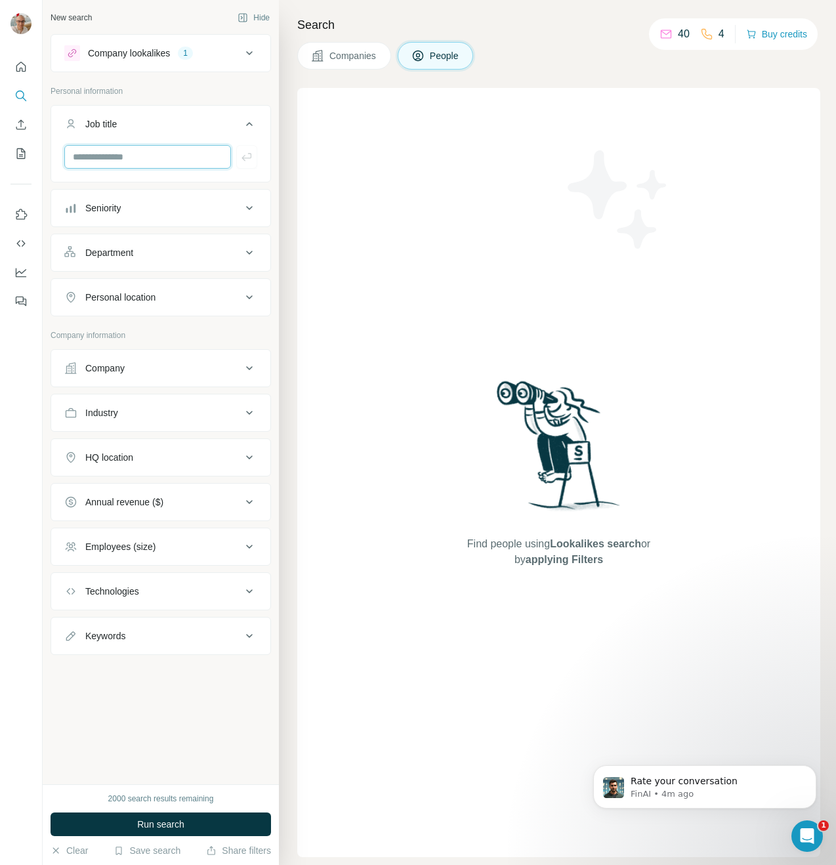
click at [146, 161] on input "text" at bounding box center [147, 157] width 167 height 24
click at [238, 122] on div "Job title" at bounding box center [152, 123] width 177 height 13
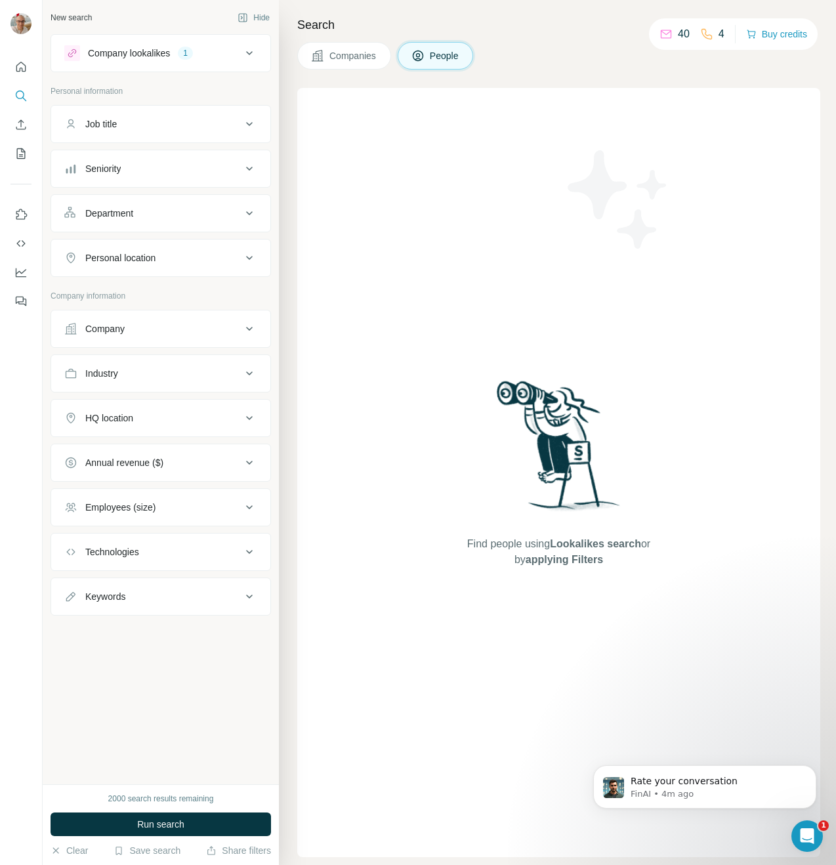
click at [239, 52] on div "Company lookalikes 1" at bounding box center [152, 53] width 177 height 16
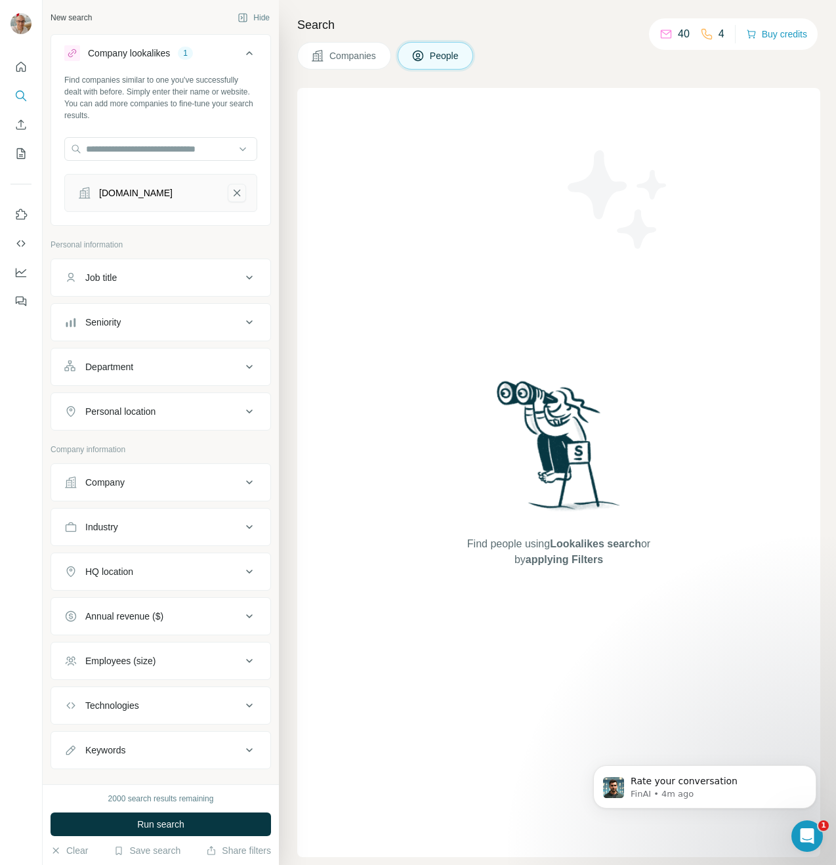
click at [228, 196] on button "zellerscopywriting.com-remove-button" at bounding box center [237, 193] width 18 height 18
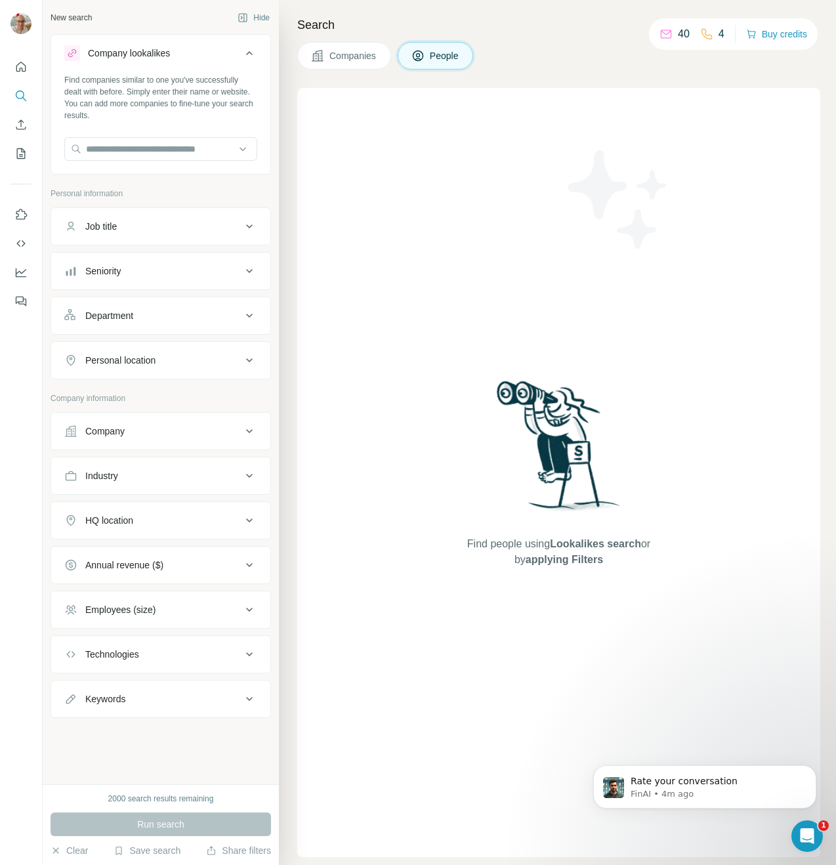
click at [241, 182] on div "Company lookalikes Find companies similar to one you've successfully dealt with…" at bounding box center [161, 376] width 220 height 684
click at [252, 57] on icon at bounding box center [249, 53] width 16 height 16
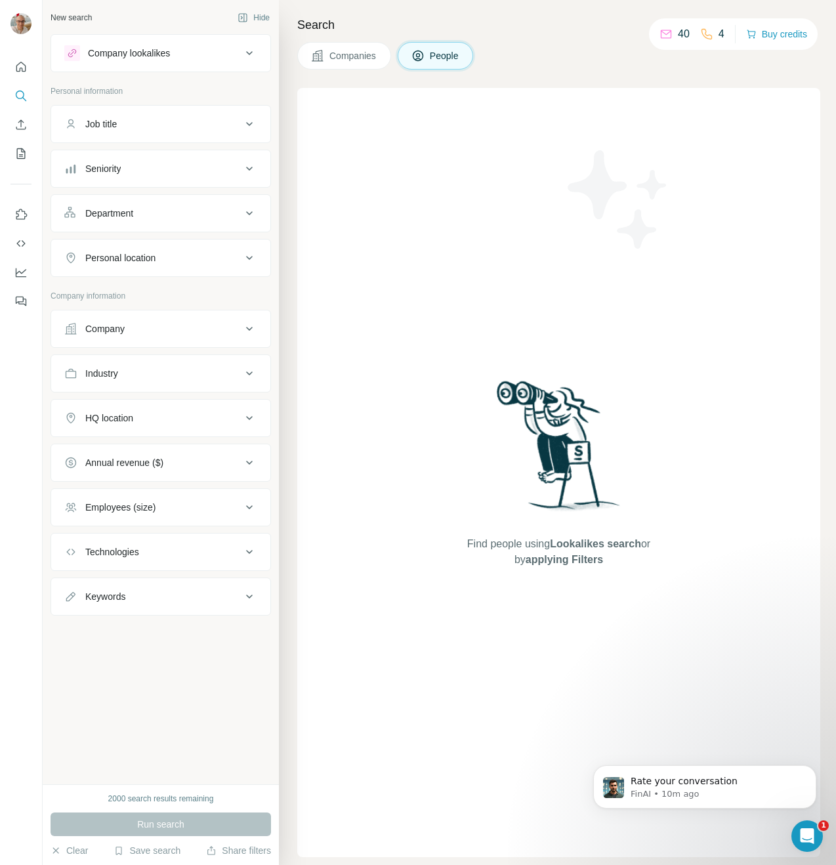
click at [216, 424] on button "HQ location" at bounding box center [160, 417] width 219 height 31
click at [216, 424] on button "HQ location" at bounding box center [160, 420] width 219 height 37
click at [213, 422] on div "HQ location" at bounding box center [152, 417] width 177 height 13
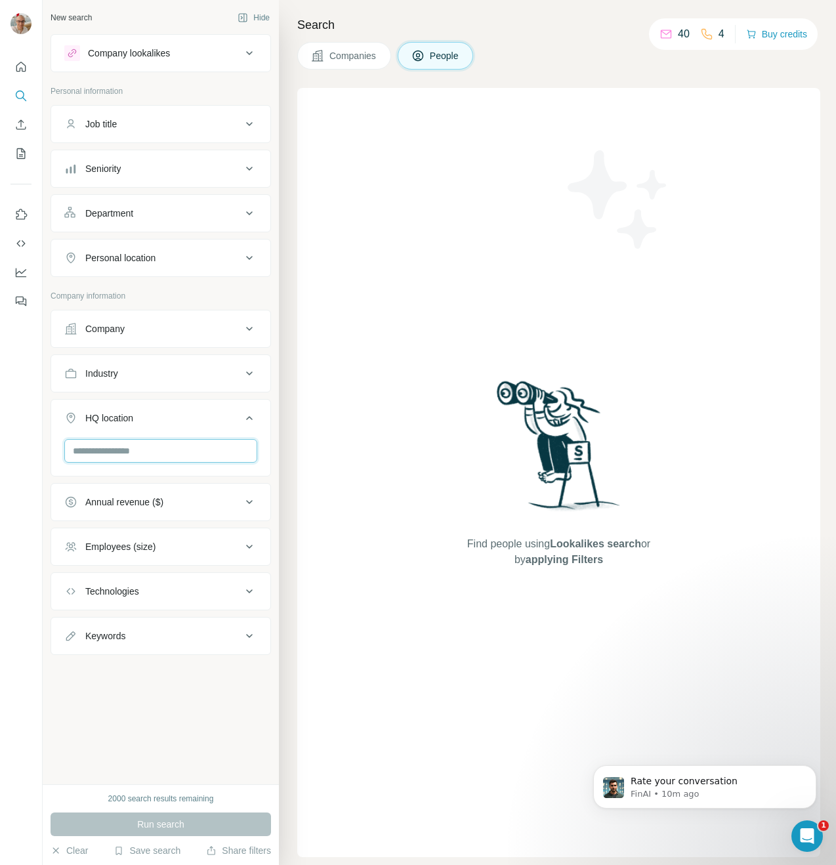
click at [200, 449] on input "text" at bounding box center [160, 451] width 193 height 24
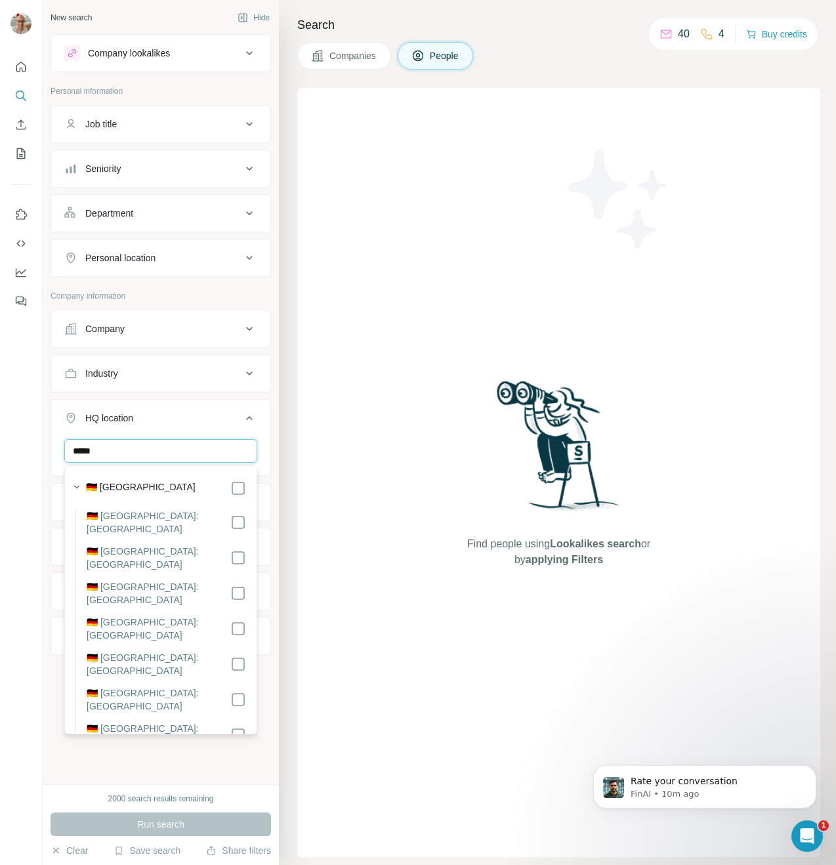
type input "*****"
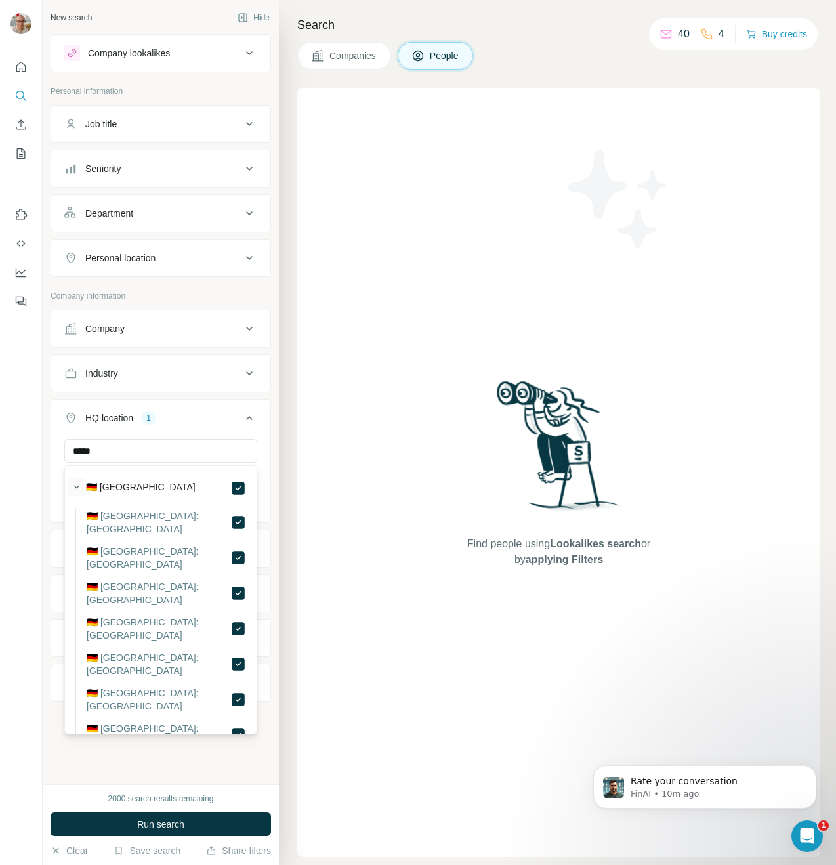
click at [74, 488] on icon "button" at bounding box center [76, 486] width 13 height 13
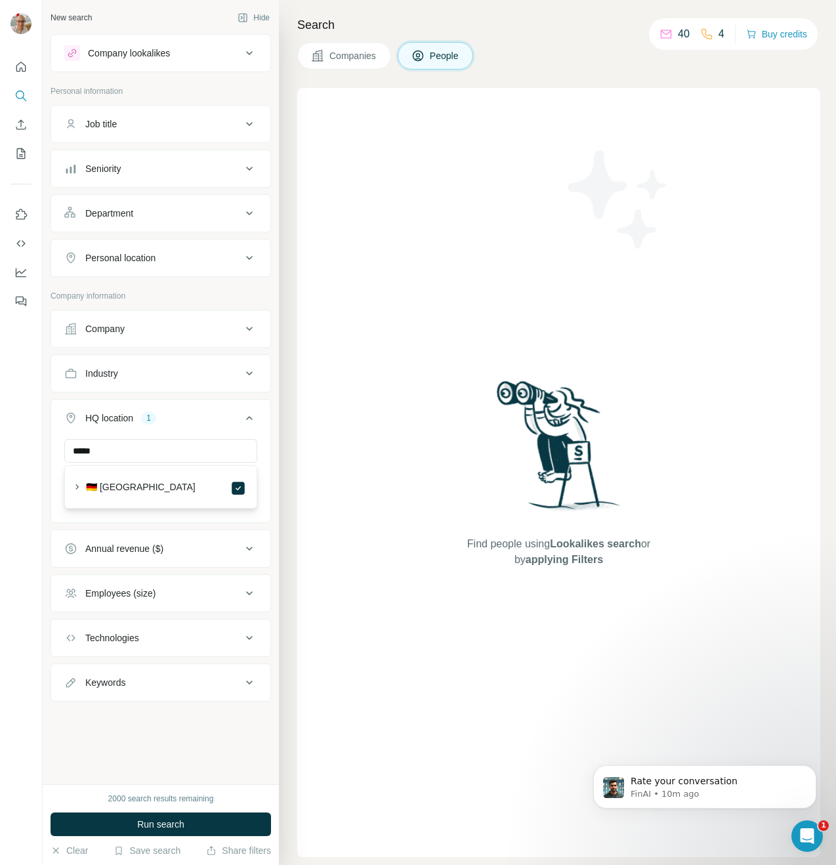
click at [241, 415] on icon at bounding box center [249, 418] width 16 height 16
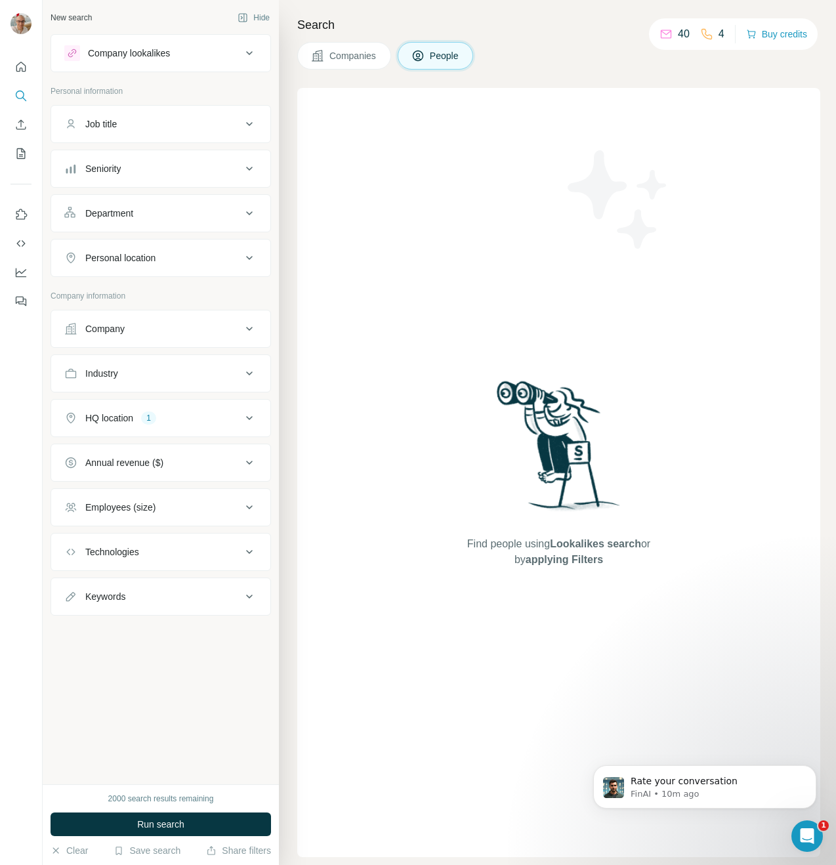
click at [232, 514] on button "Employees (size)" at bounding box center [160, 506] width 219 height 31
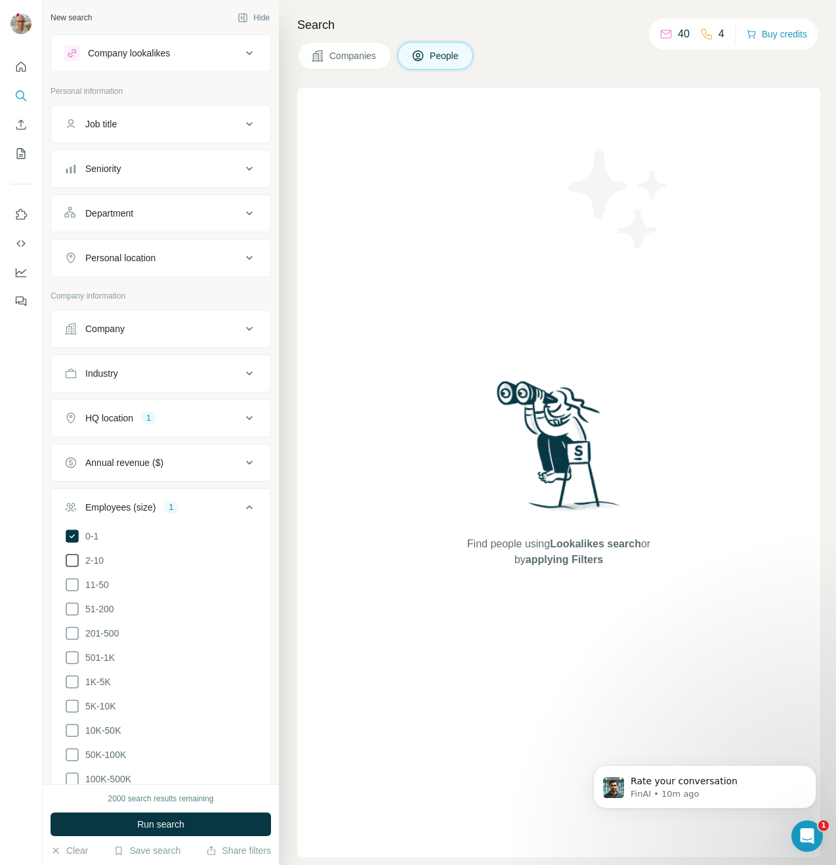
click at [72, 557] on icon at bounding box center [72, 560] width 16 height 16
click at [225, 511] on div "Employees (size) 2" at bounding box center [152, 507] width 177 height 13
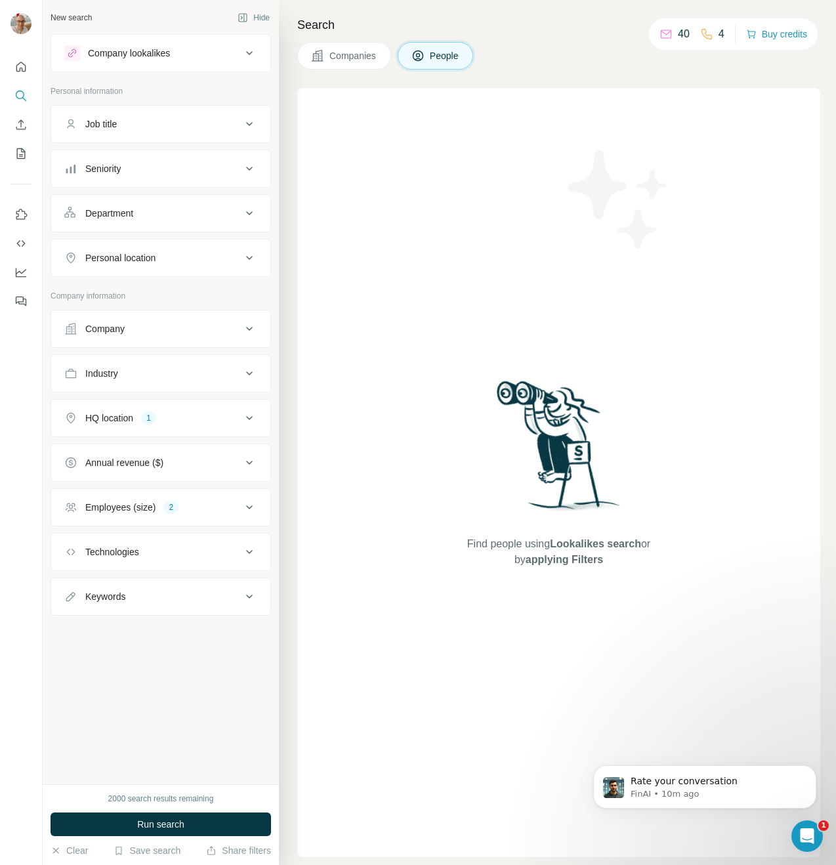
click at [238, 544] on button "Technologies" at bounding box center [160, 551] width 219 height 31
click at [234, 549] on div "Technologies" at bounding box center [152, 551] width 177 height 13
click at [199, 587] on button "Keywords" at bounding box center [160, 596] width 219 height 31
click at [217, 596] on div "Keywords" at bounding box center [152, 596] width 177 height 13
click at [192, 374] on div "Industry" at bounding box center [152, 373] width 177 height 13
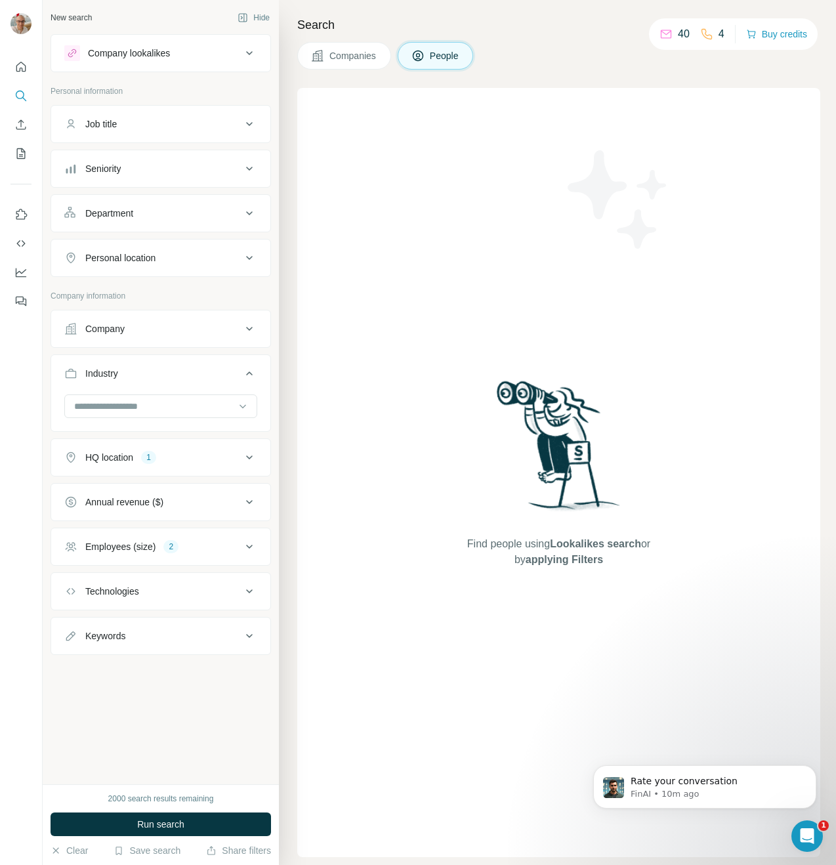
click at [180, 423] on div at bounding box center [160, 411] width 219 height 34
click at [178, 413] on input at bounding box center [154, 406] width 162 height 14
click at [208, 397] on div at bounding box center [154, 406] width 162 height 22
click at [203, 376] on div "Industry" at bounding box center [152, 373] width 177 height 13
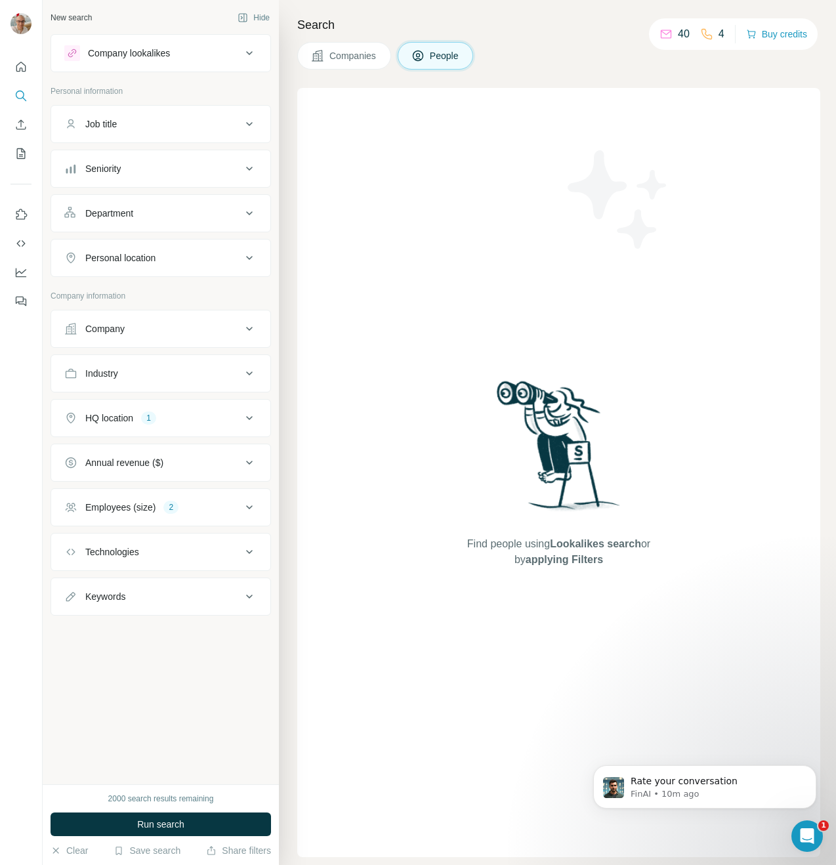
click at [214, 323] on div "Company" at bounding box center [152, 328] width 177 height 13
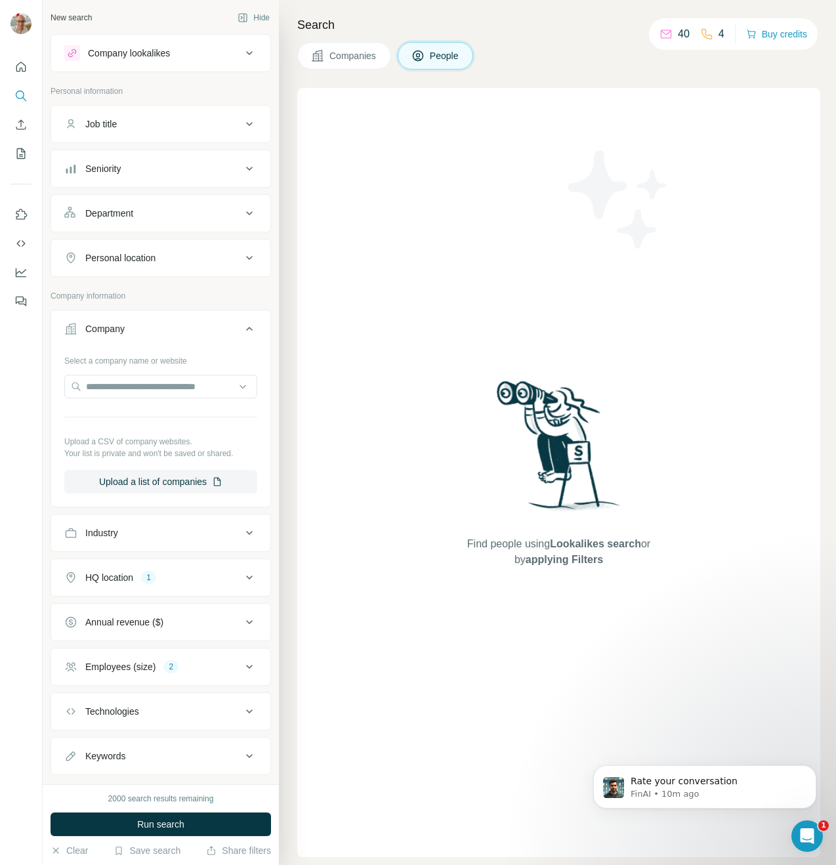
click at [243, 324] on icon at bounding box center [249, 329] width 16 height 16
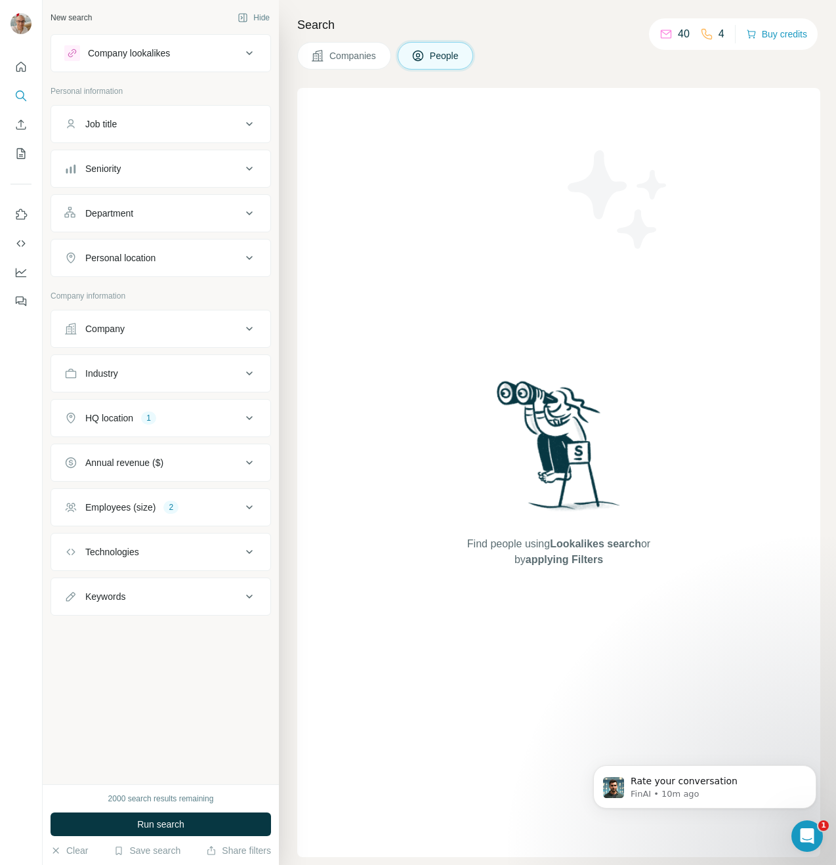
click at [152, 251] on div "Personal location" at bounding box center [120, 257] width 70 height 13
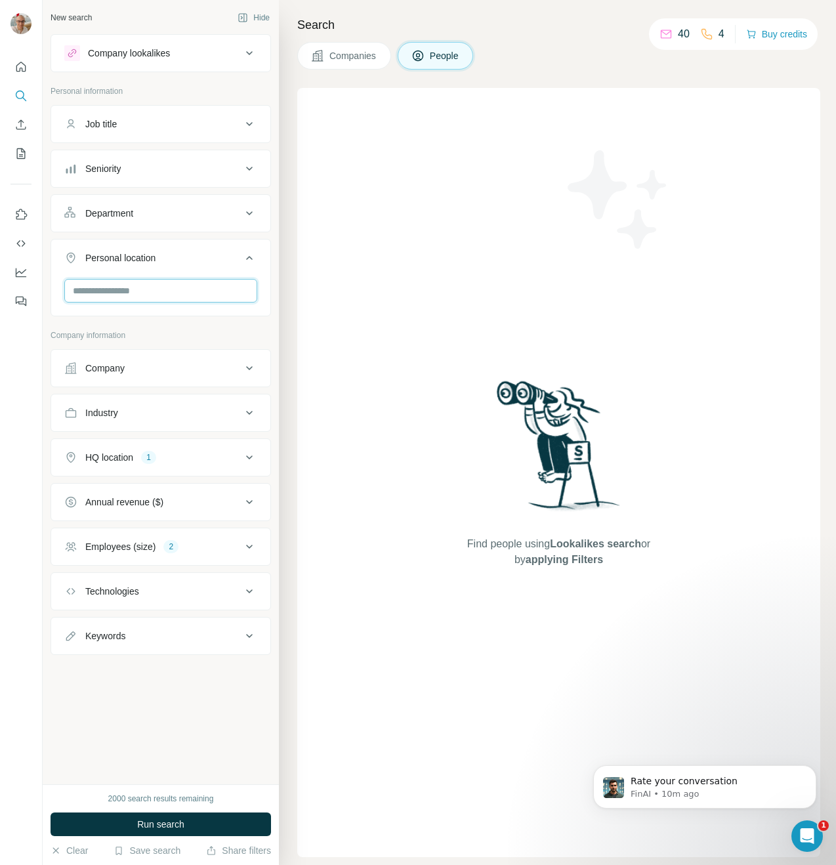
click at [171, 279] on input "text" at bounding box center [160, 291] width 193 height 24
type input "*****"
click at [230, 329] on icon at bounding box center [238, 326] width 16 height 16
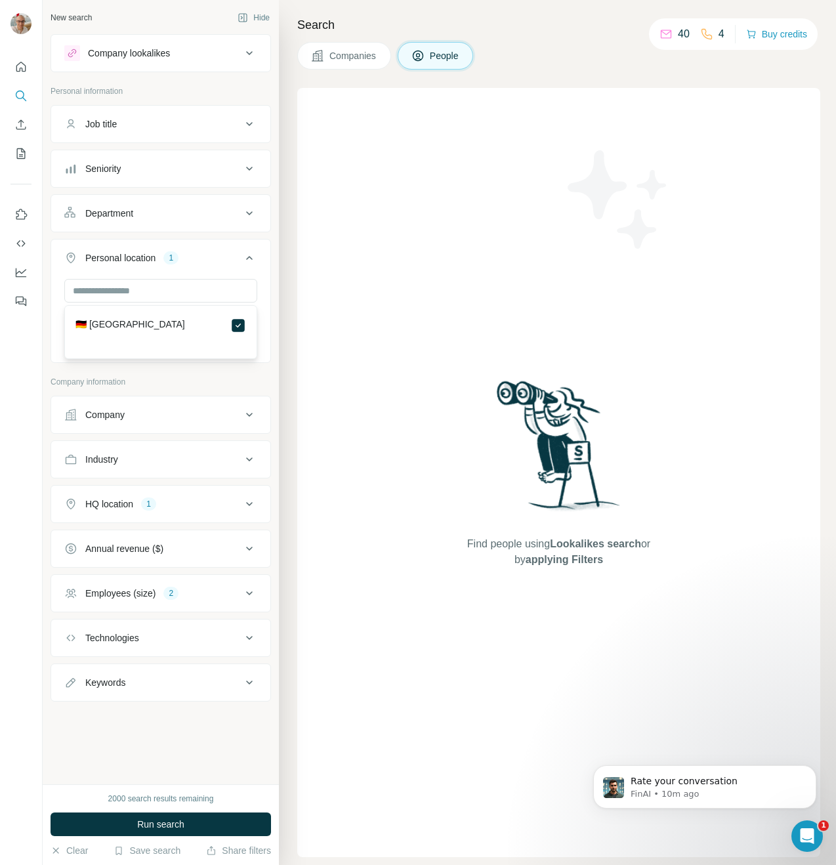
click at [236, 266] on button "Personal location 1" at bounding box center [160, 260] width 219 height 37
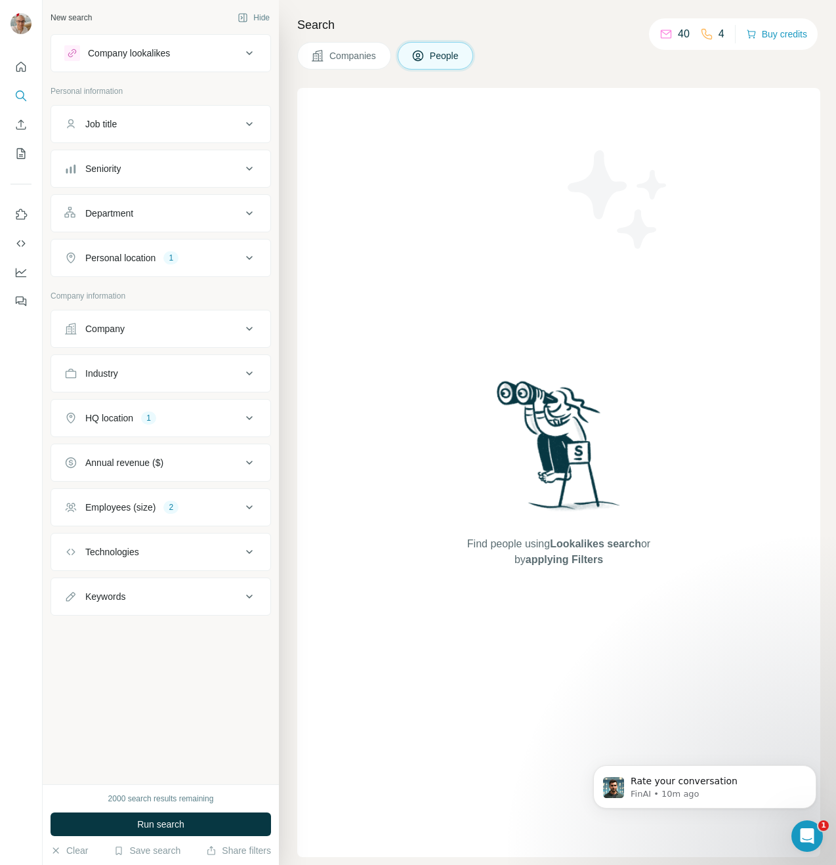
click at [180, 218] on div "Department" at bounding box center [152, 213] width 177 height 13
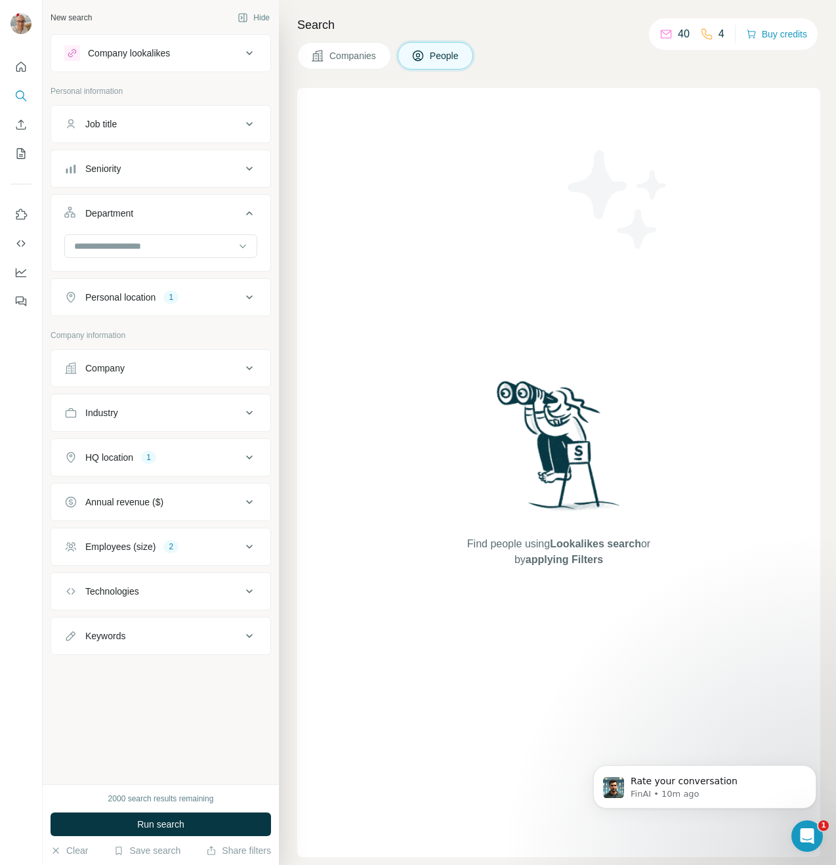
click at [180, 218] on div "Department" at bounding box center [152, 213] width 177 height 13
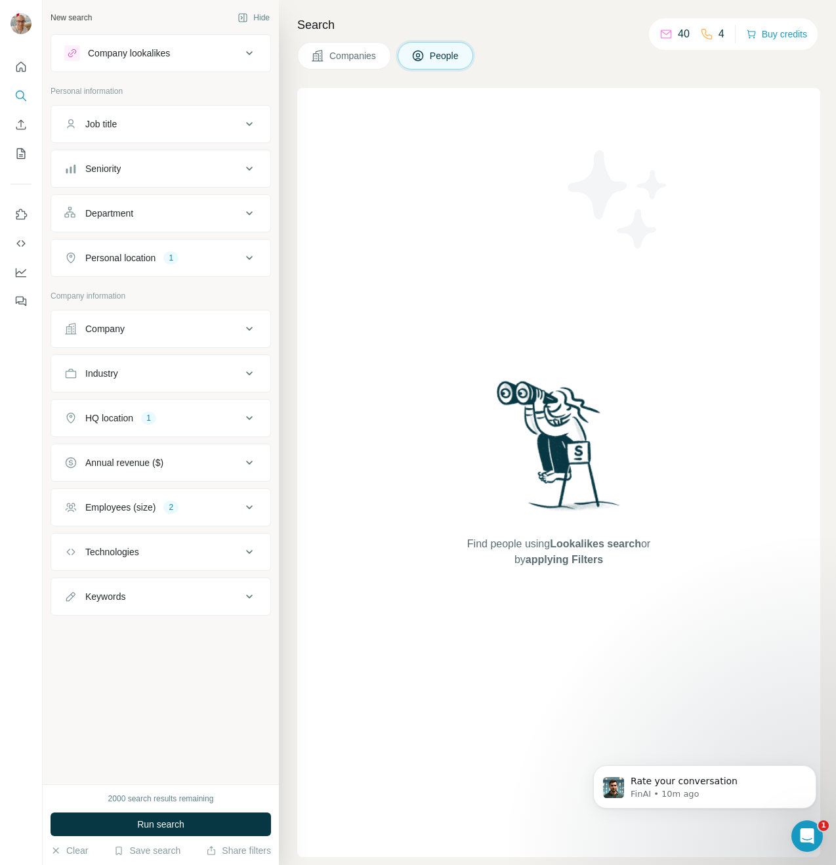
click at [170, 154] on button "Seniority" at bounding box center [160, 168] width 219 height 31
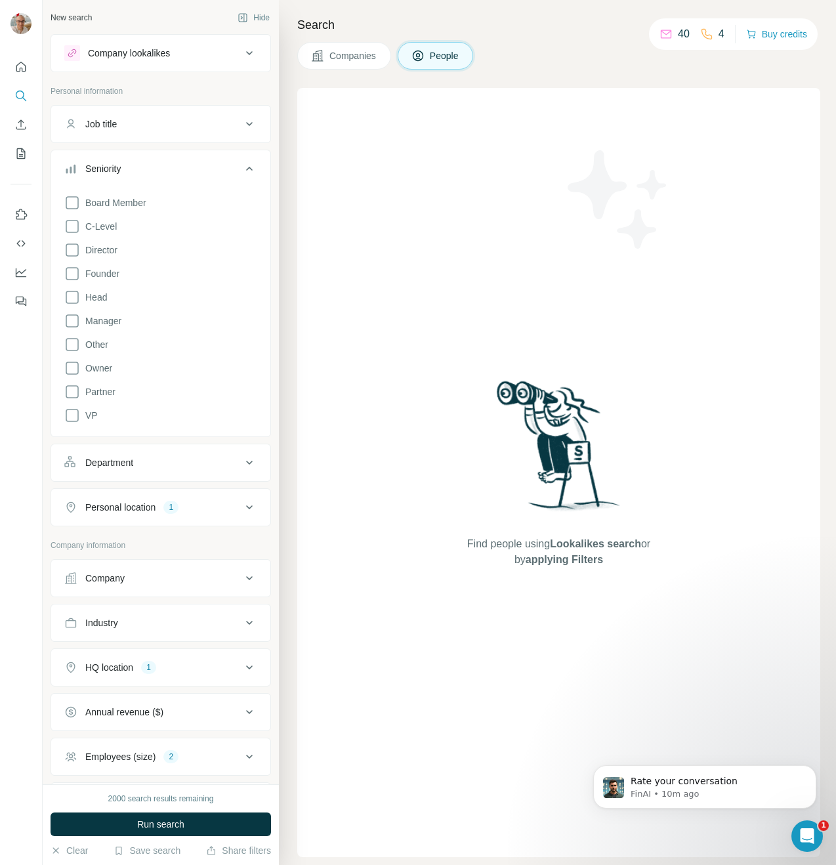
click at [170, 154] on button "Seniority" at bounding box center [160, 171] width 219 height 37
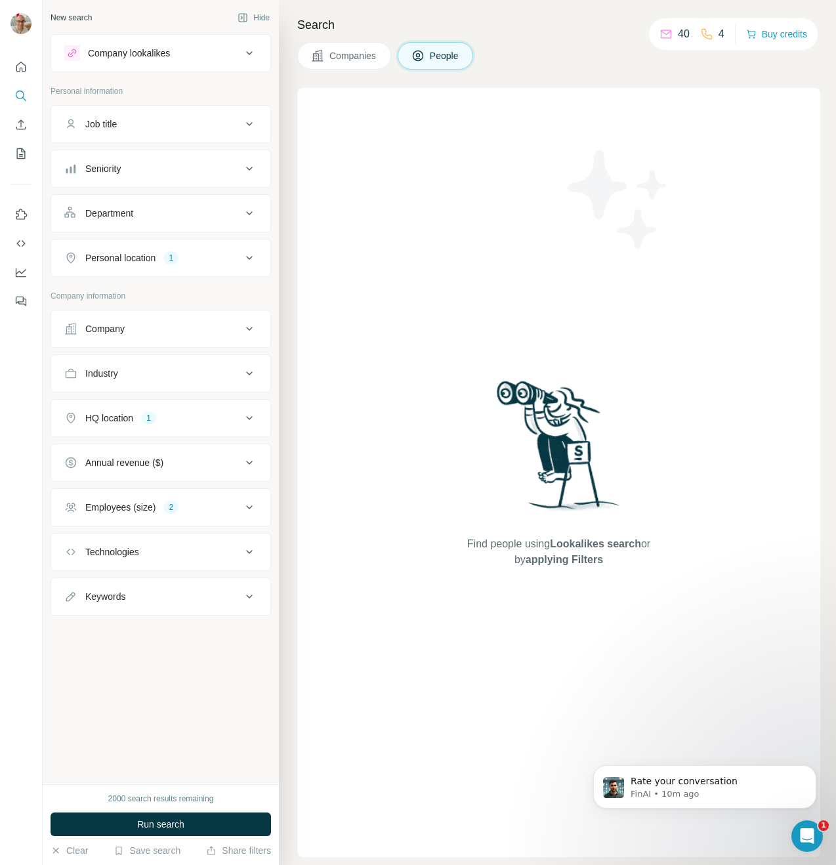
click at [167, 115] on button "Job title" at bounding box center [160, 123] width 219 height 31
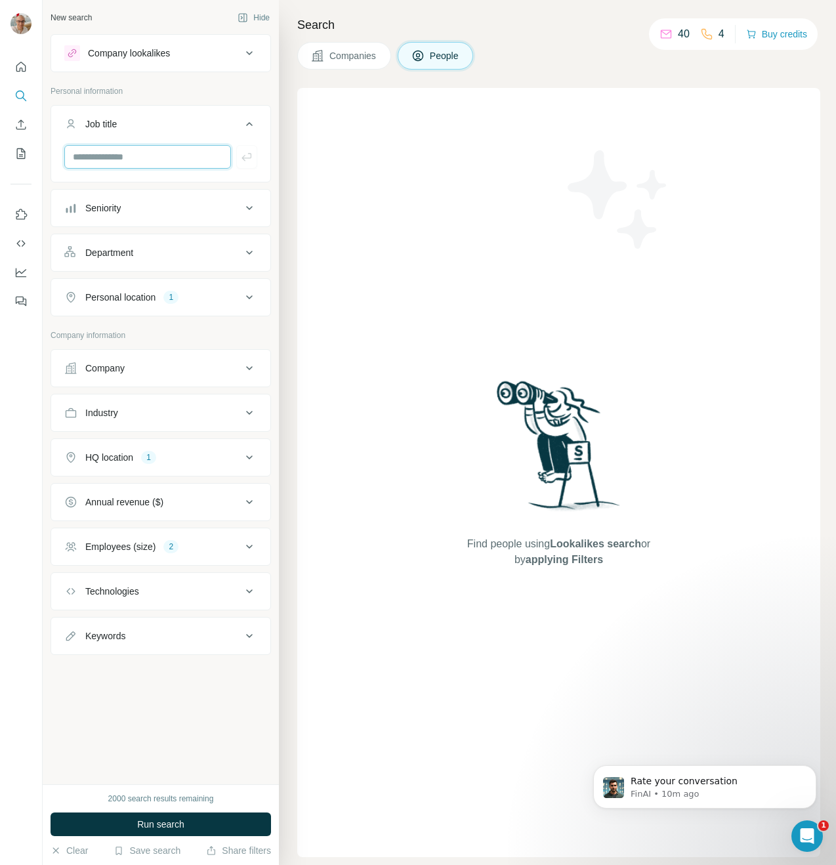
click at [159, 155] on input "text" at bounding box center [147, 157] width 167 height 24
click at [157, 129] on div "Job title" at bounding box center [152, 123] width 177 height 13
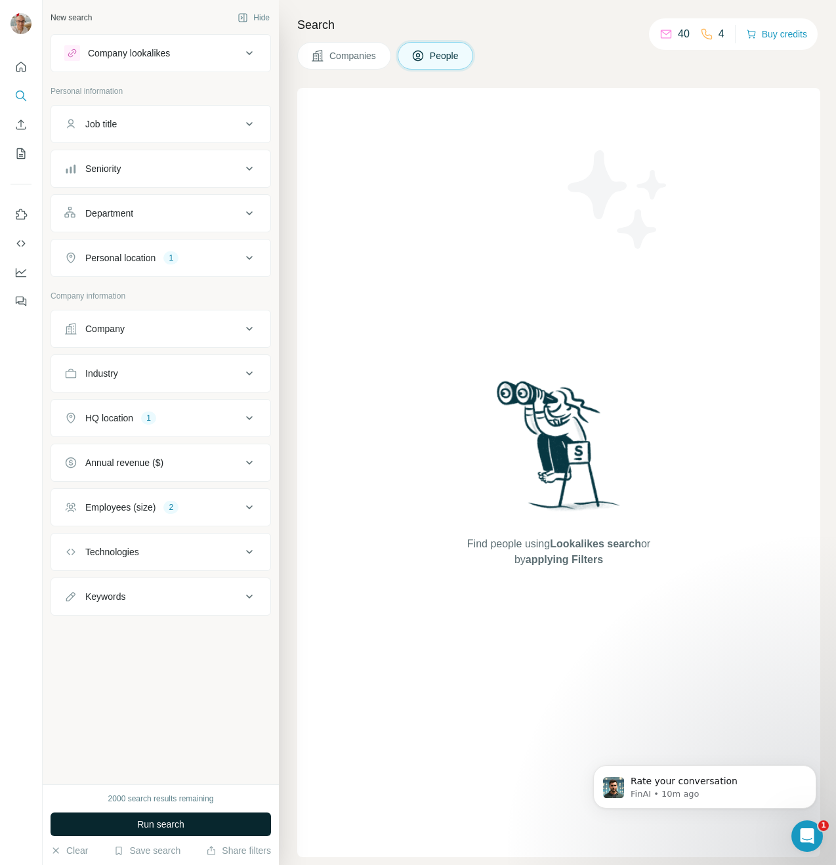
click at [161, 823] on span "Run search" at bounding box center [160, 823] width 47 height 13
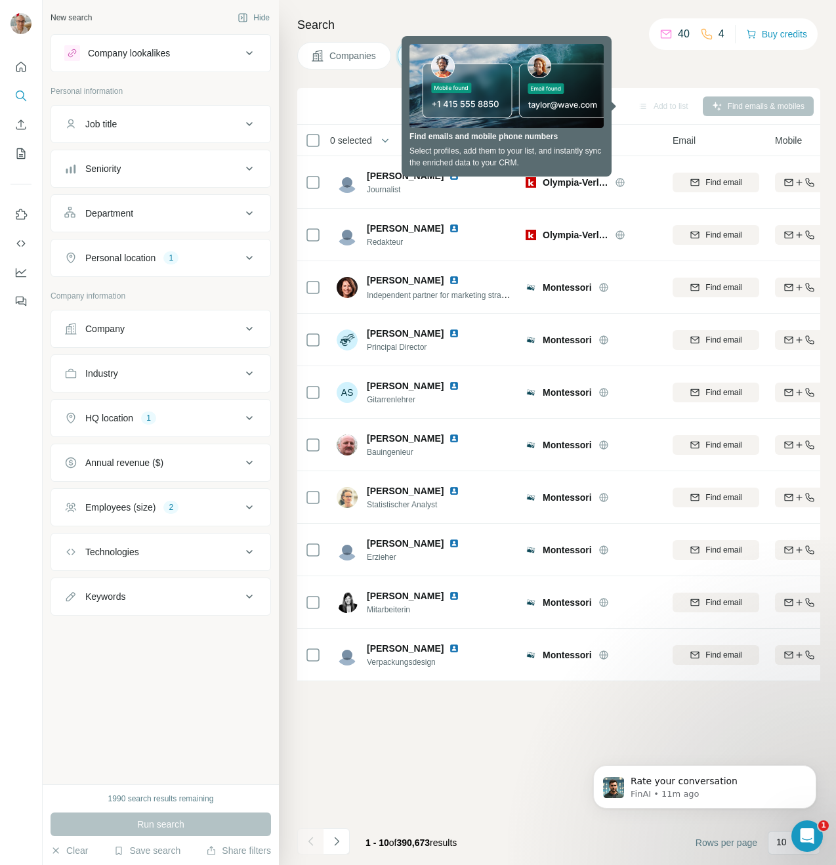
click at [575, 709] on div "Add to list Find emails & mobiles 0 selected People Company Email Mobile Lists …" at bounding box center [558, 476] width 523 height 777
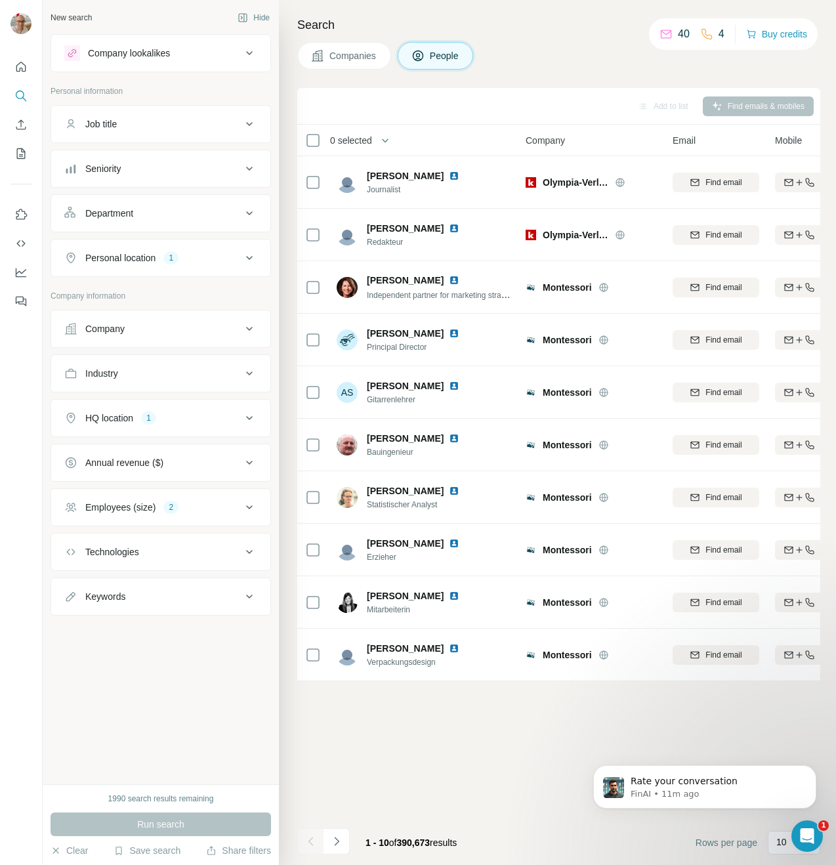
click at [241, 505] on icon at bounding box center [249, 507] width 16 height 16
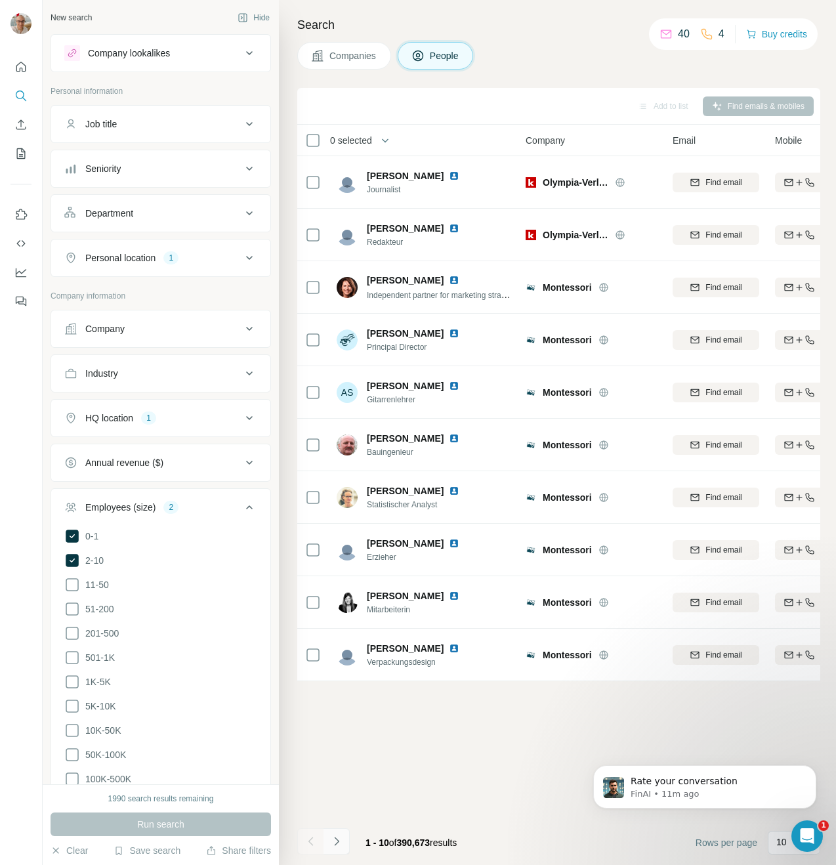
click at [329, 843] on button "Navigate to next page" at bounding box center [336, 841] width 26 height 26
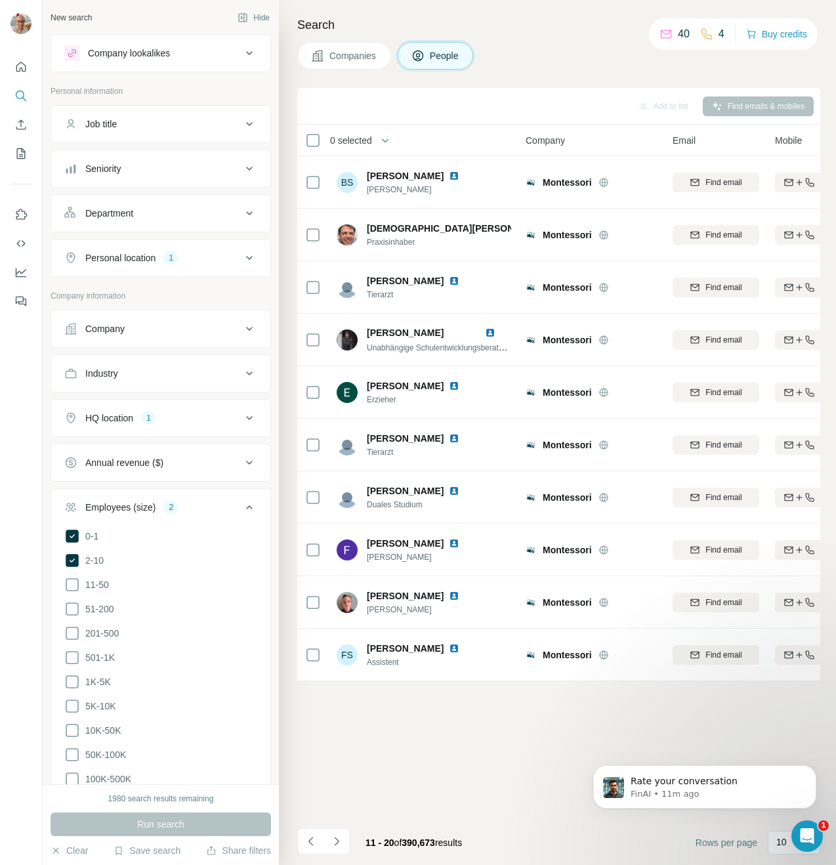
click at [220, 503] on div "Employees (size) 2" at bounding box center [152, 507] width 177 height 13
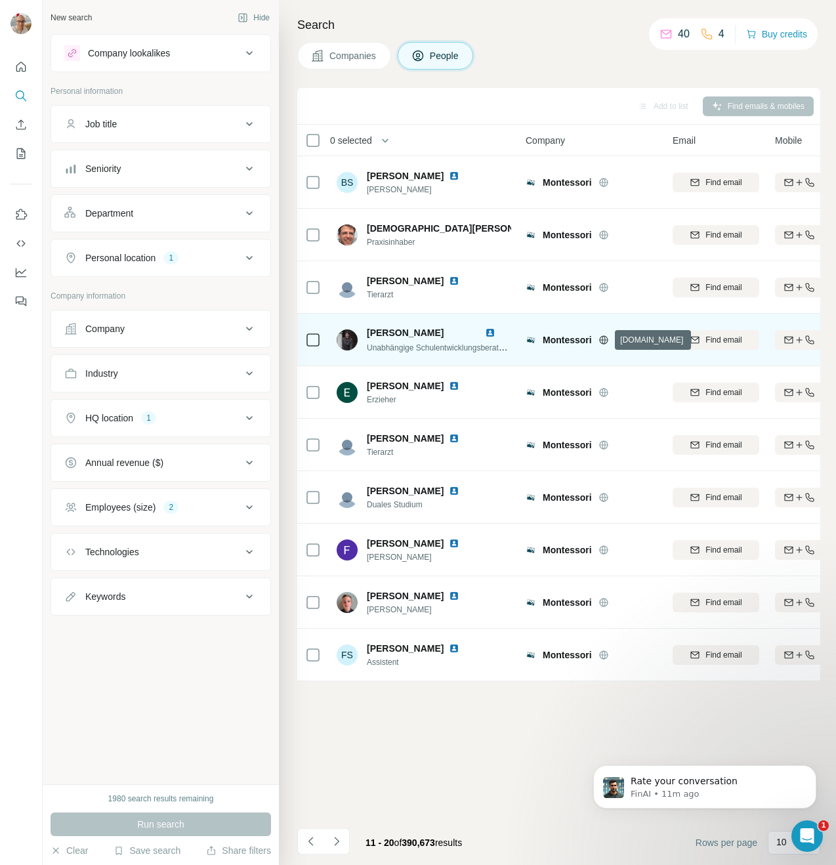
click at [603, 337] on icon at bounding box center [603, 339] width 3 height 9
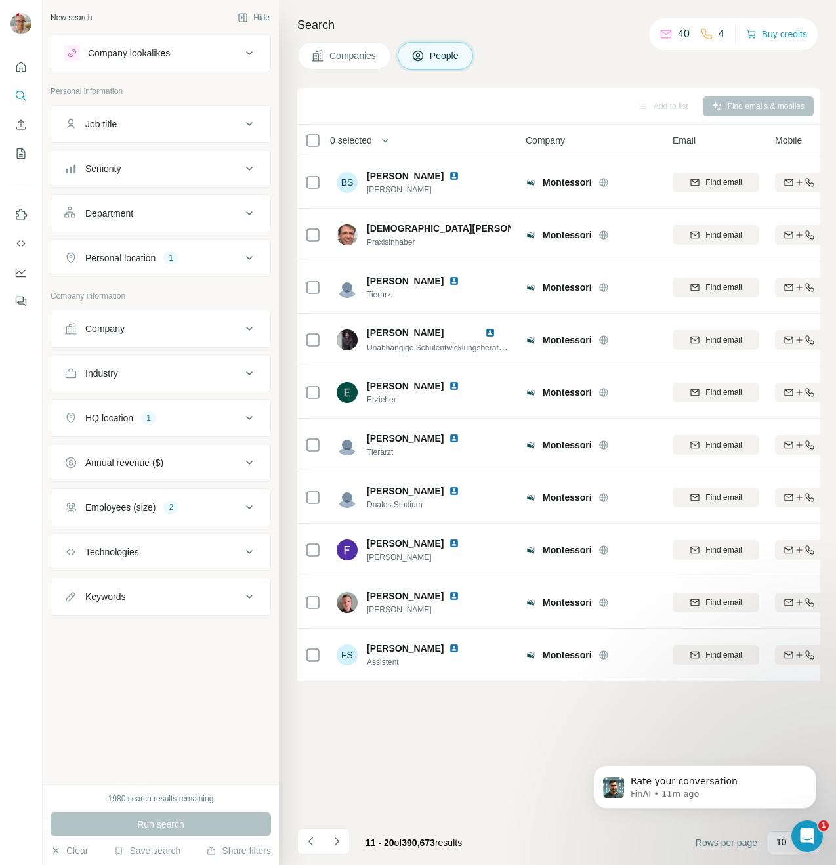
click at [171, 130] on div "Job title" at bounding box center [152, 123] width 177 height 13
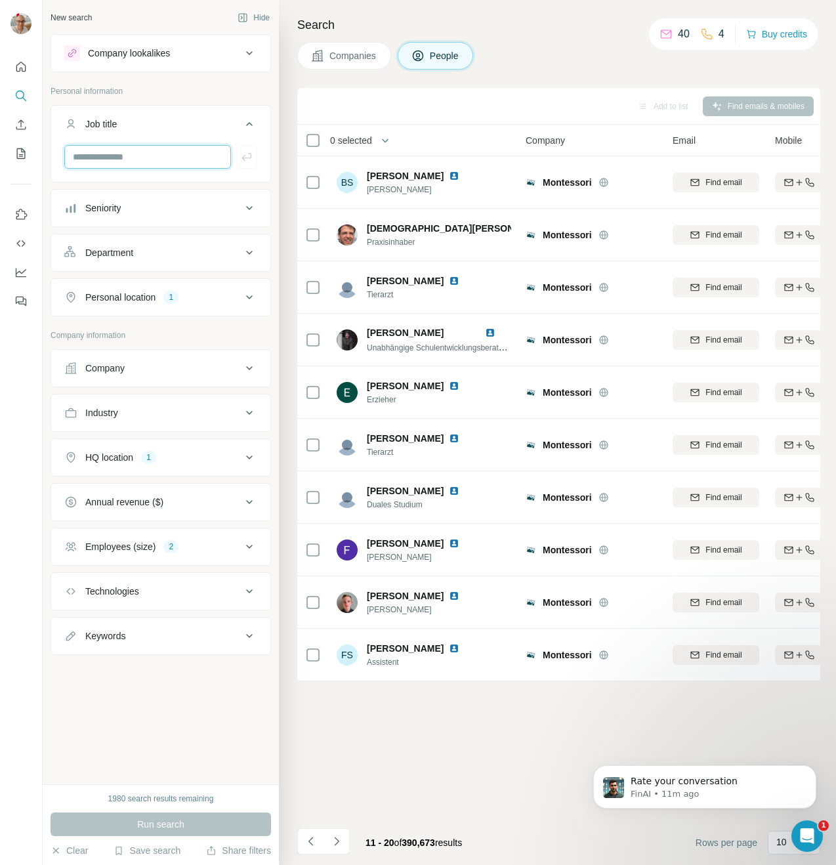
click at [142, 158] on input "text" at bounding box center [147, 157] width 167 height 24
type input "*******"
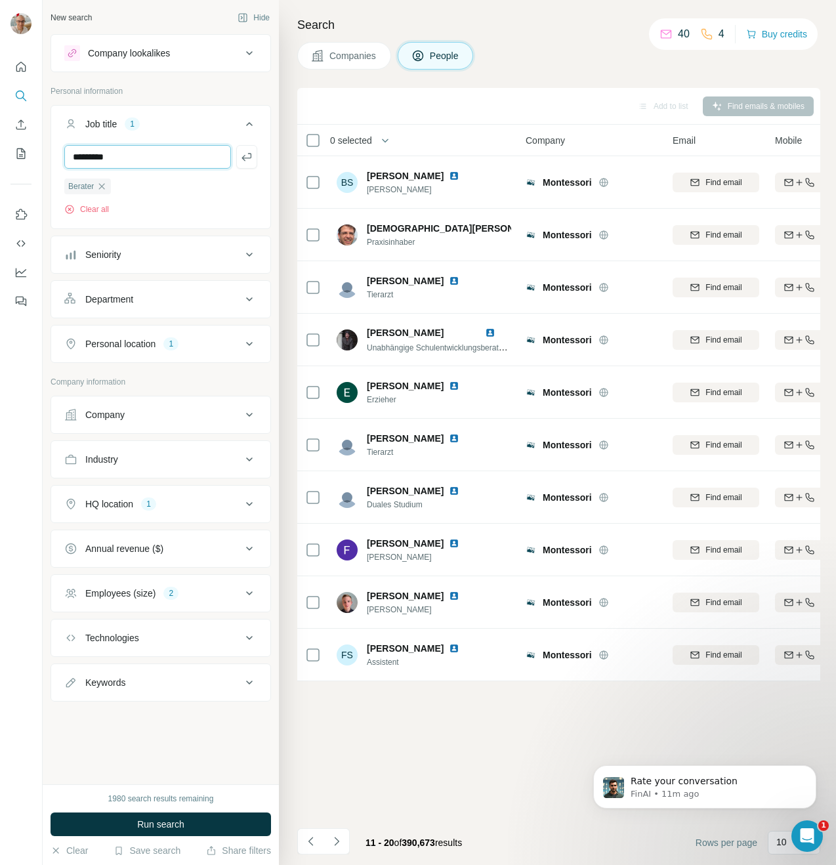
type input "*********"
type input "**********"
type input "*******"
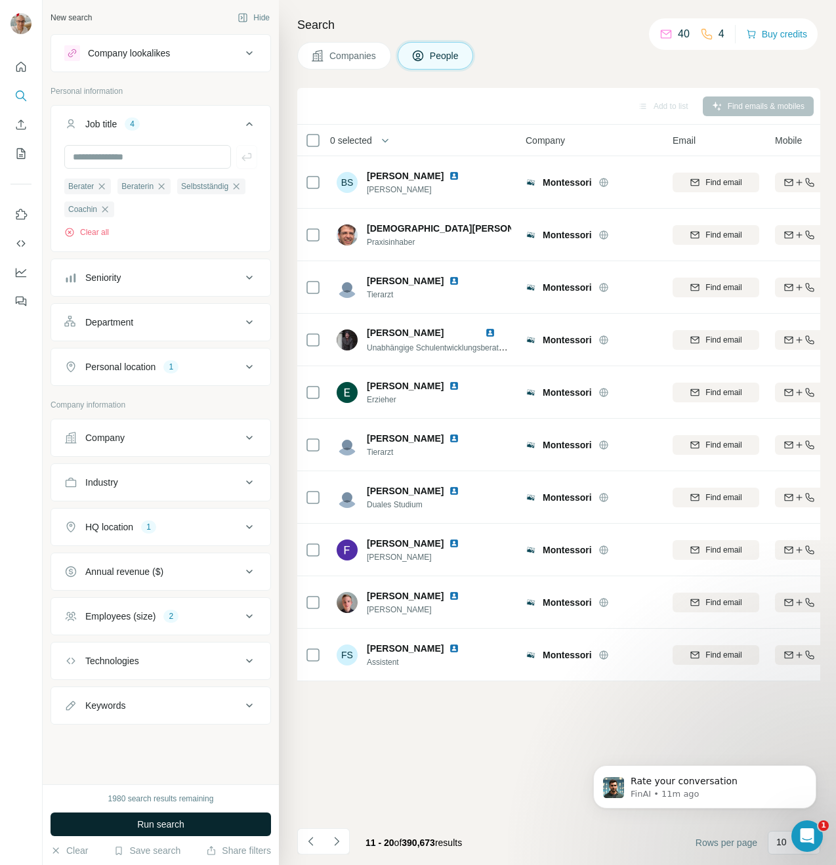
click at [173, 835] on button "Run search" at bounding box center [161, 824] width 220 height 24
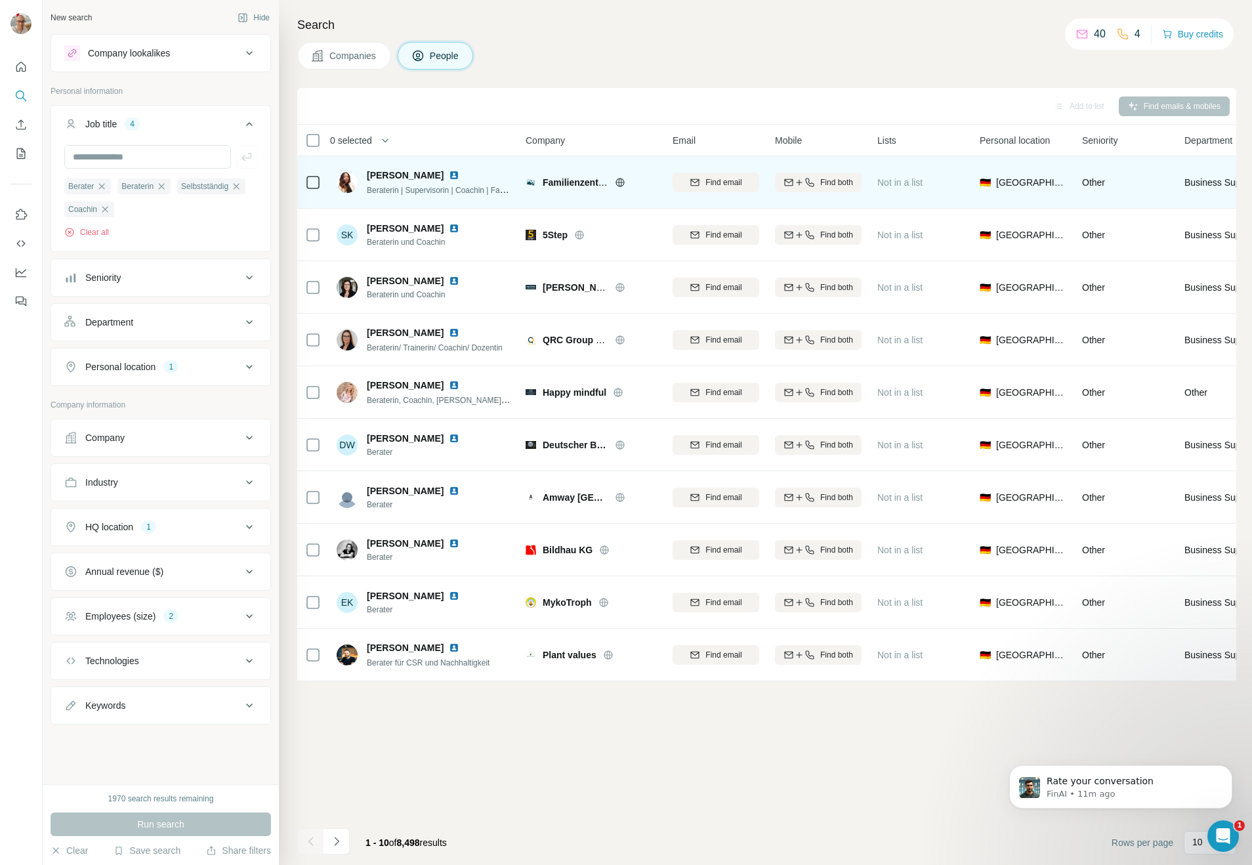
click at [380, 176] on span "[PERSON_NAME]" at bounding box center [405, 175] width 77 height 13
click at [449, 176] on img at bounding box center [454, 175] width 10 height 10
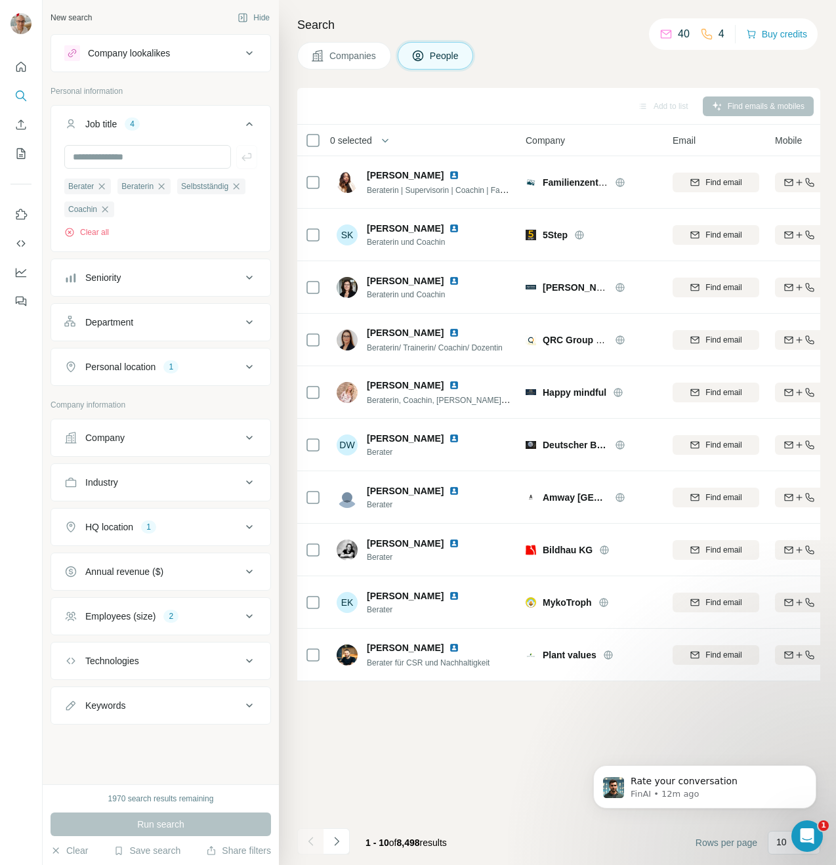
click at [226, 371] on div "Personal location 1" at bounding box center [152, 366] width 177 height 13
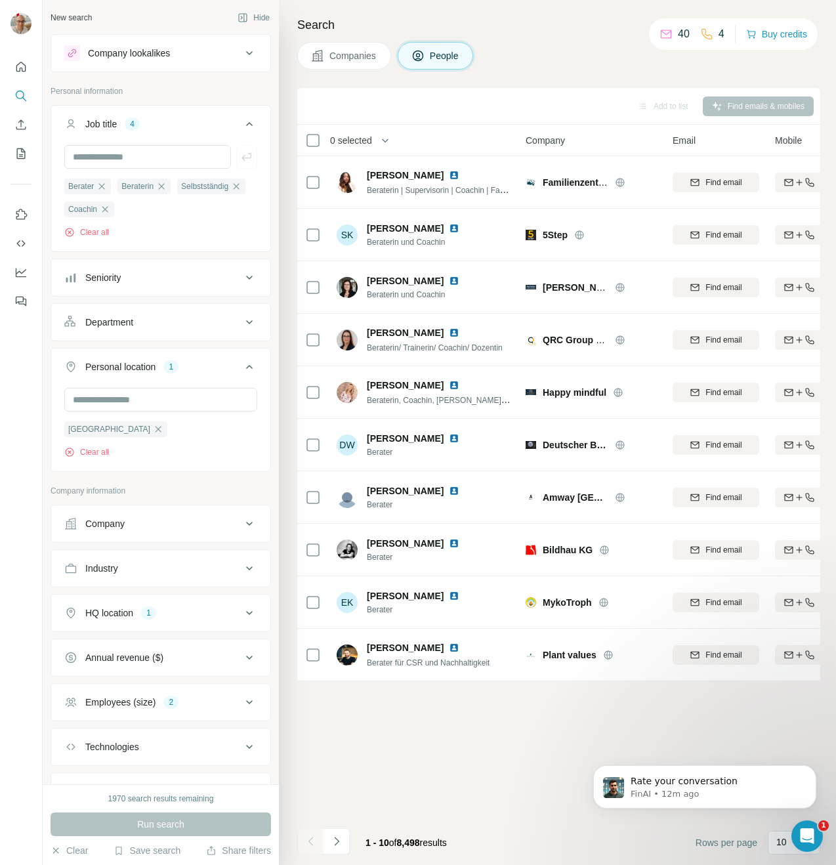
click at [226, 369] on div "Personal location 1" at bounding box center [152, 366] width 177 height 13
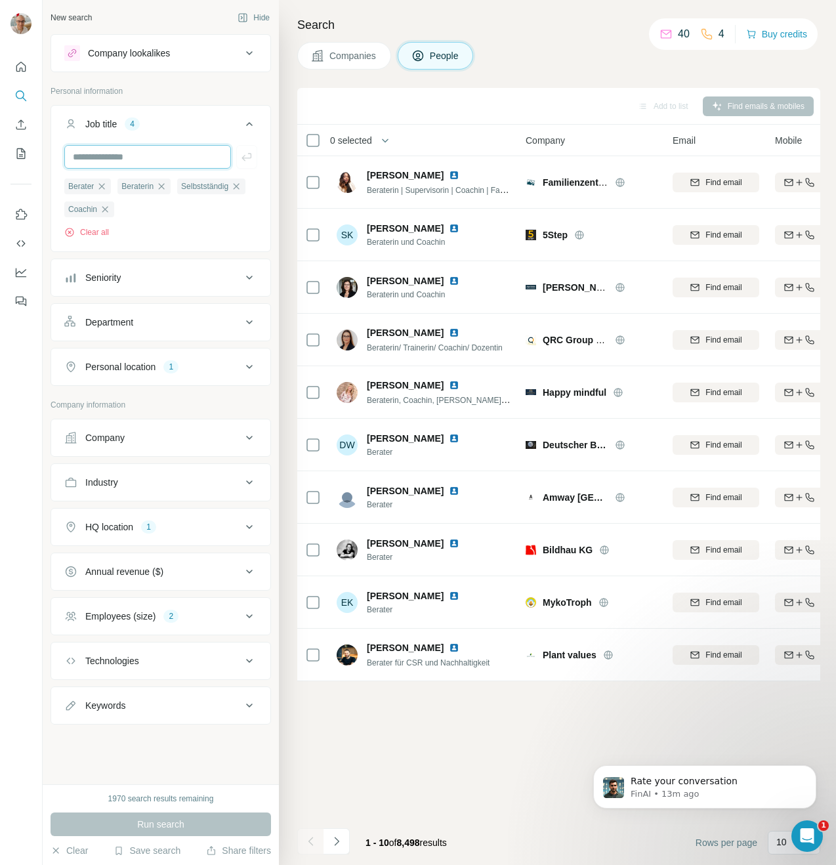
click at [146, 155] on input "text" at bounding box center [147, 157] width 167 height 24
type input "*********"
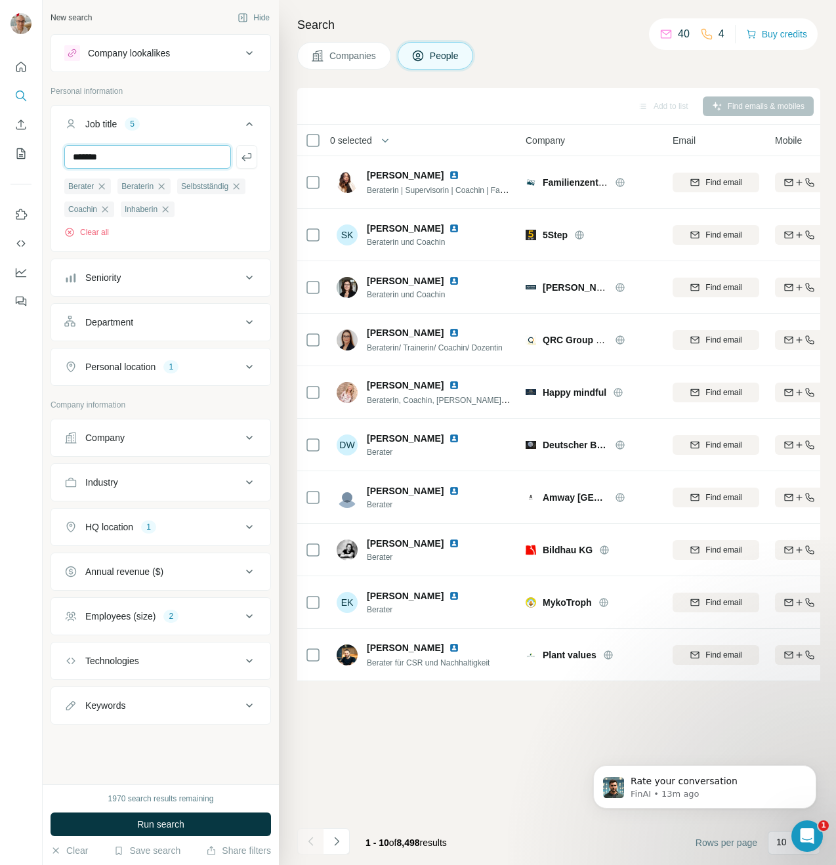
type input "*******"
click at [189, 829] on button "Run search" at bounding box center [161, 824] width 220 height 24
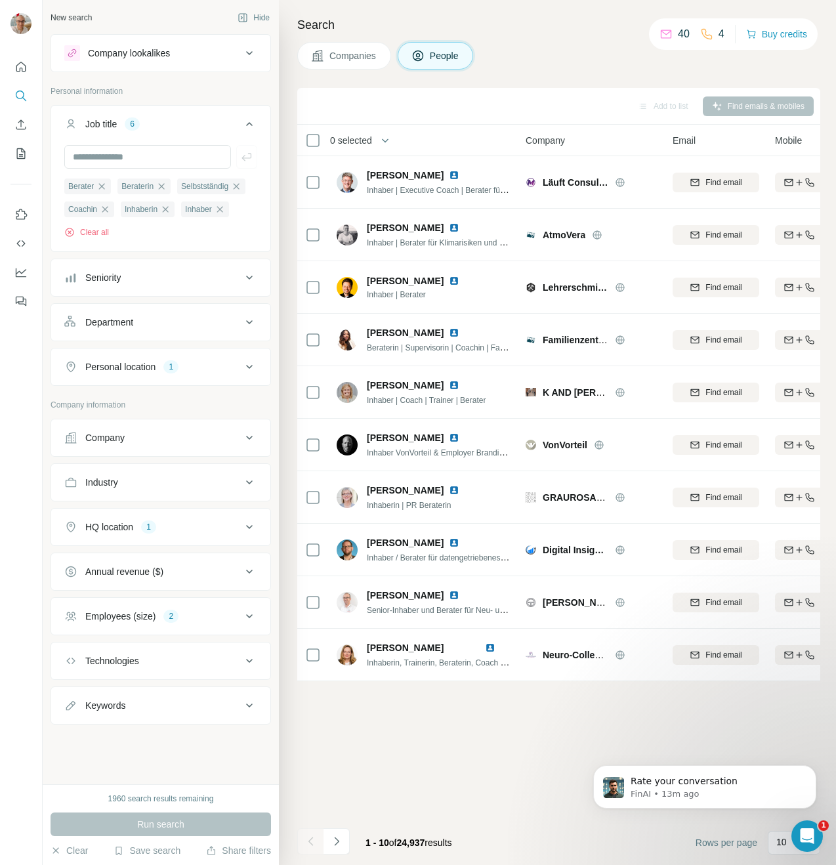
click at [537, 94] on div "Add to list Find emails & mobiles" at bounding box center [558, 106] width 523 height 37
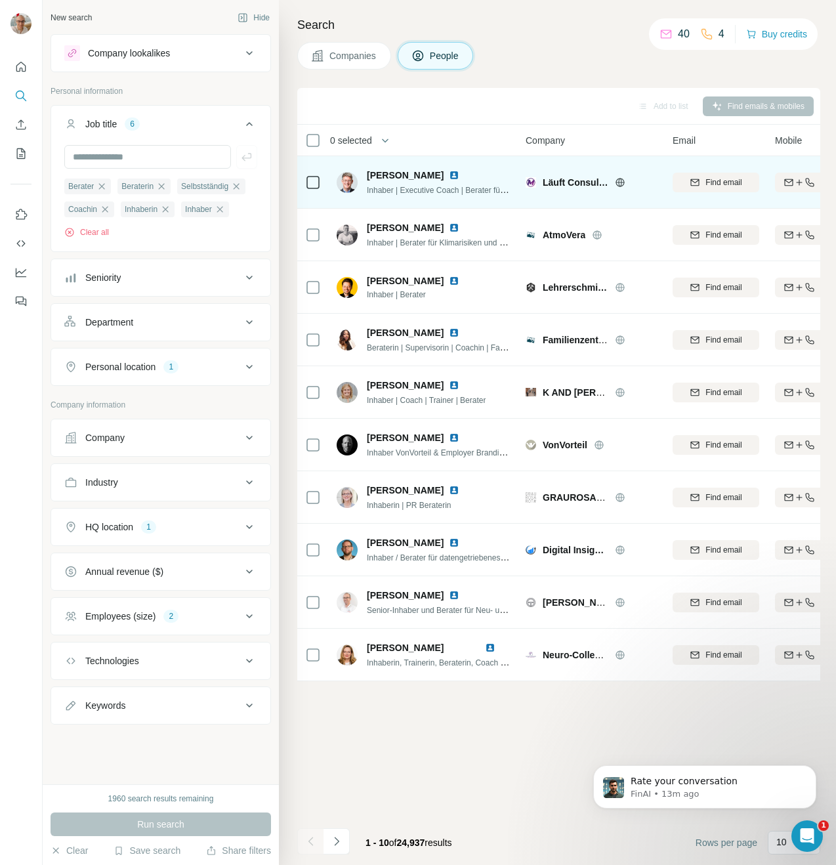
click at [449, 175] on img at bounding box center [454, 175] width 10 height 10
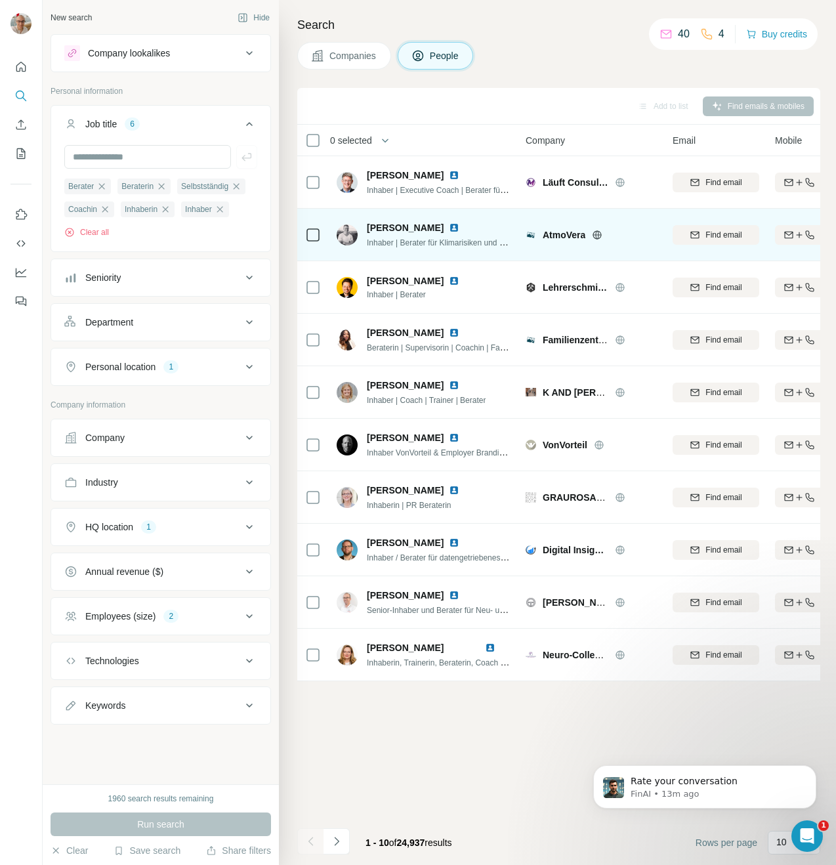
click at [449, 226] on img at bounding box center [454, 227] width 10 height 10
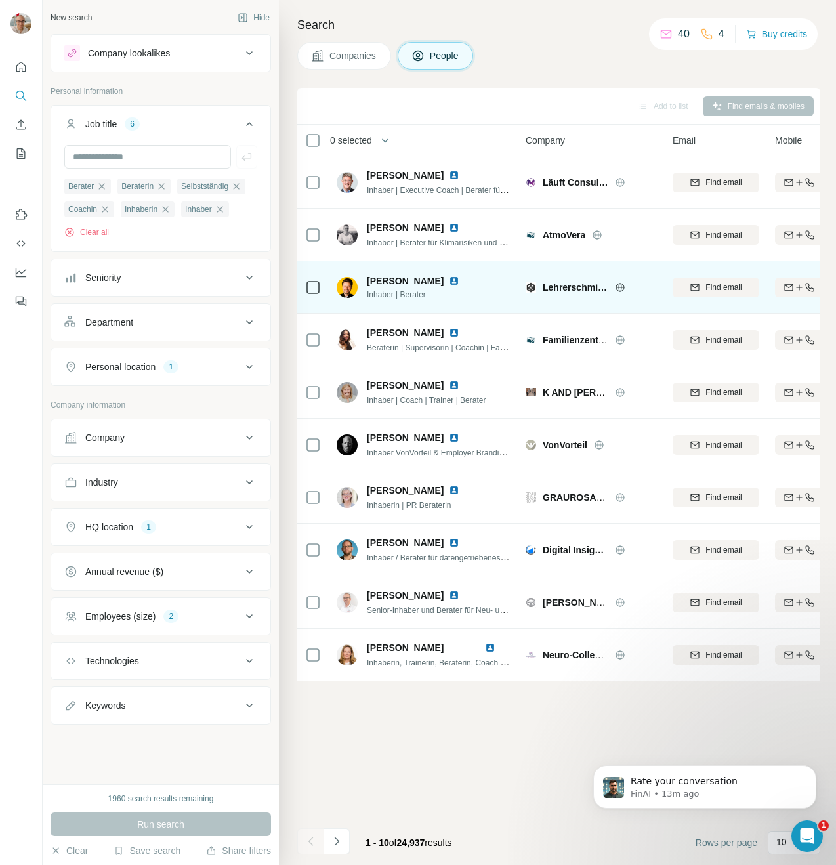
click at [449, 278] on img at bounding box center [454, 281] width 10 height 10
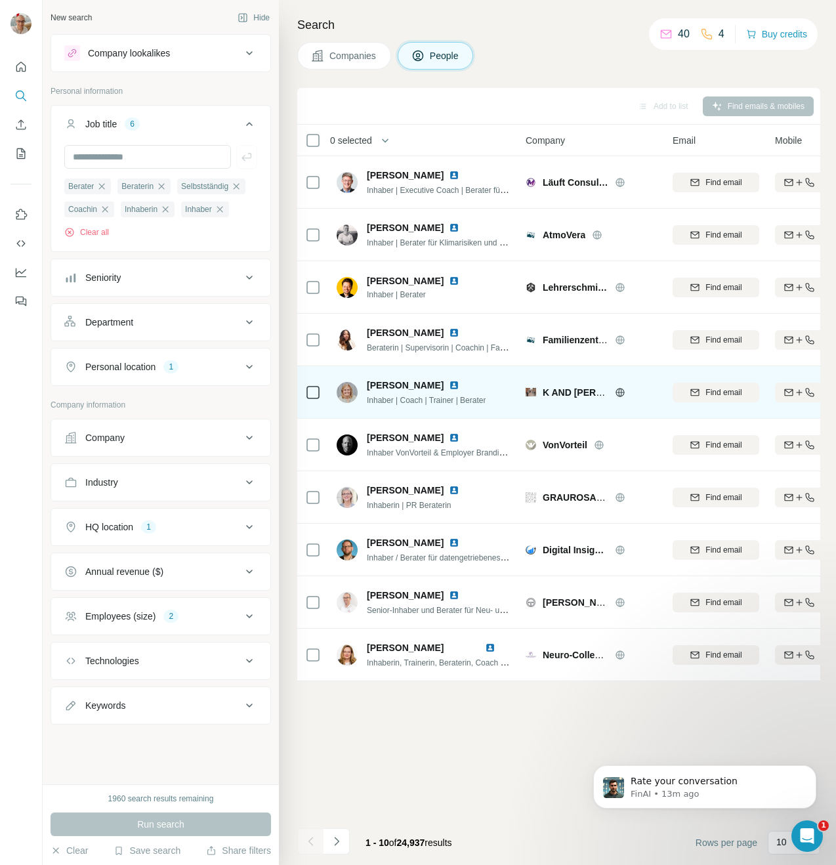
click at [449, 384] on img at bounding box center [454, 385] width 10 height 10
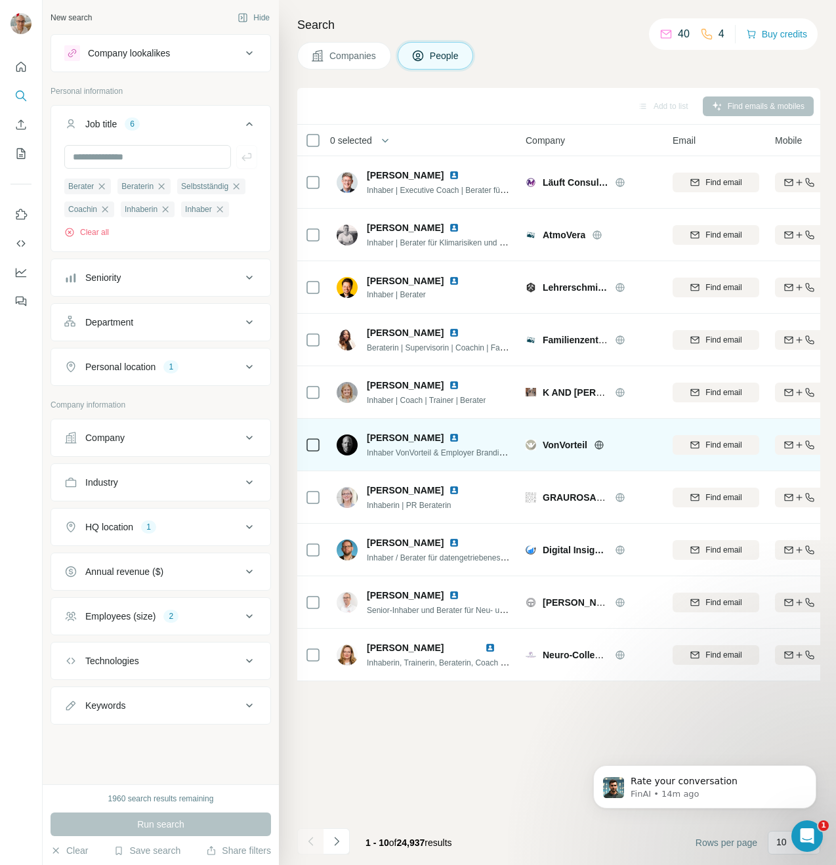
click at [449, 435] on img at bounding box center [454, 437] width 10 height 10
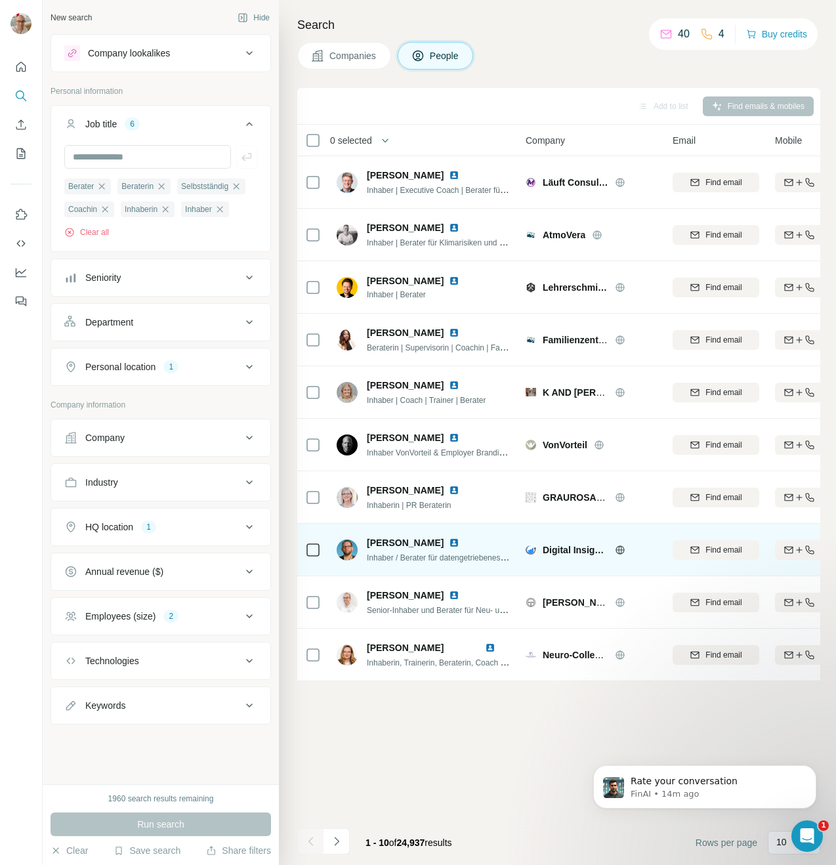
click at [459, 541] on img at bounding box center [454, 542] width 10 height 10
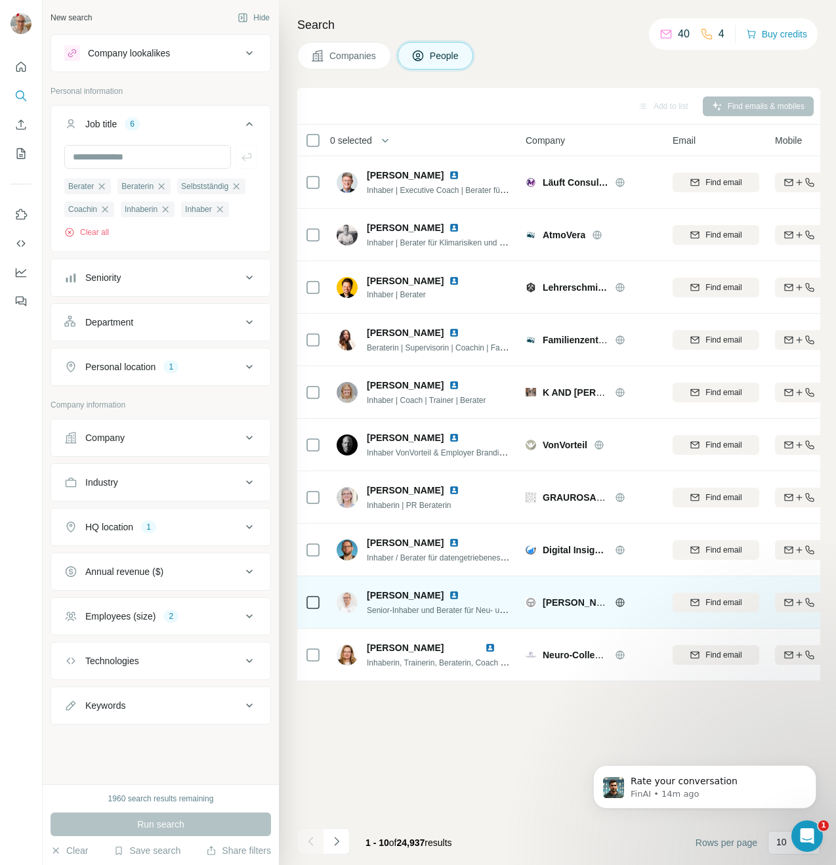
click at [454, 594] on img at bounding box center [454, 595] width 10 height 10
click at [451, 596] on img at bounding box center [454, 595] width 10 height 10
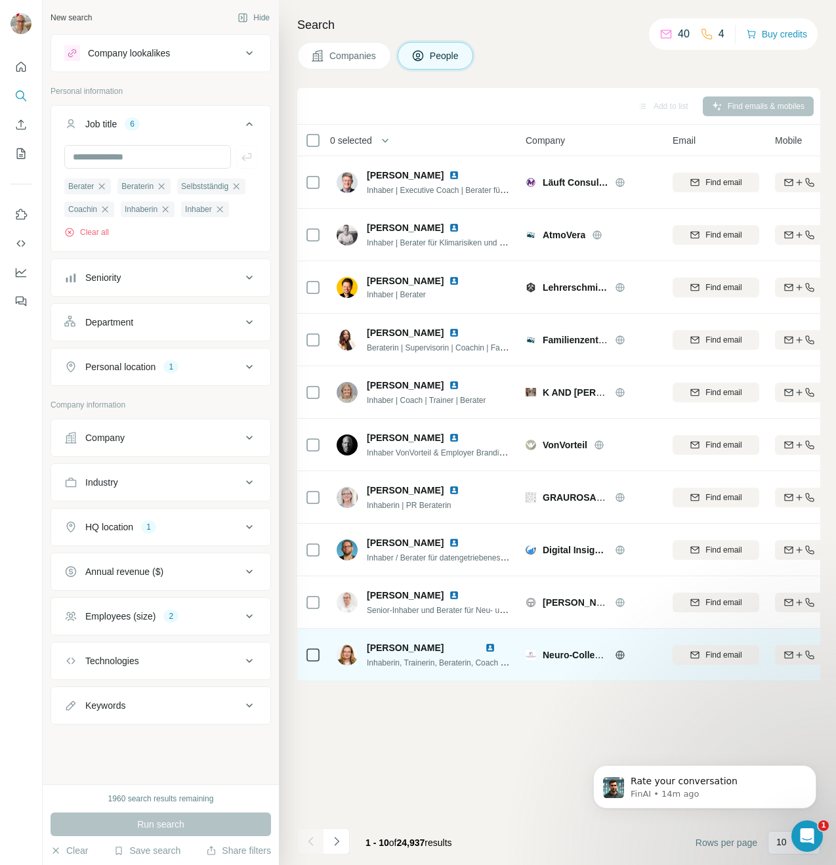
click at [490, 644] on img at bounding box center [490, 647] width 10 height 10
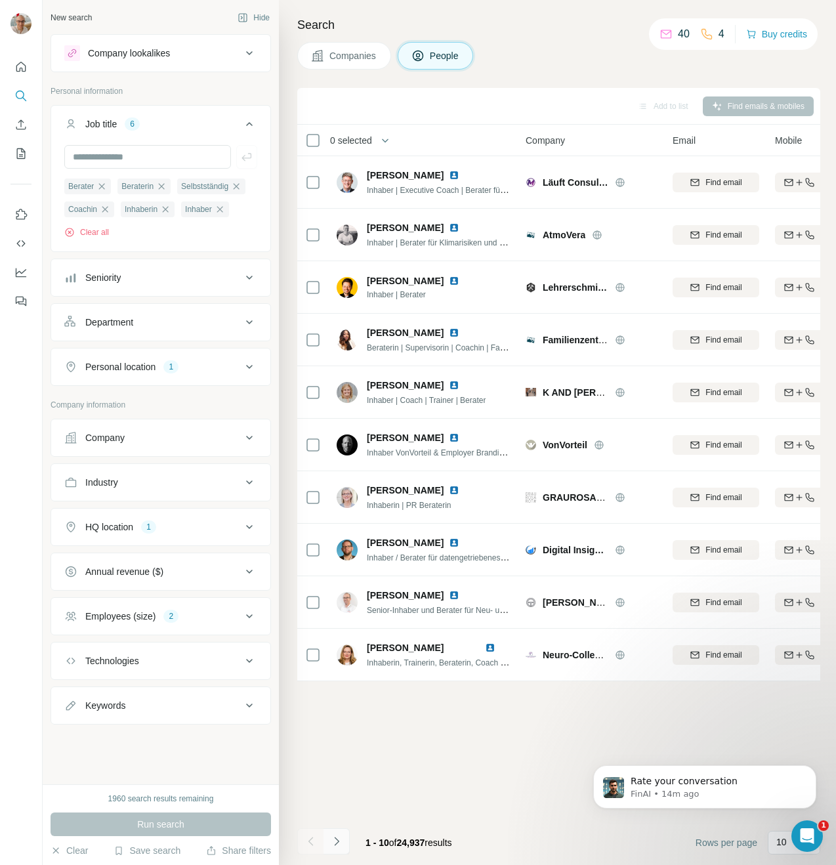
click at [344, 836] on button "Navigate to next page" at bounding box center [336, 841] width 26 height 26
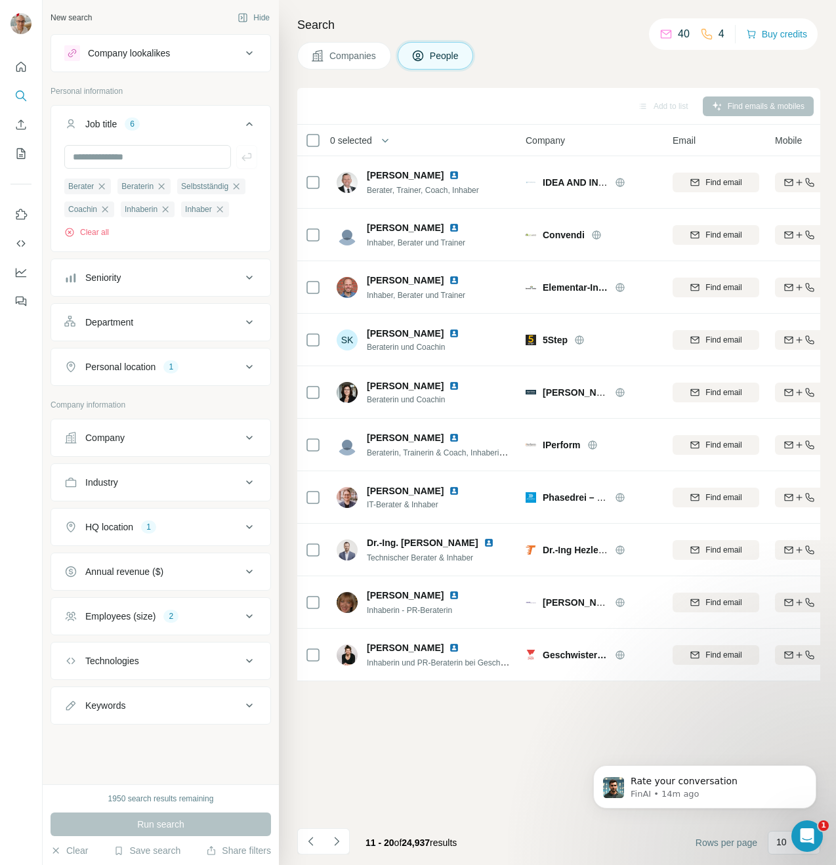
click at [384, 719] on div "Add to list Find emails & mobiles 0 selected People Company Email Mobile Lists …" at bounding box center [558, 476] width 523 height 777
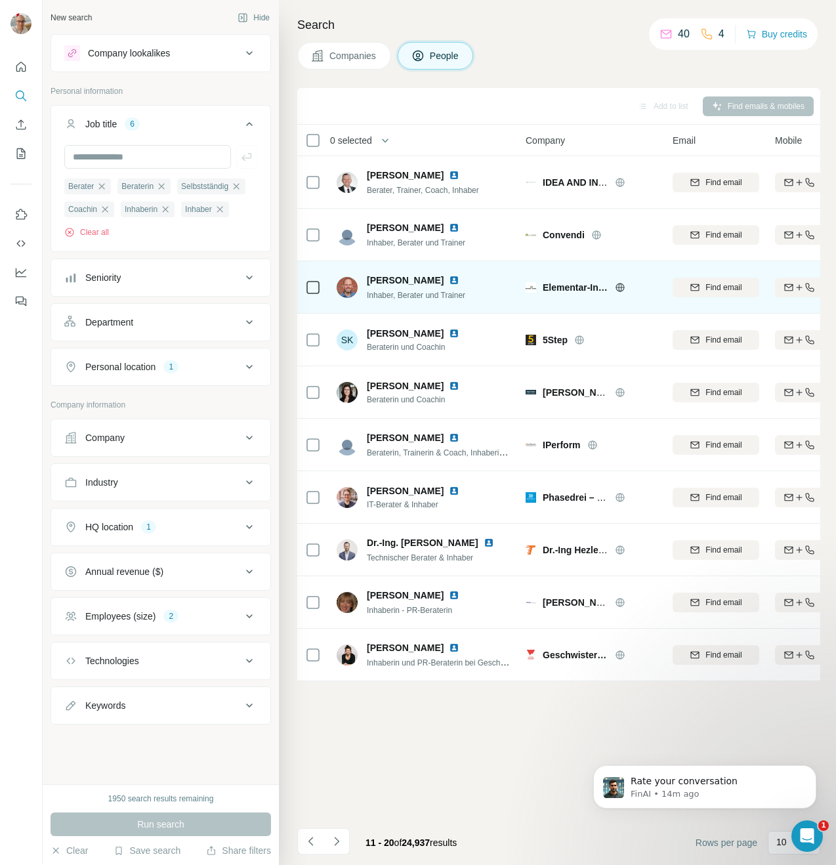
click at [449, 278] on img at bounding box center [454, 280] width 10 height 10
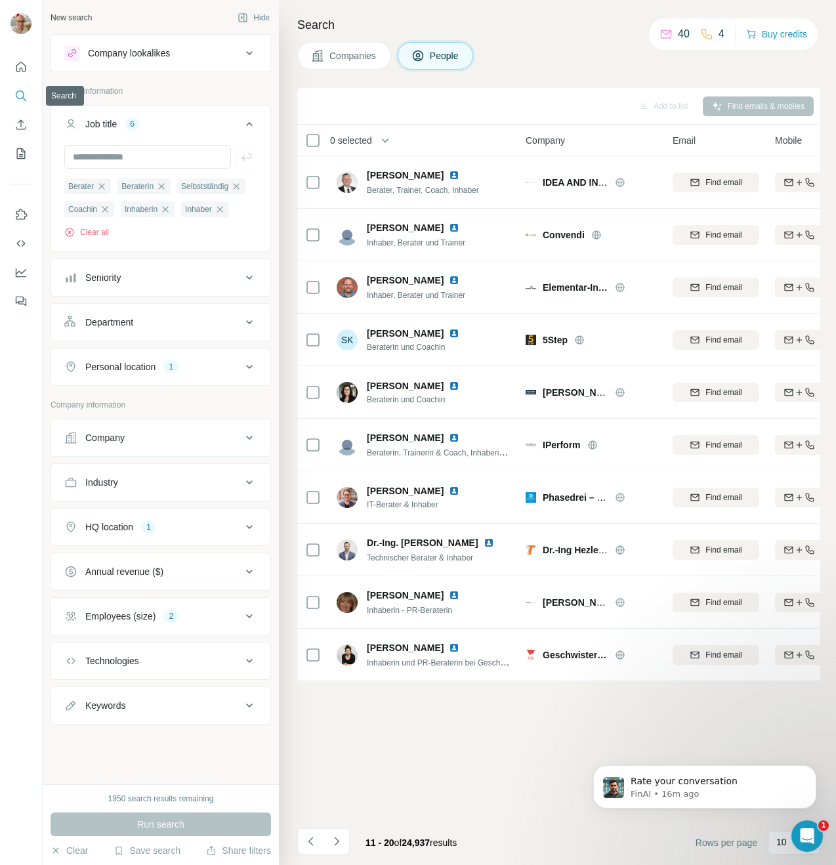
click at [22, 99] on icon "Search" at bounding box center [20, 95] width 13 height 13
